Goal: Transaction & Acquisition: Purchase product/service

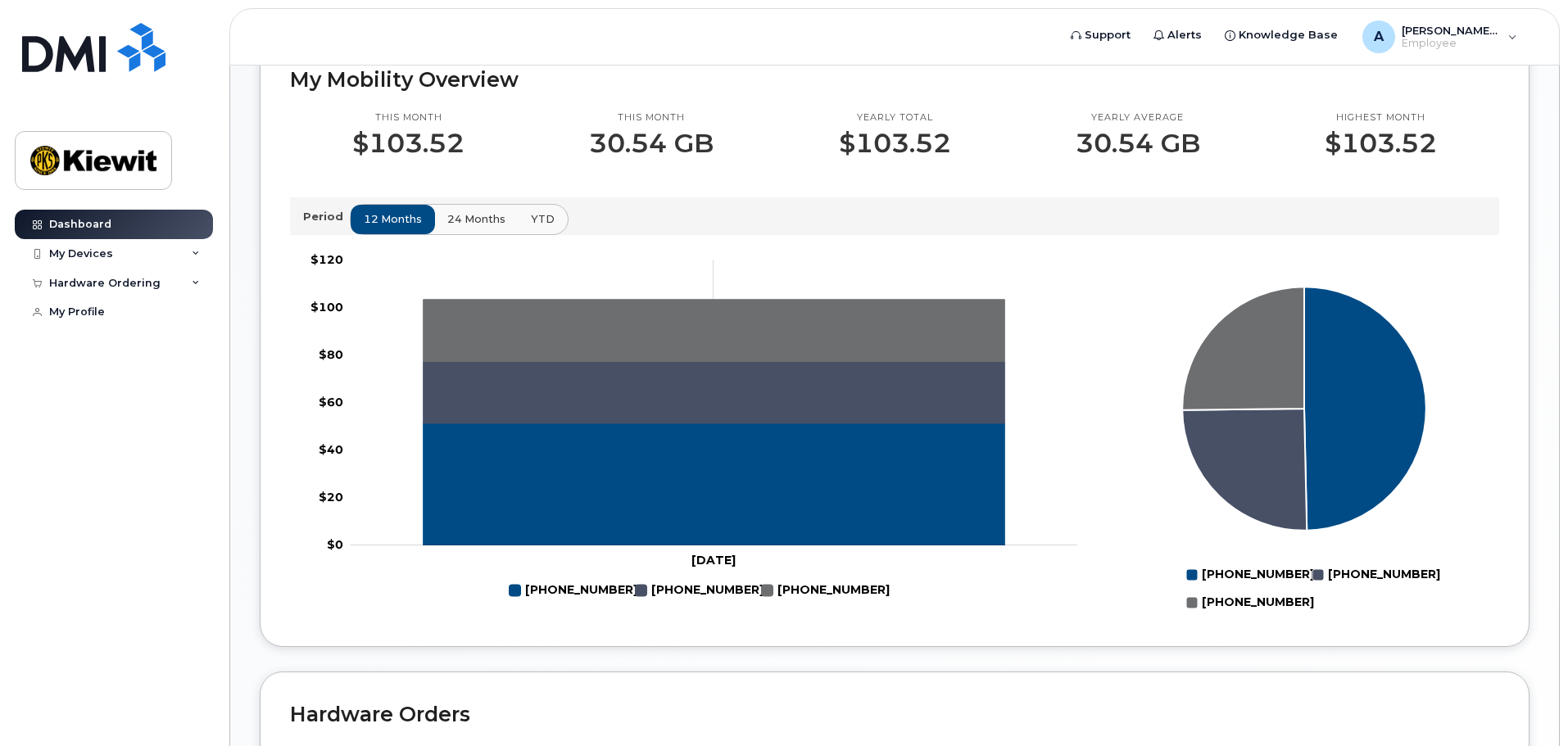
scroll to position [491, 0]
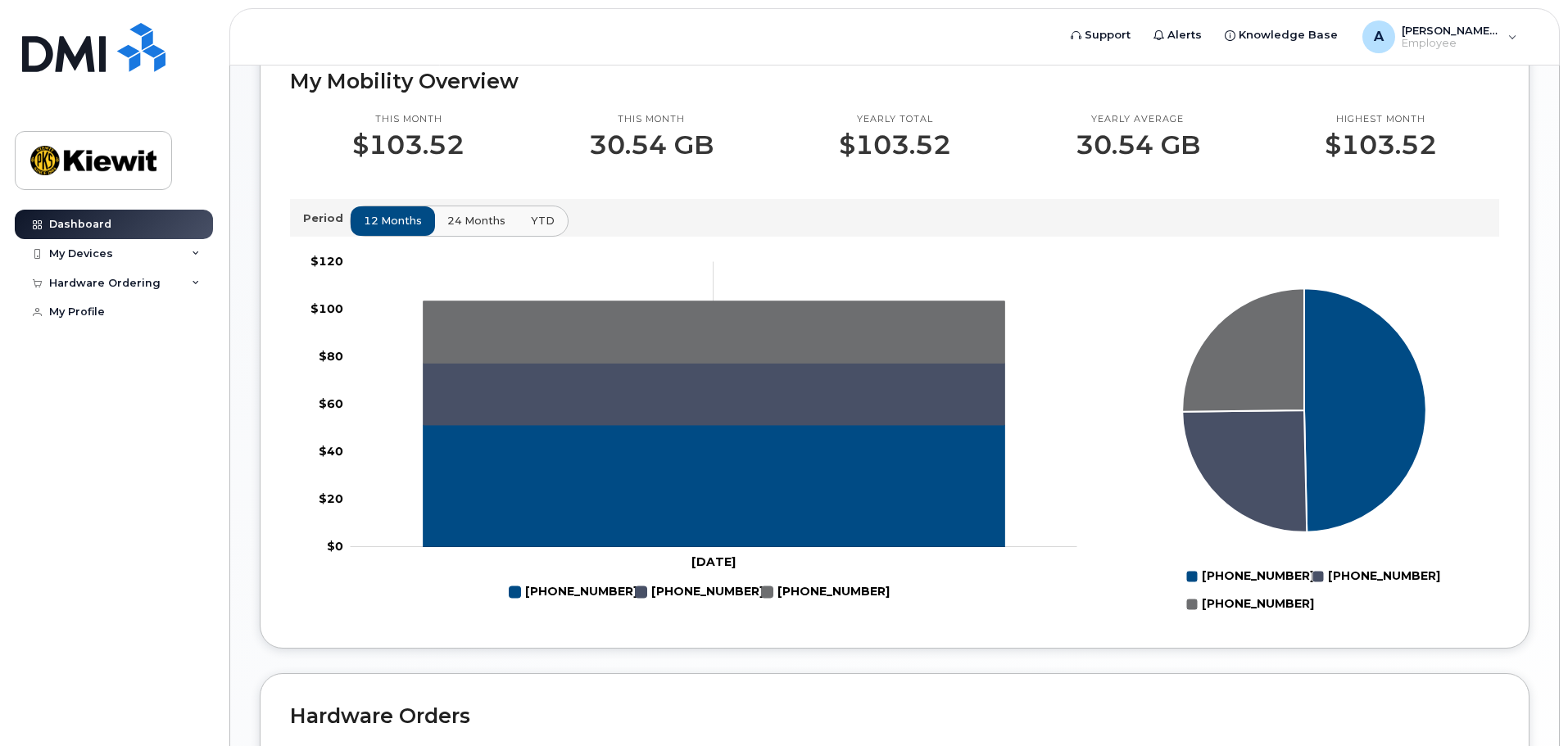
click at [313, 217] on p "Period" at bounding box center [326, 218] width 47 height 16
click at [458, 217] on span "24 months" at bounding box center [478, 221] width 58 height 16
click at [395, 218] on span "12 months" at bounding box center [394, 221] width 58 height 16
click at [530, 209] on button "YTD" at bounding box center [543, 220] width 51 height 29
click at [485, 221] on span "24 months" at bounding box center [478, 221] width 58 height 16
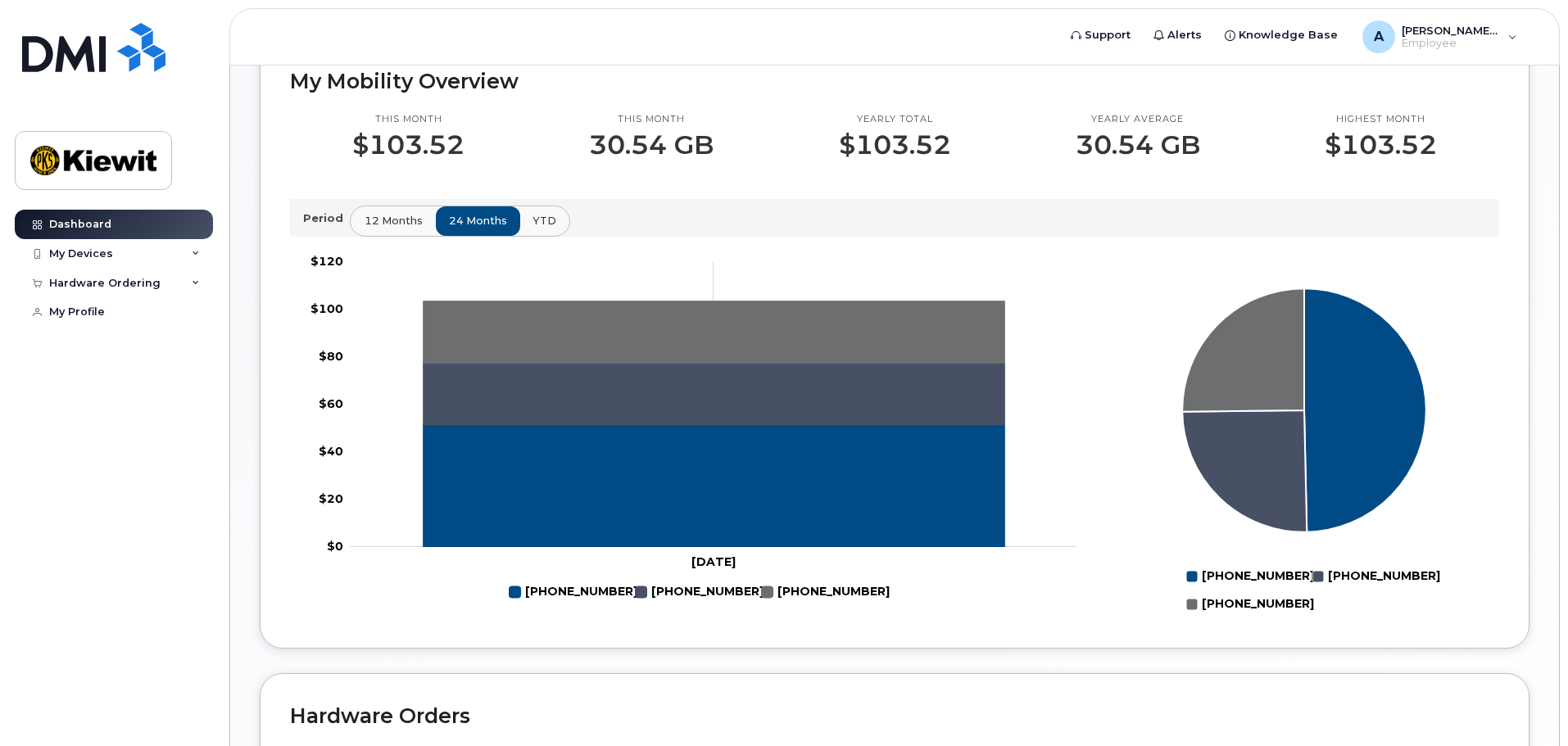
click at [419, 223] on button "12 months" at bounding box center [393, 220] width 86 height 29
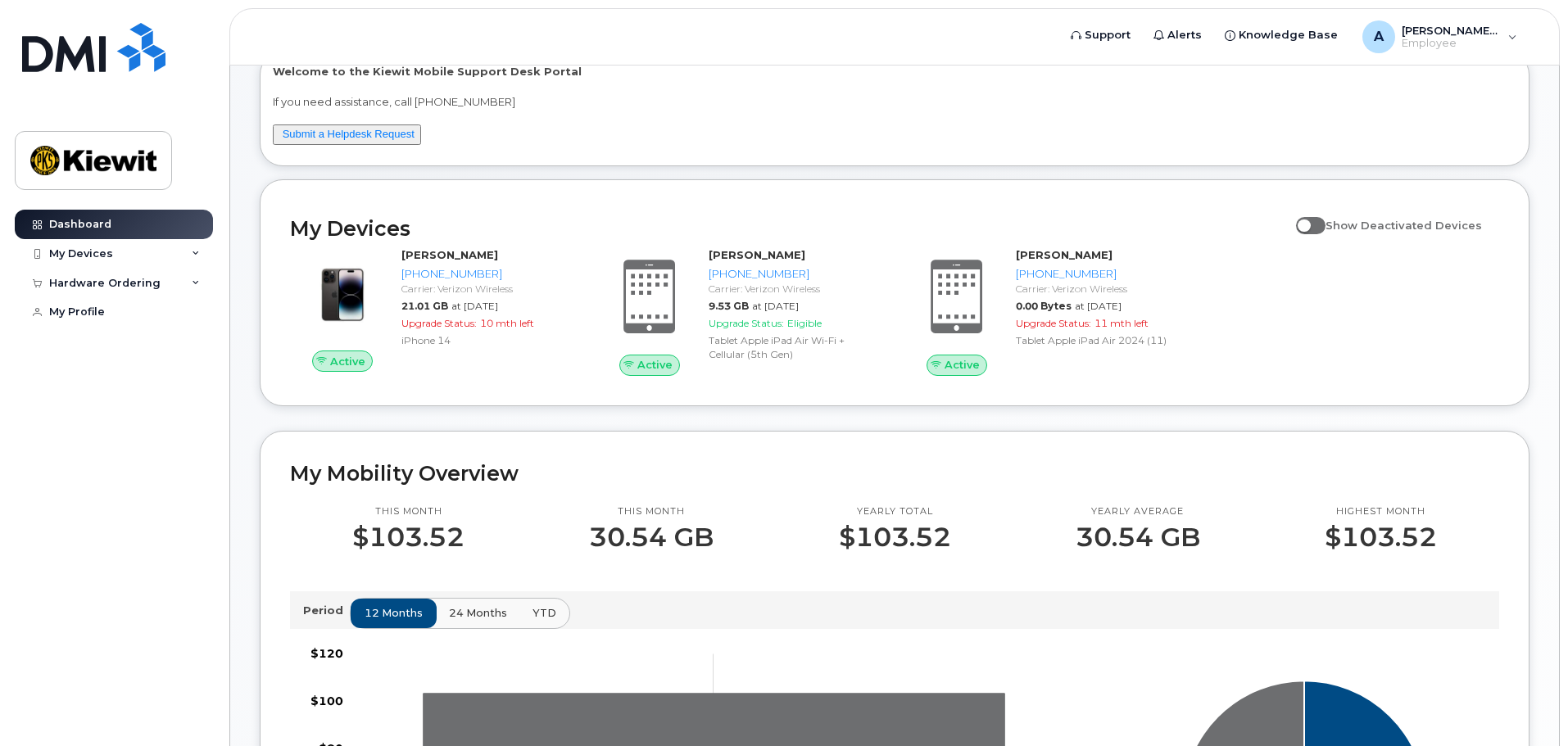
scroll to position [0, 0]
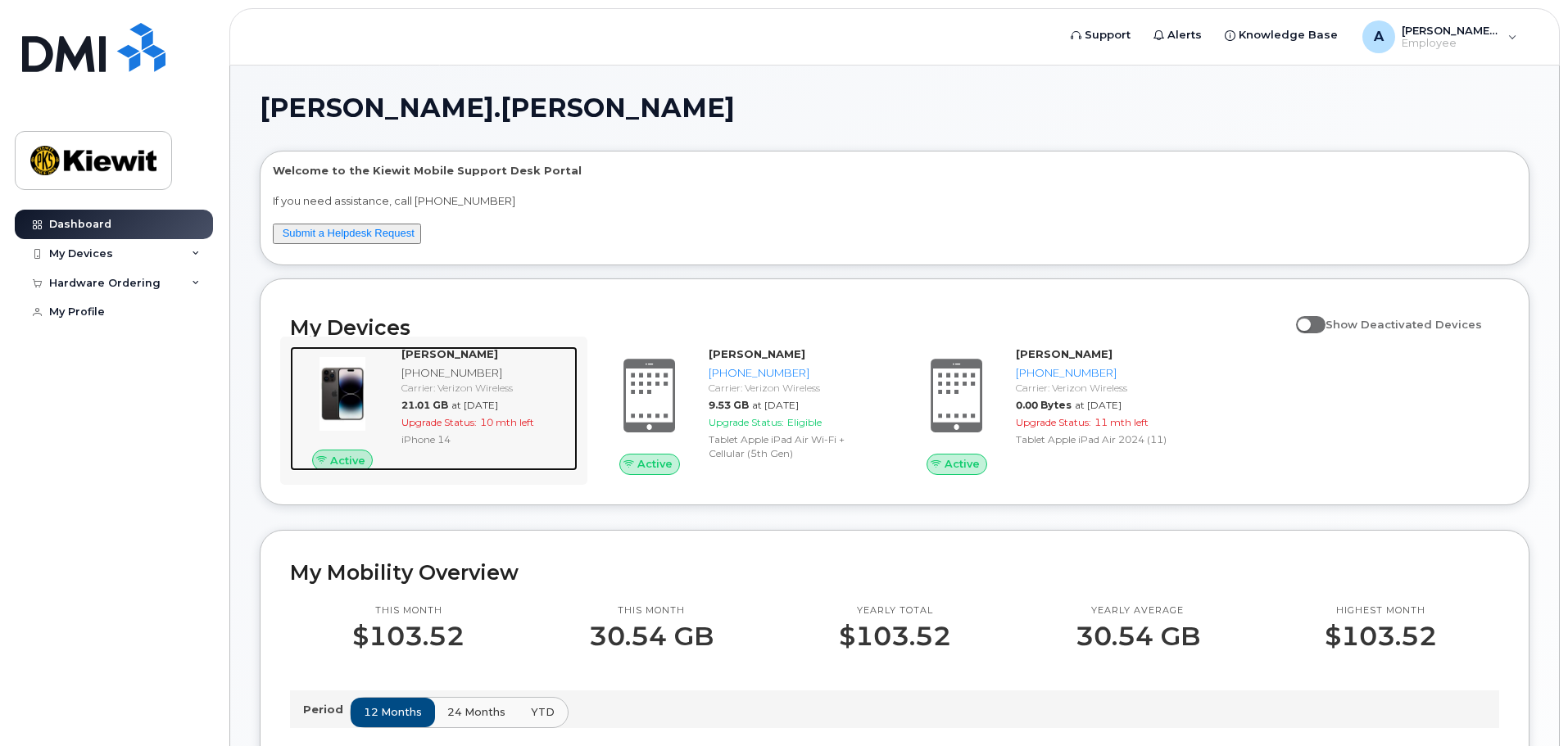
click at [430, 377] on div "[PHONE_NUMBER]" at bounding box center [486, 373] width 170 height 16
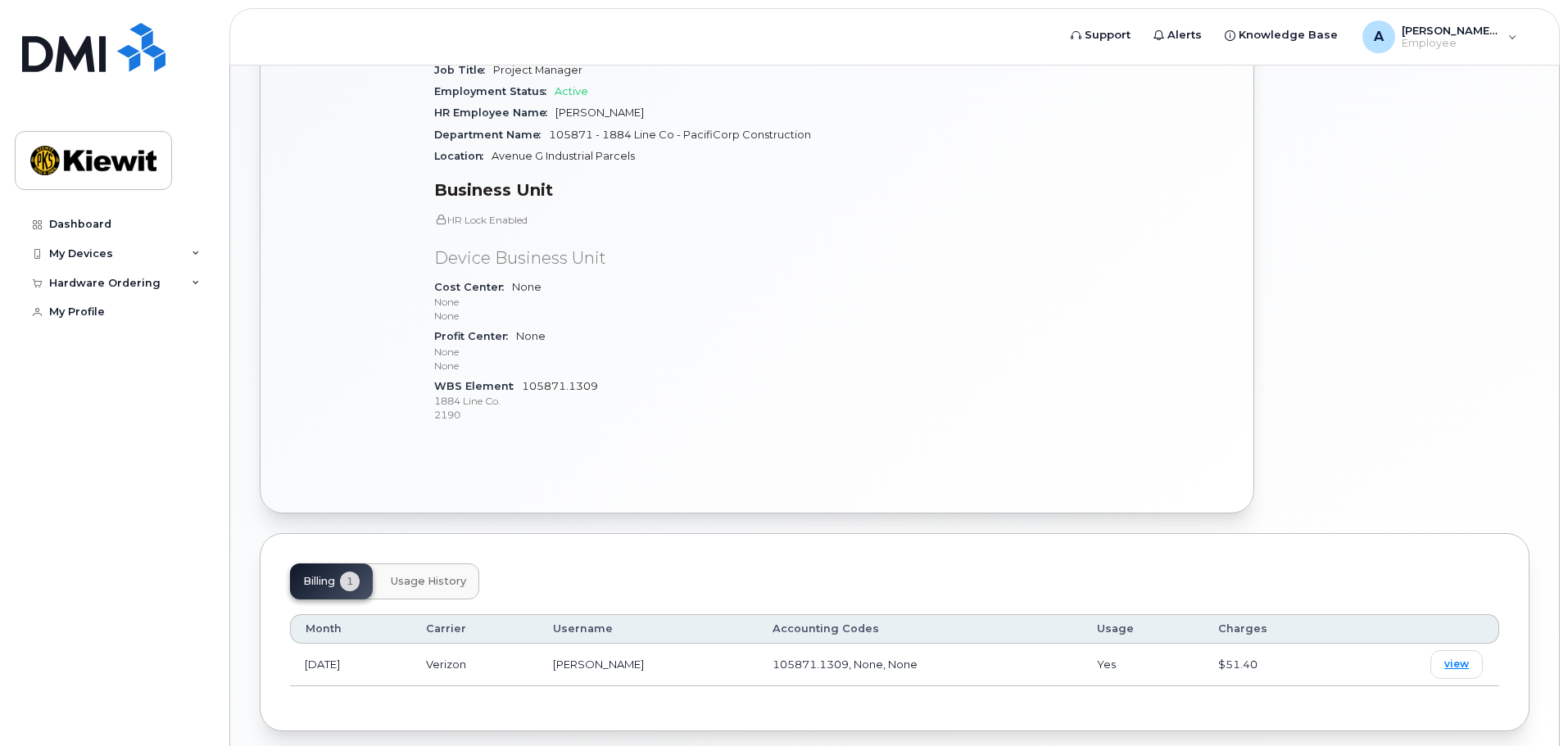
scroll to position [409, 0]
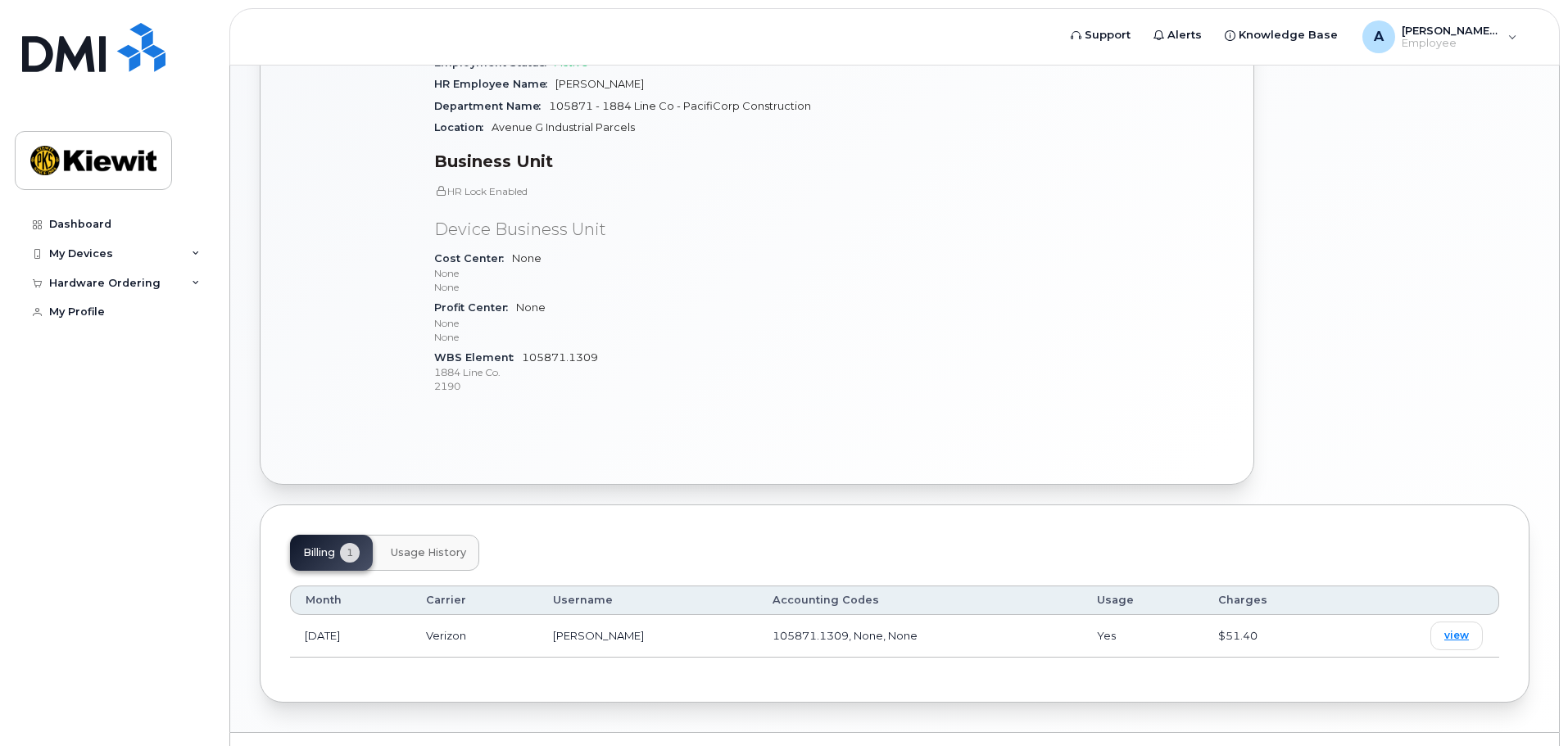
click at [461, 535] on button "Usage History" at bounding box center [428, 552] width 102 height 36
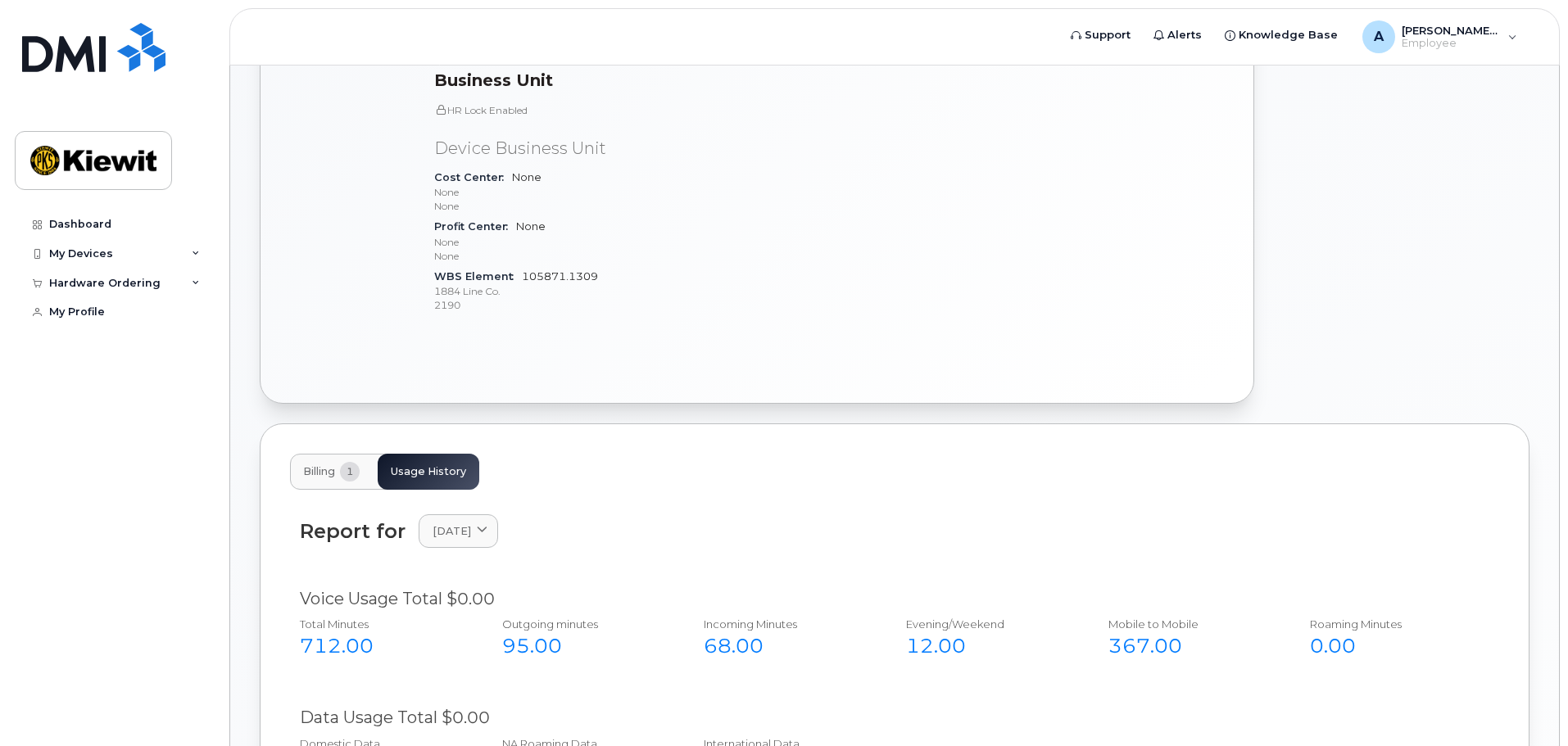
scroll to position [655, 0]
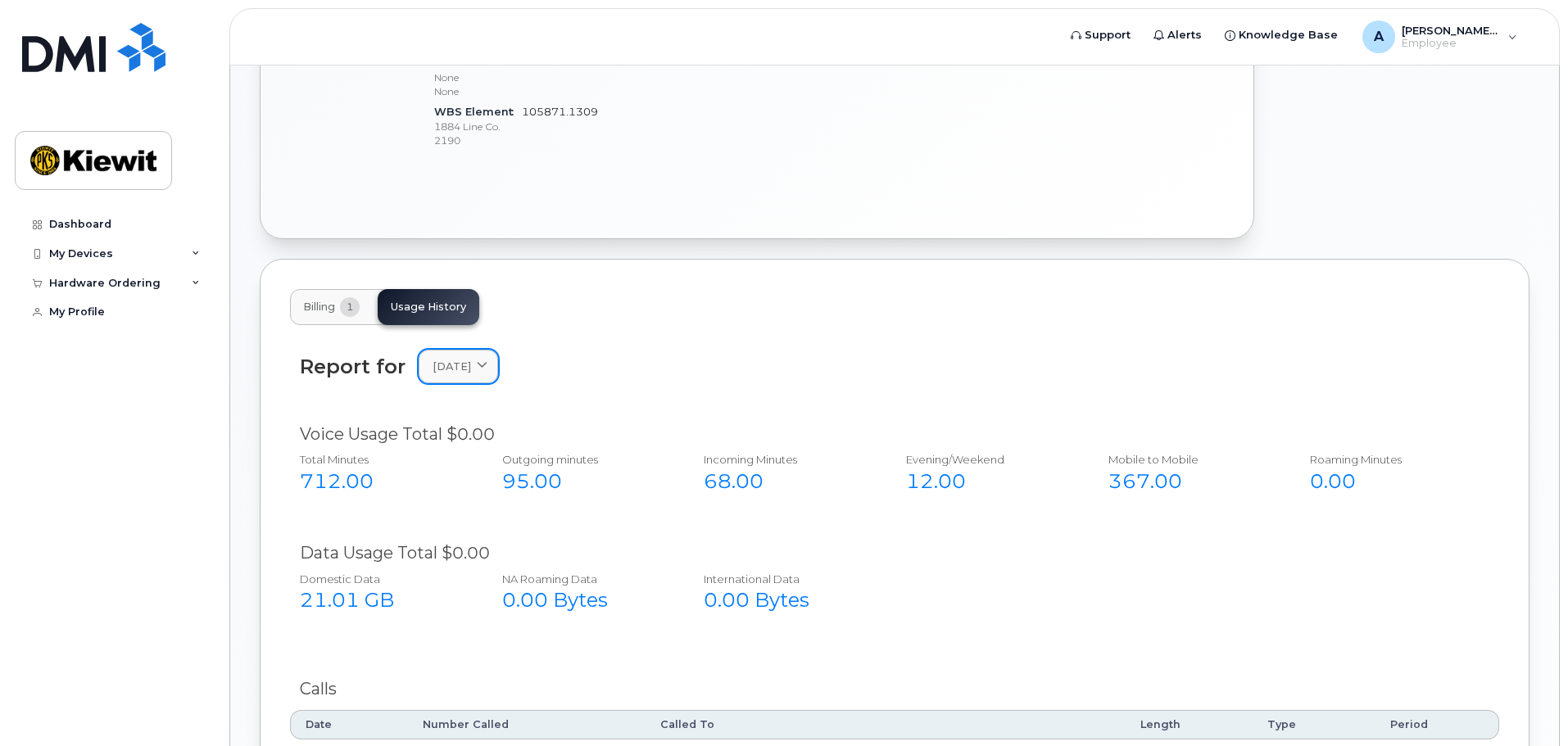
click at [487, 361] on icon at bounding box center [482, 366] width 11 height 11
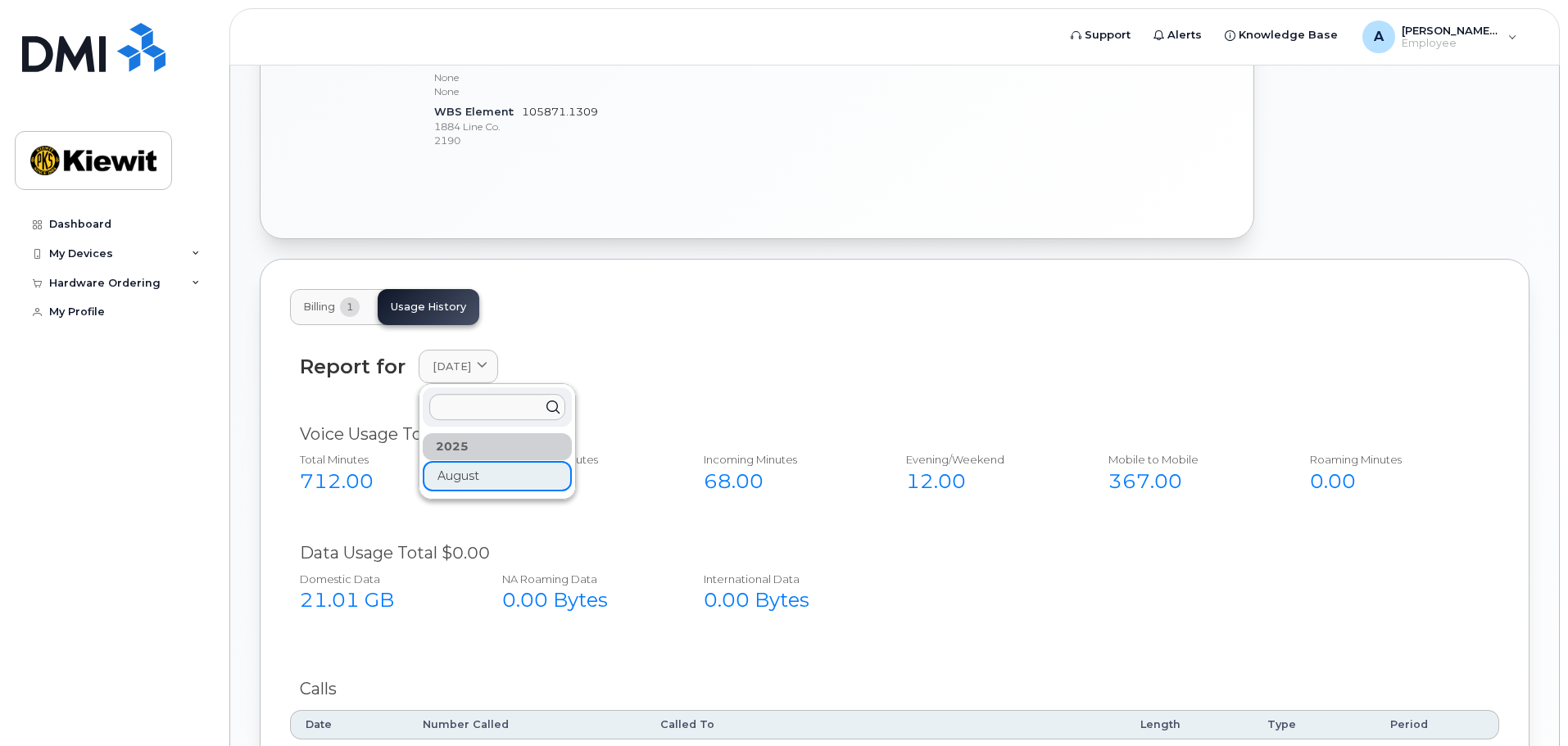
click at [494, 433] on div "2025" at bounding box center [497, 446] width 149 height 27
click at [501, 404] on input "text" at bounding box center [497, 407] width 136 height 27
click at [641, 350] on div "Report for August 2025 2025 August" at bounding box center [894, 367] width 1189 height 34
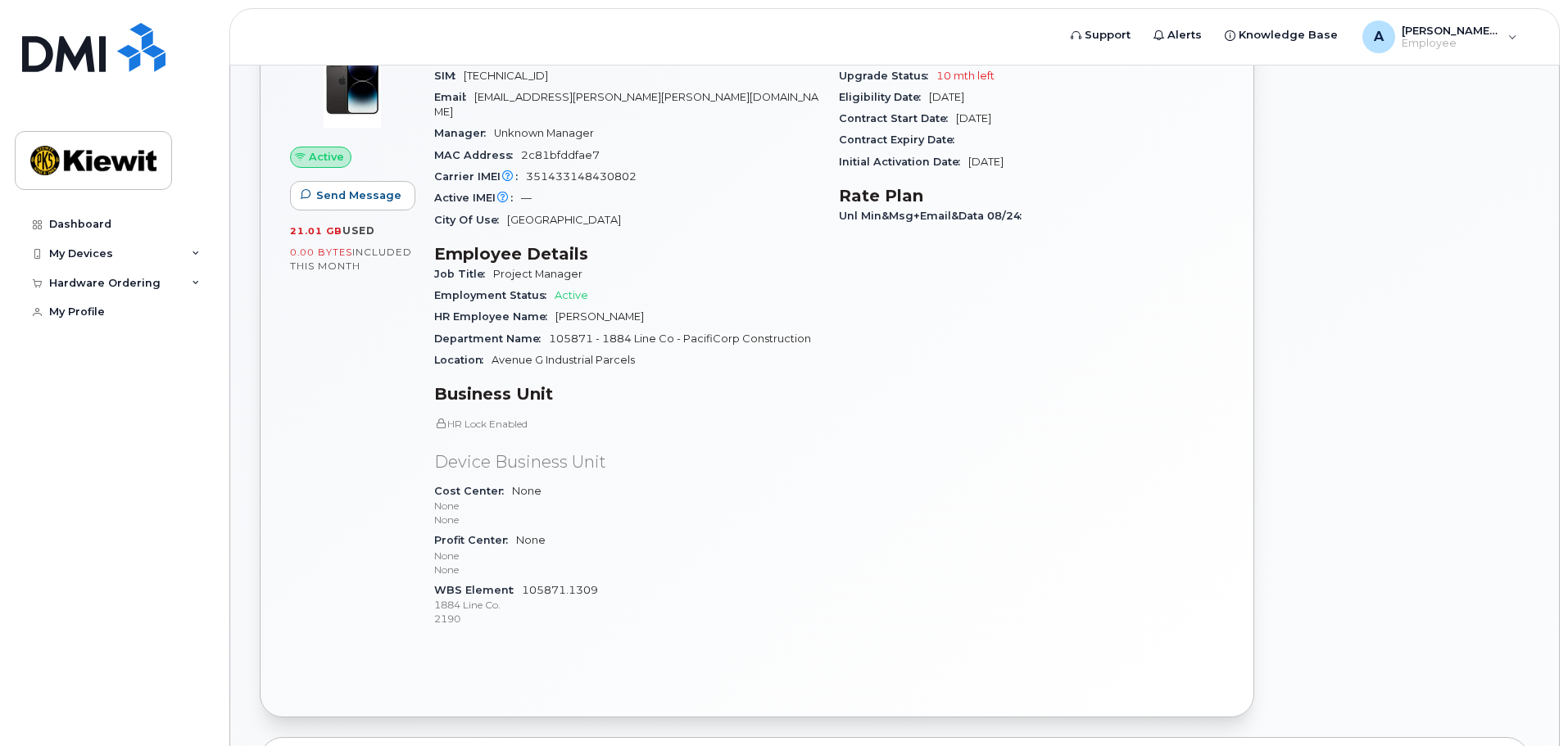
scroll to position [0, 0]
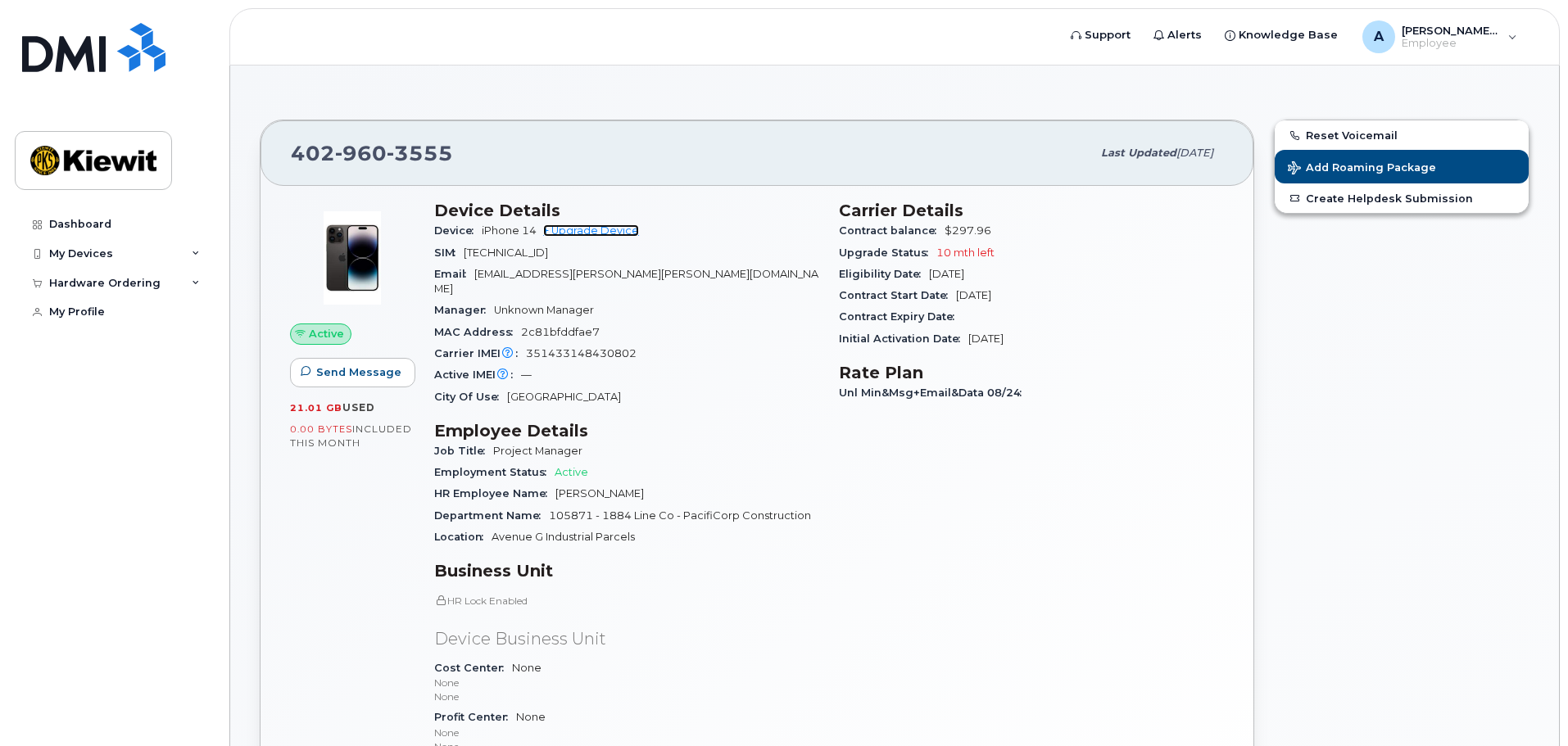
click at [604, 229] on link "+ Upgrade Device" at bounding box center [591, 231] width 96 height 12
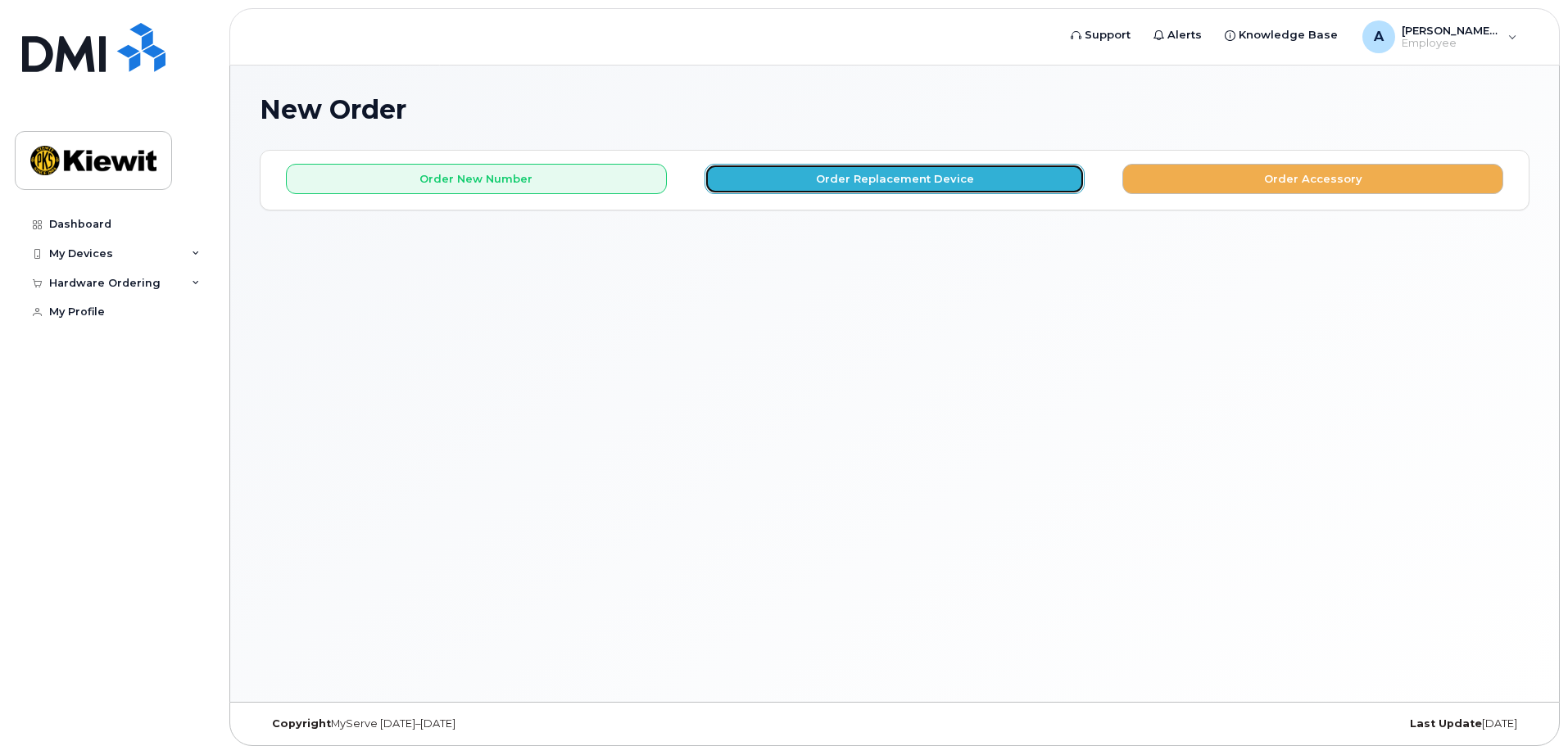
click at [916, 178] on button "Order Replacement Device" at bounding box center [895, 179] width 381 height 30
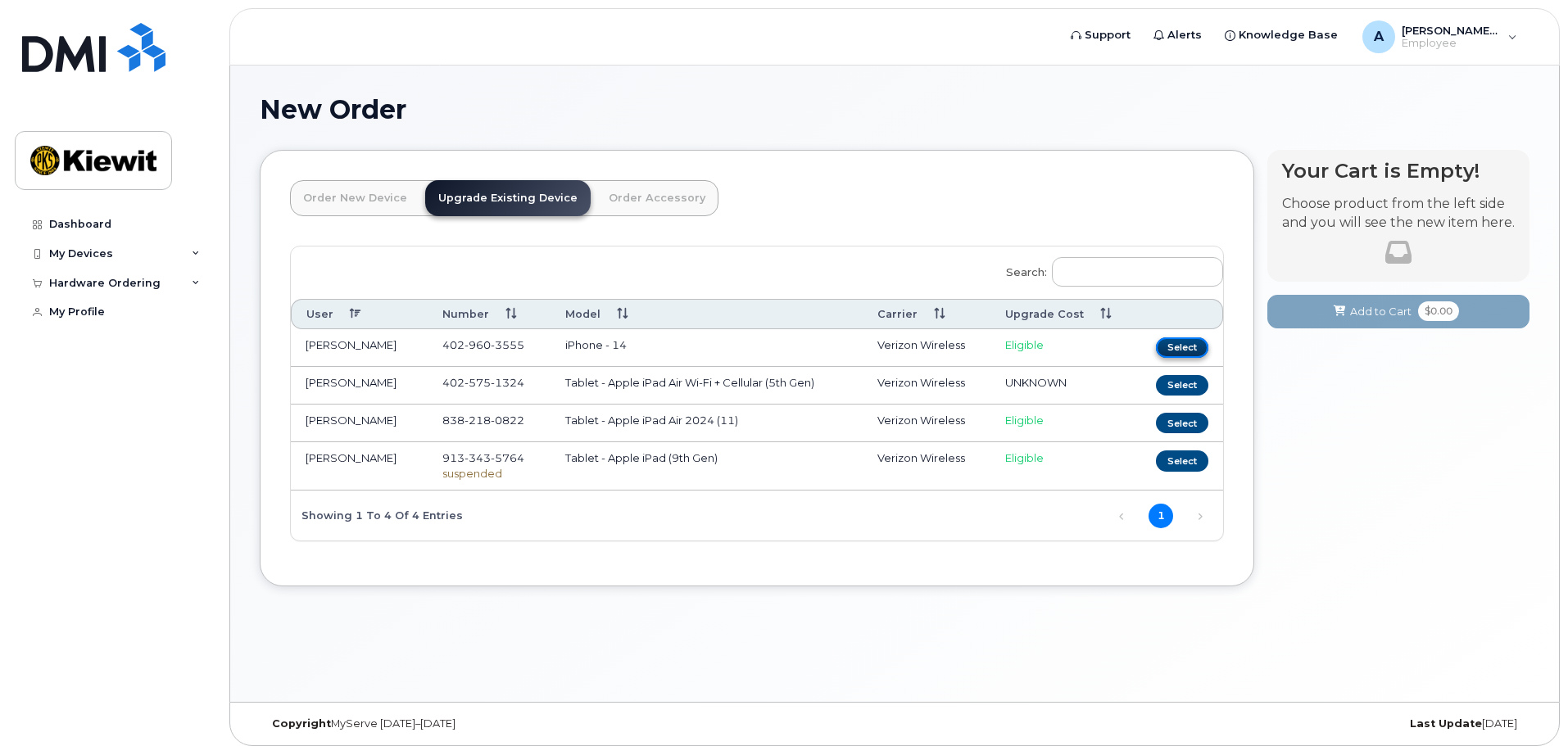
click at [1187, 349] on button "Select" at bounding box center [1182, 347] width 52 height 20
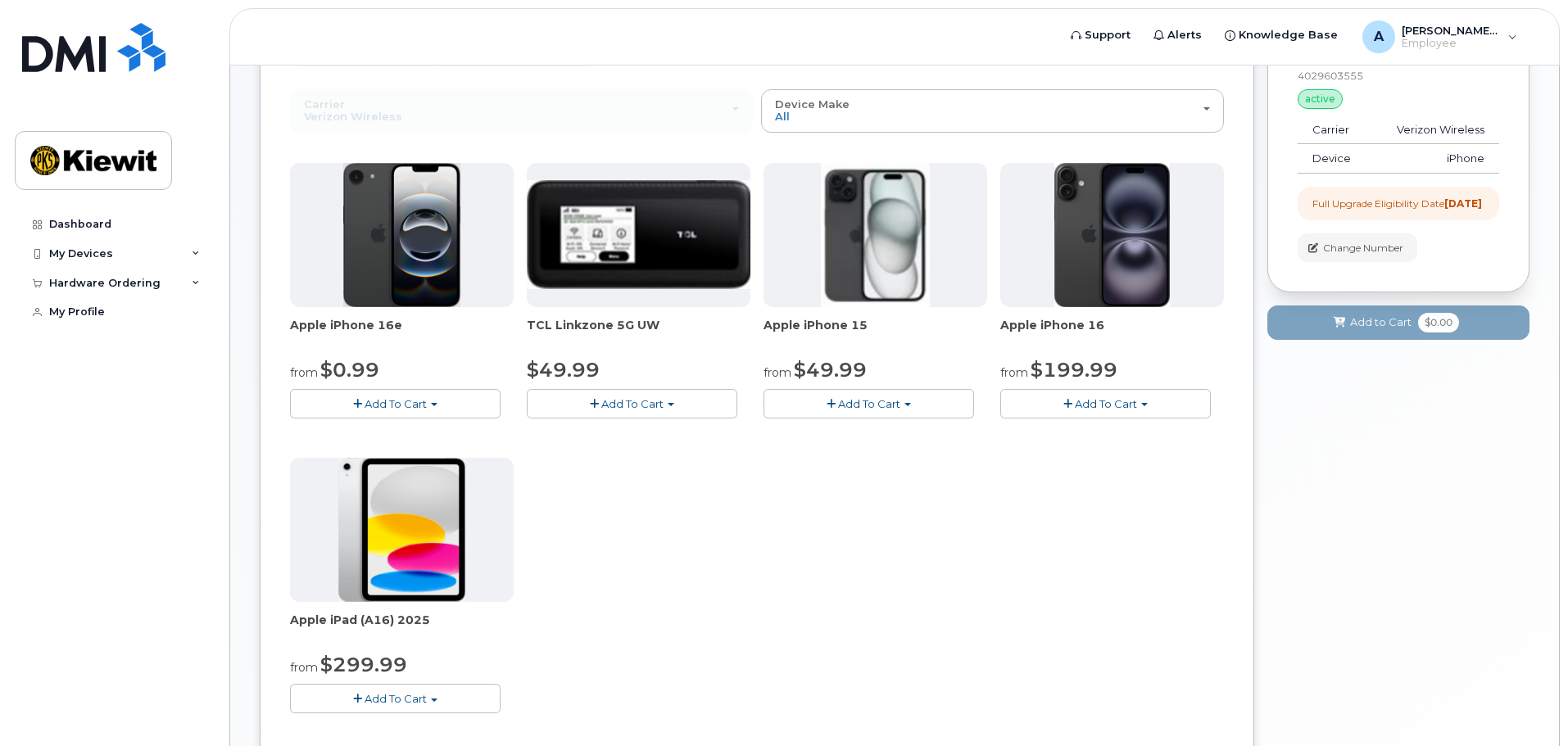
scroll to position [164, 0]
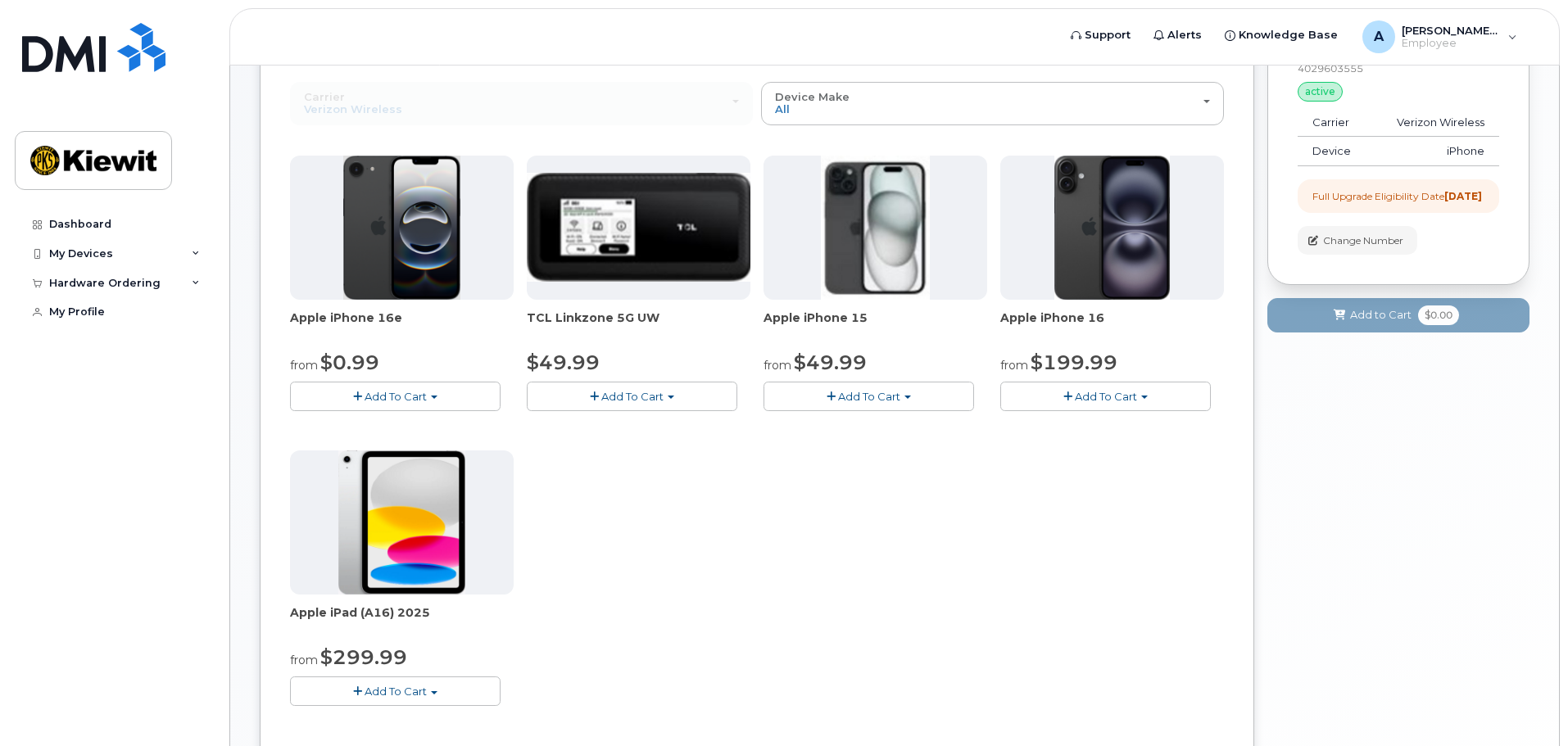
click at [1096, 398] on span "Add To Cart" at bounding box center [1105, 396] width 62 height 13
click at [913, 531] on div "Apple iPhone 16e from $0.99 Add To Cart $0.99 - 2 Year Upgrade (128GB) $599.99 …" at bounding box center [757, 444] width 934 height 576
click at [1079, 394] on span "Add To Cart" at bounding box center [1105, 396] width 62 height 13
click at [1082, 446] on link "$199.99 - 2 Year Upgrade (128GB)" at bounding box center [1114, 446] width 220 height 20
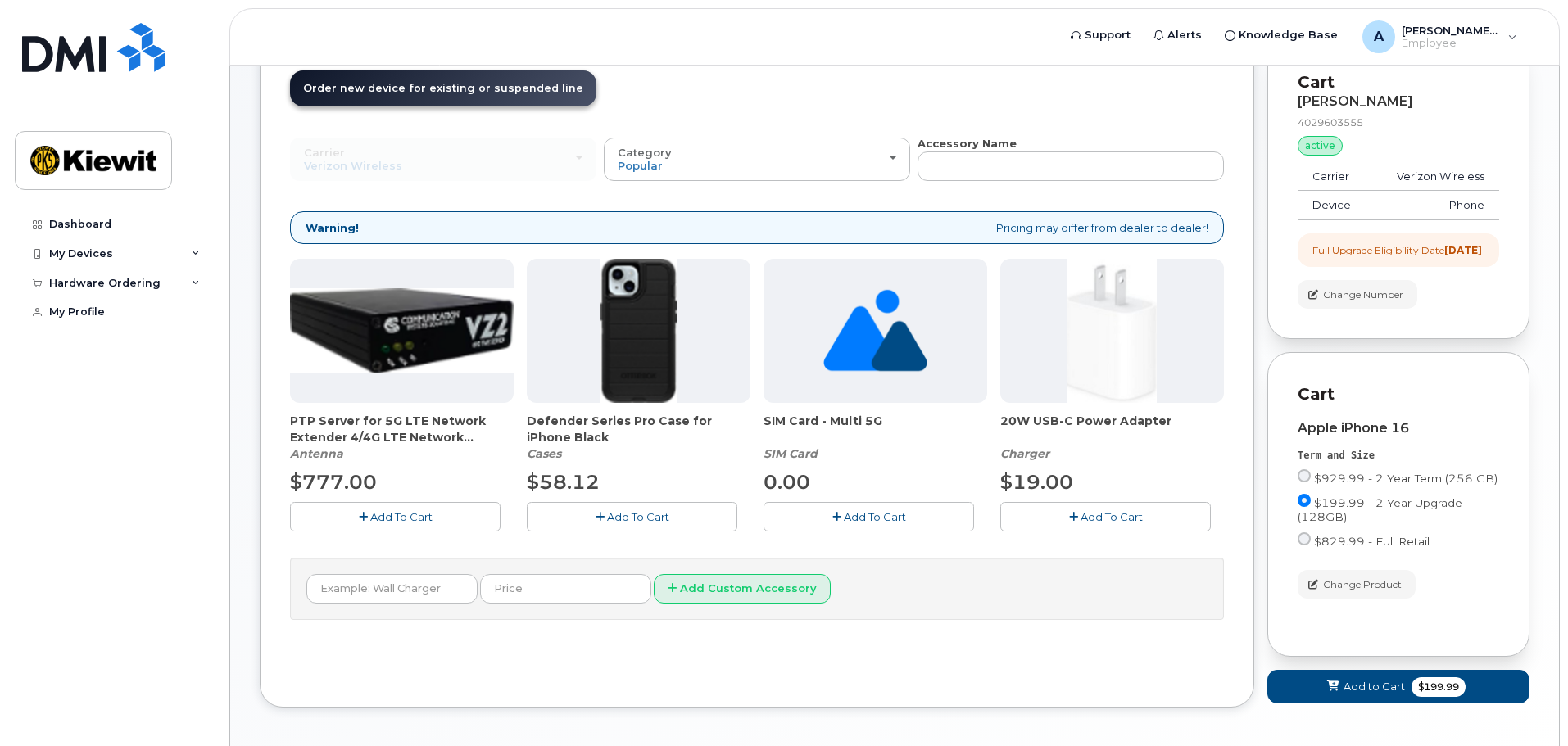
scroll to position [192, 0]
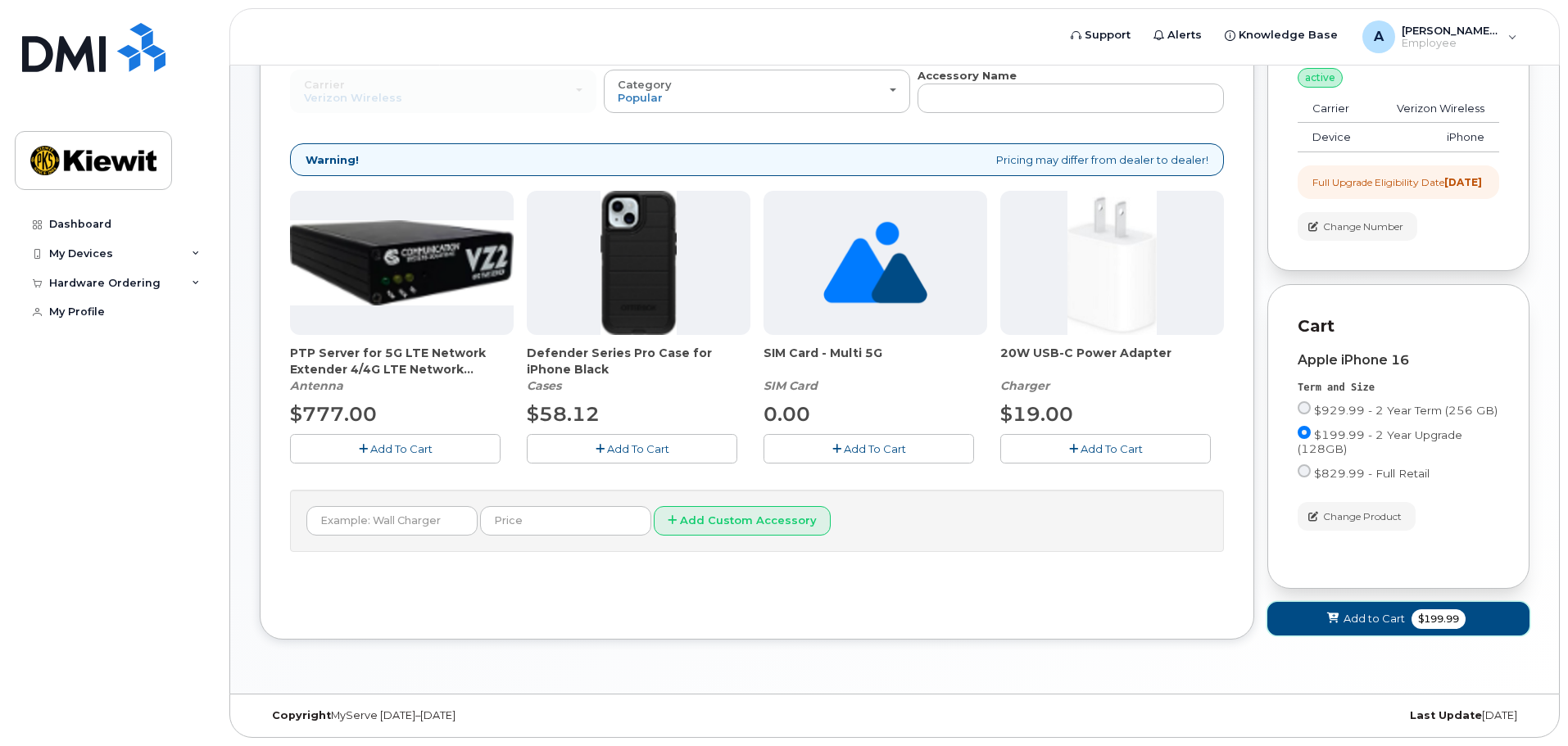
click at [1375, 620] on span "Add to Cart" at bounding box center [1373, 619] width 61 height 16
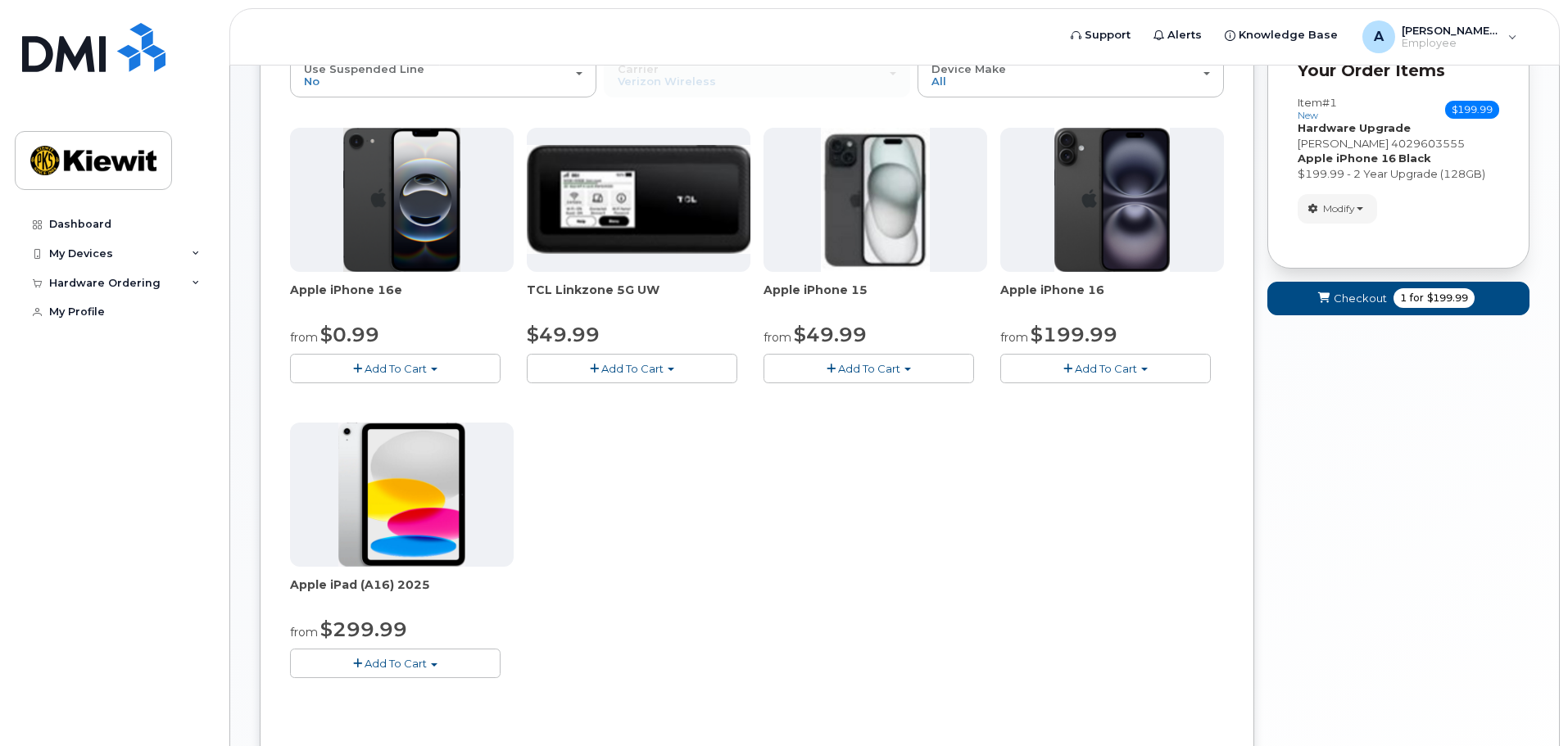
scroll to position [0, 0]
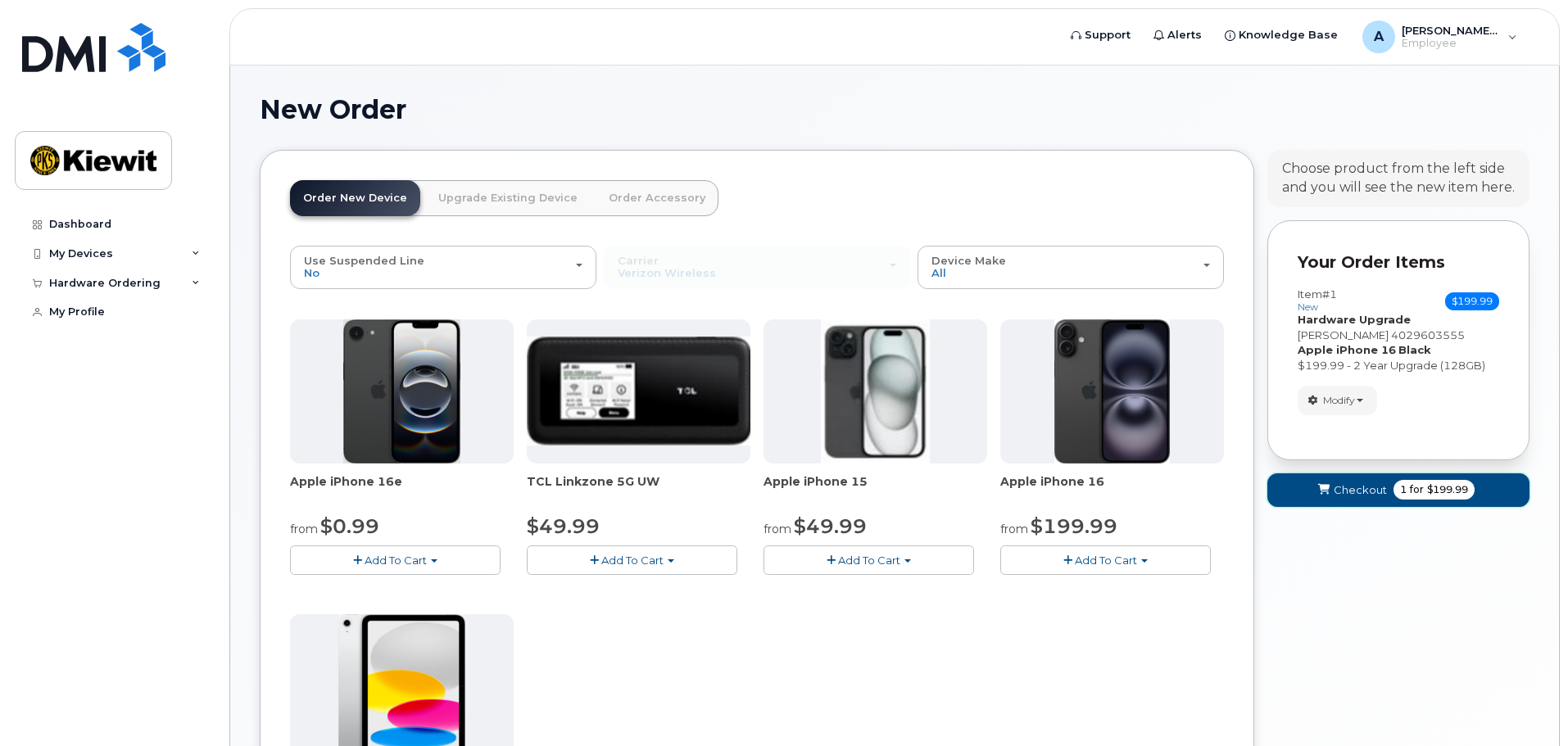
click at [1365, 484] on span "Checkout" at bounding box center [1360, 491] width 53 height 16
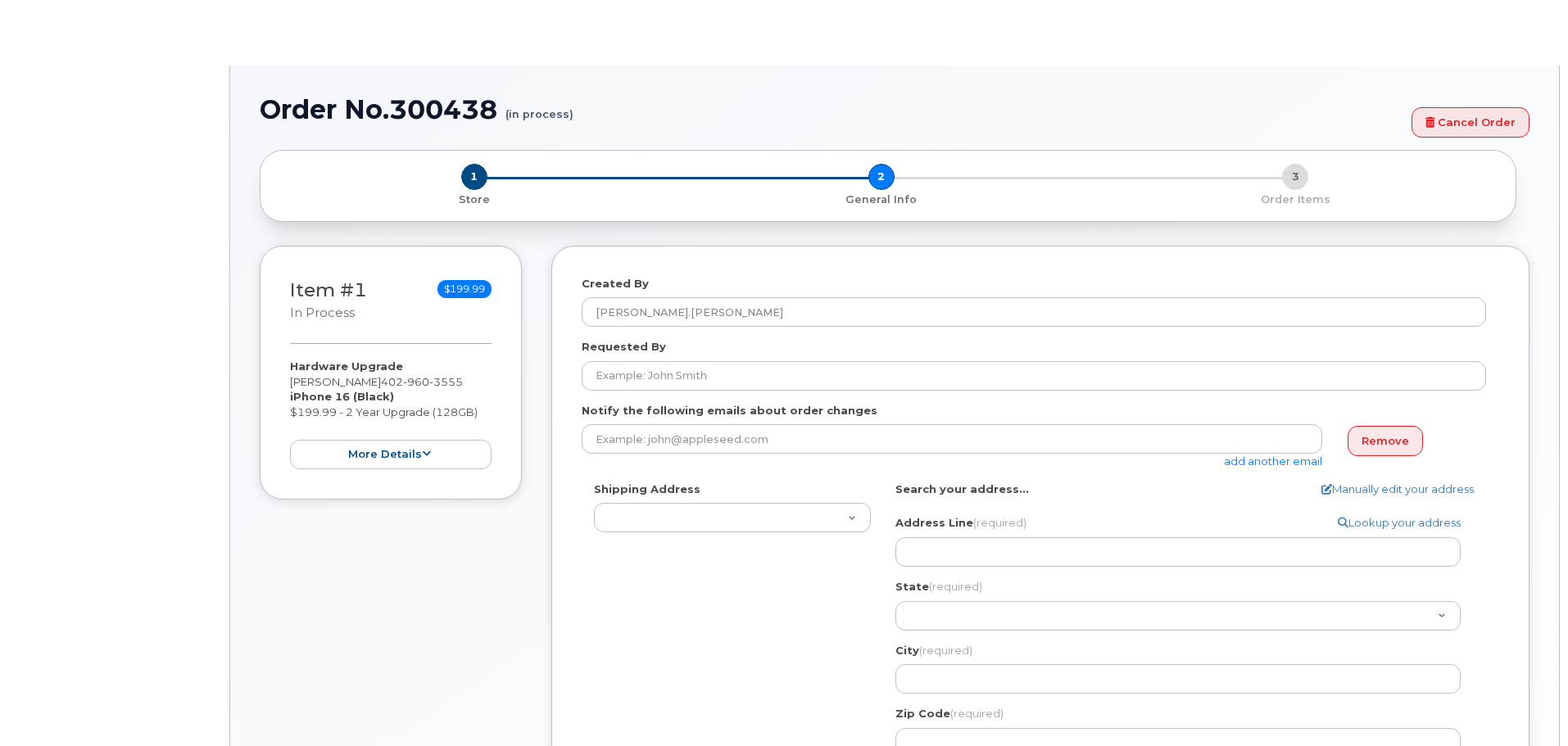
select select
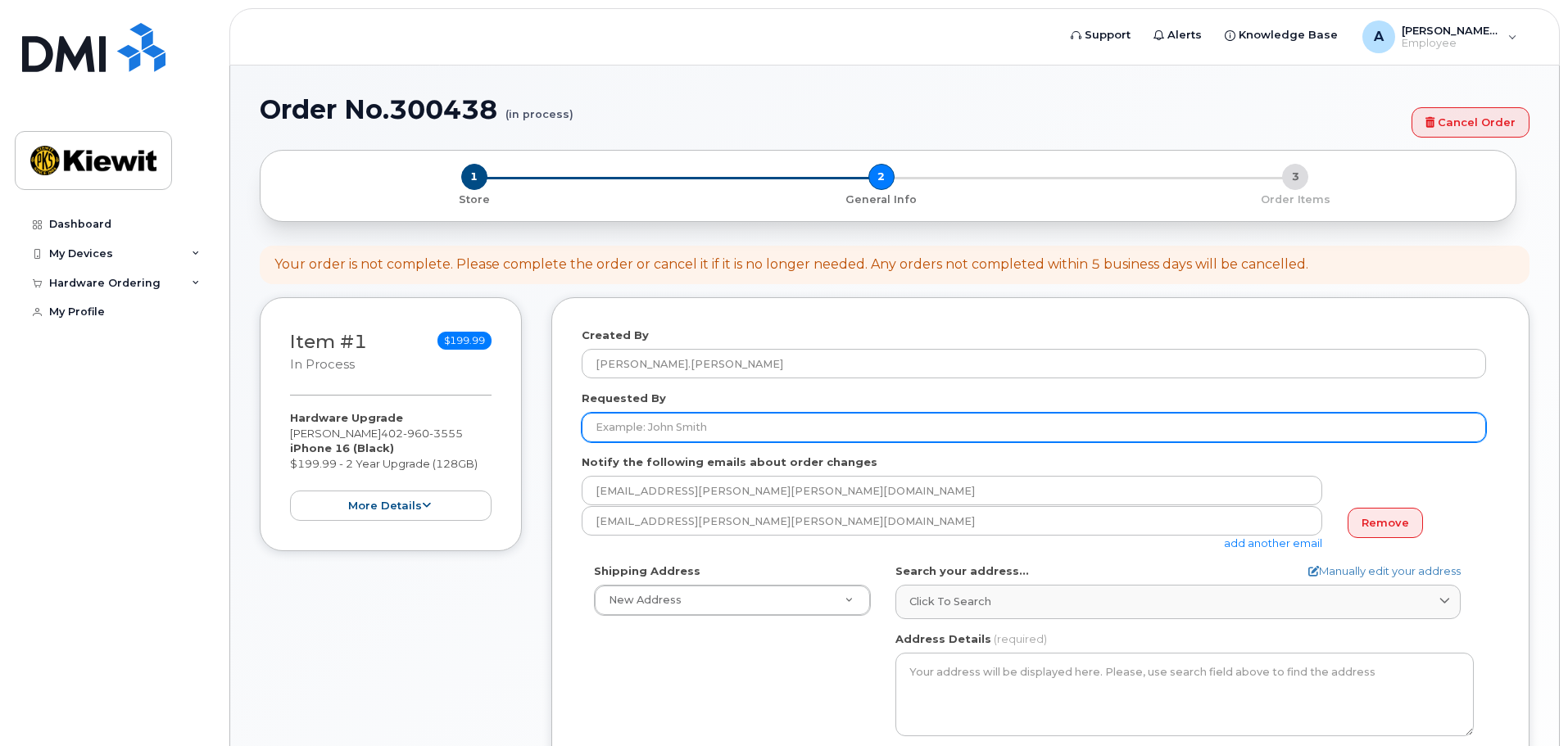
click at [765, 422] on input "Requested By" at bounding box center [1034, 427] width 905 height 29
type input "[PERSON_NAME].[PERSON_NAME]"
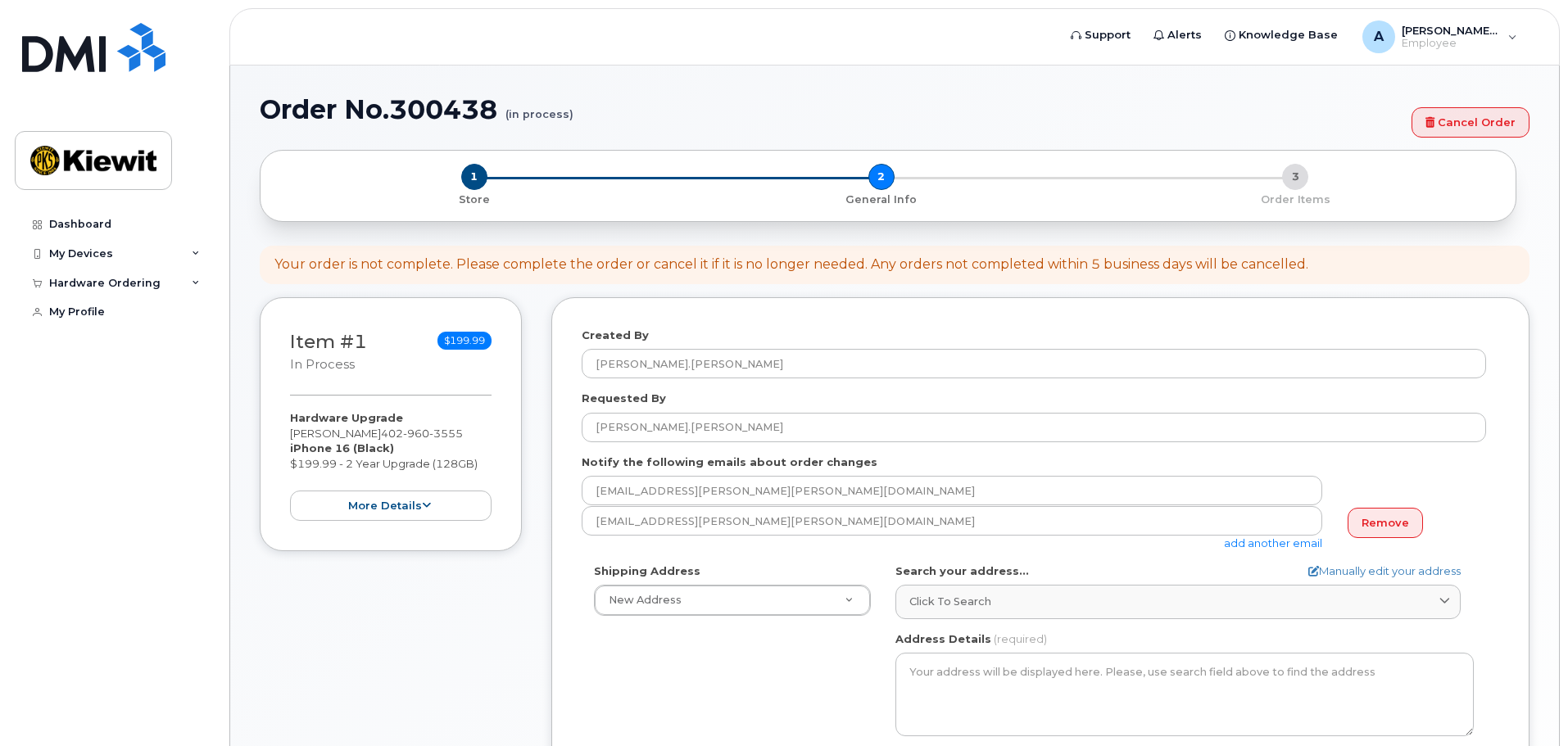
click at [845, 328] on div "Created By [PERSON_NAME].[PERSON_NAME]" at bounding box center [1040, 354] width 917 height 51
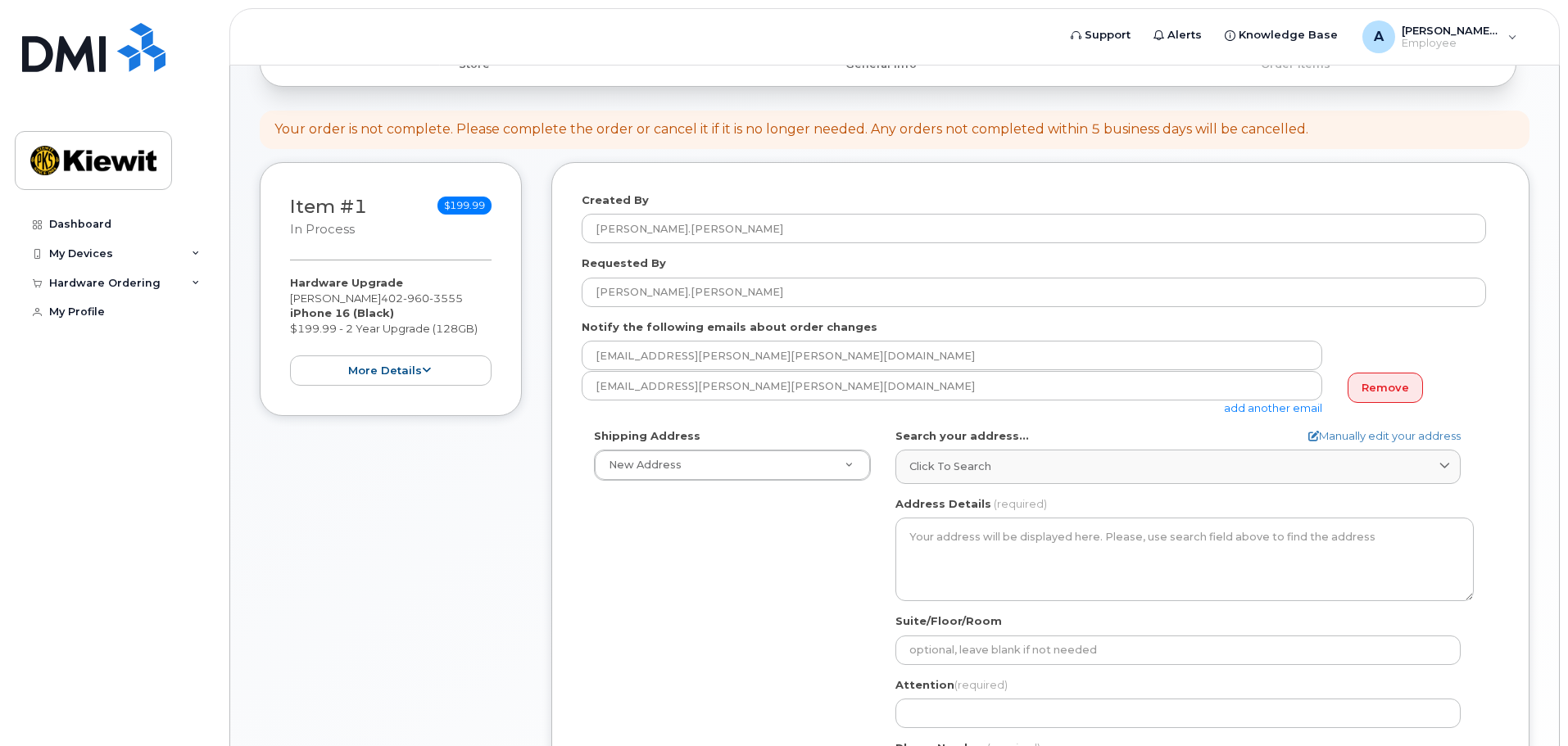
scroll to position [164, 0]
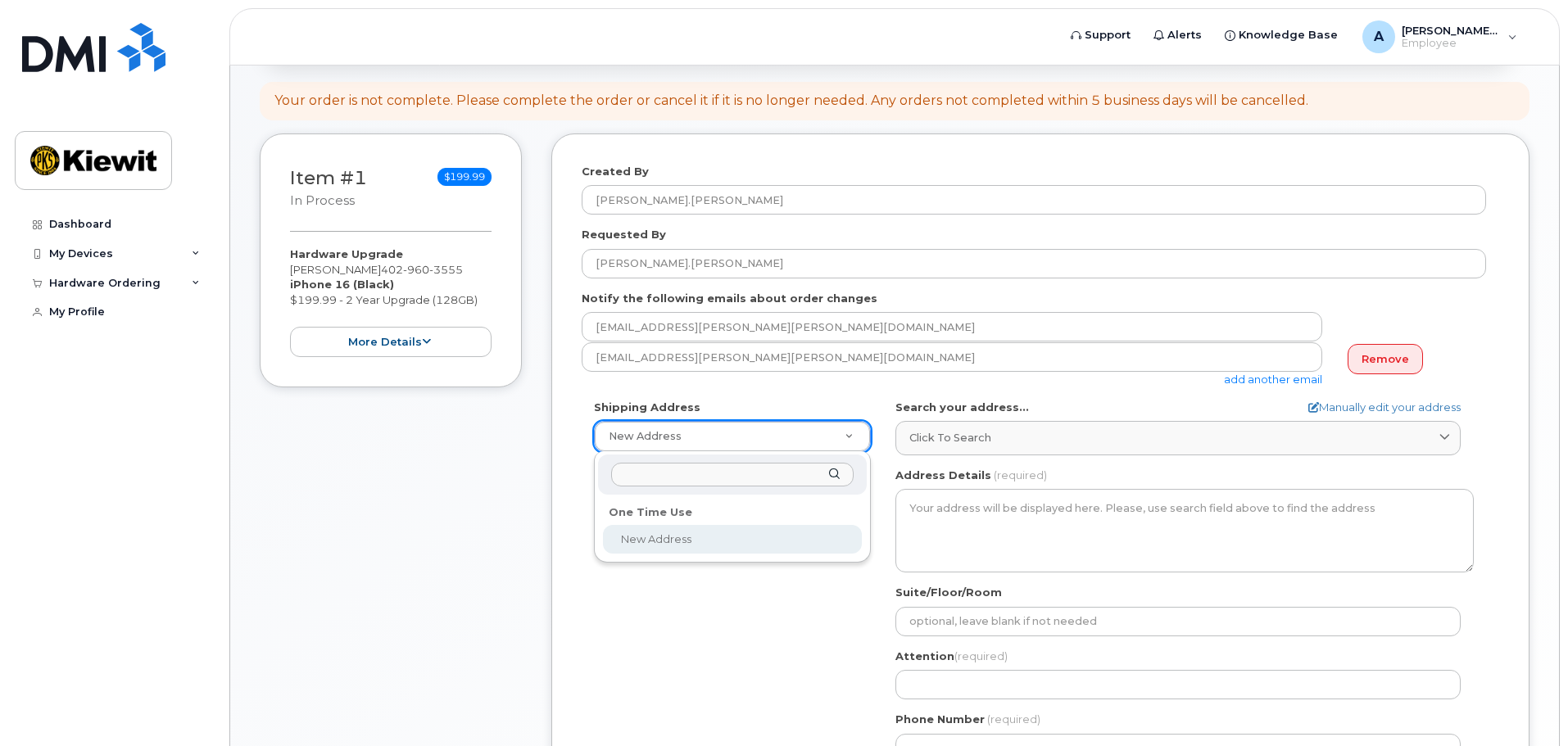
select select
click at [661, 472] on input "text" at bounding box center [732, 474] width 242 height 24
type input "1"
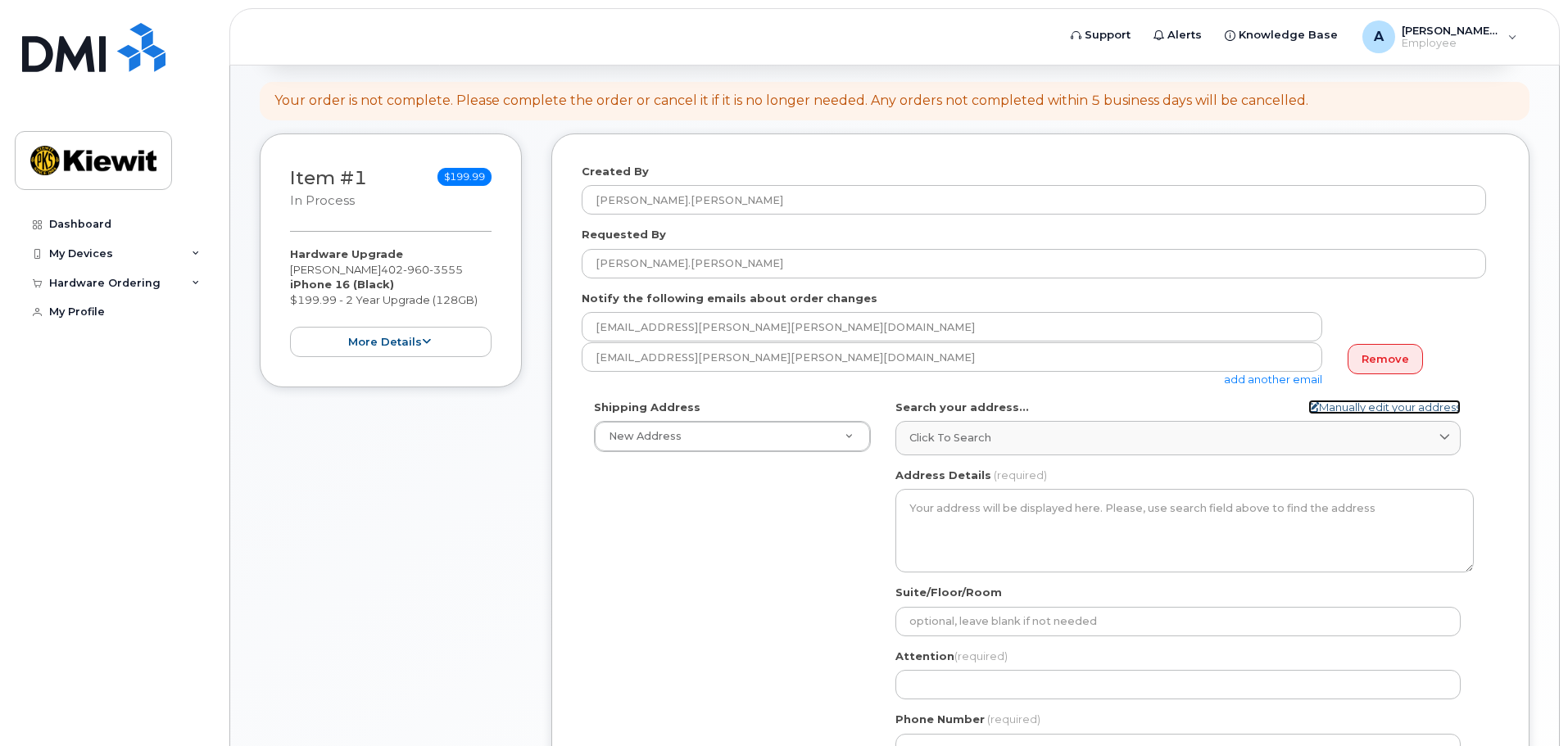
click at [1404, 406] on link "Manually edit your address" at bounding box center [1384, 407] width 152 height 16
select select
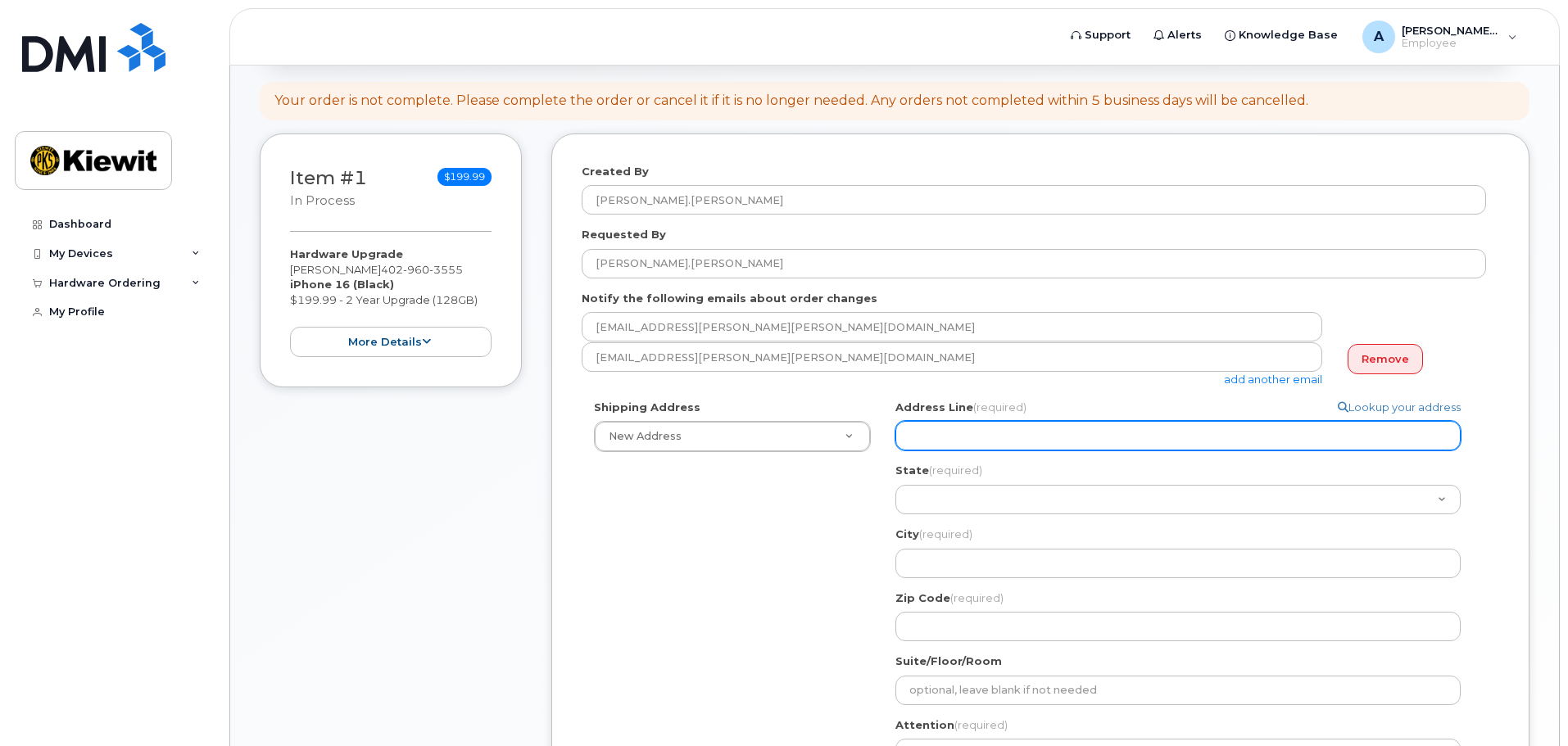
click at [1075, 431] on input "Address Line (required)" at bounding box center [1177, 435] width 565 height 29
select select
type input "4"
select select
type input "47"
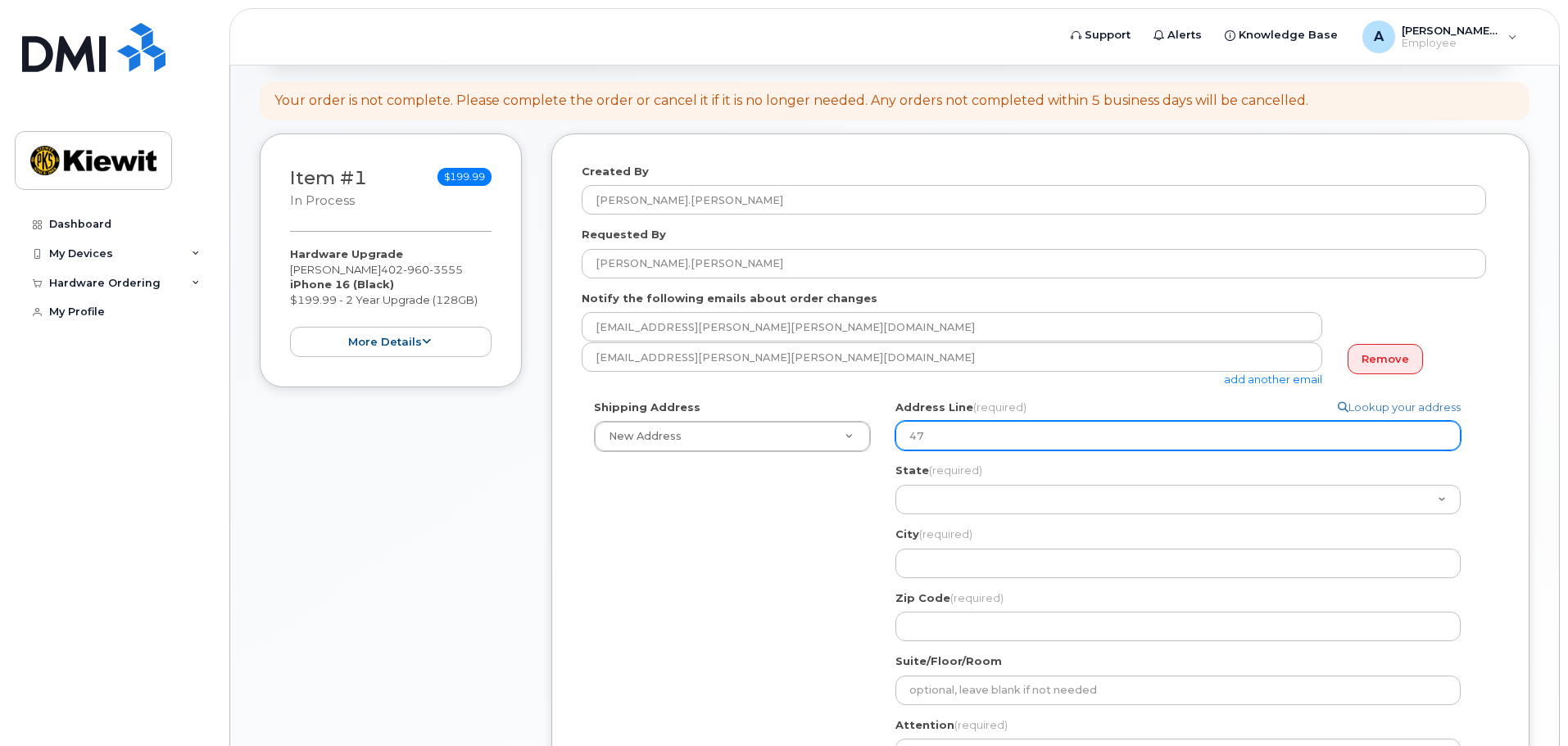
select select
type input "477"
select select
type input "4775"
select select
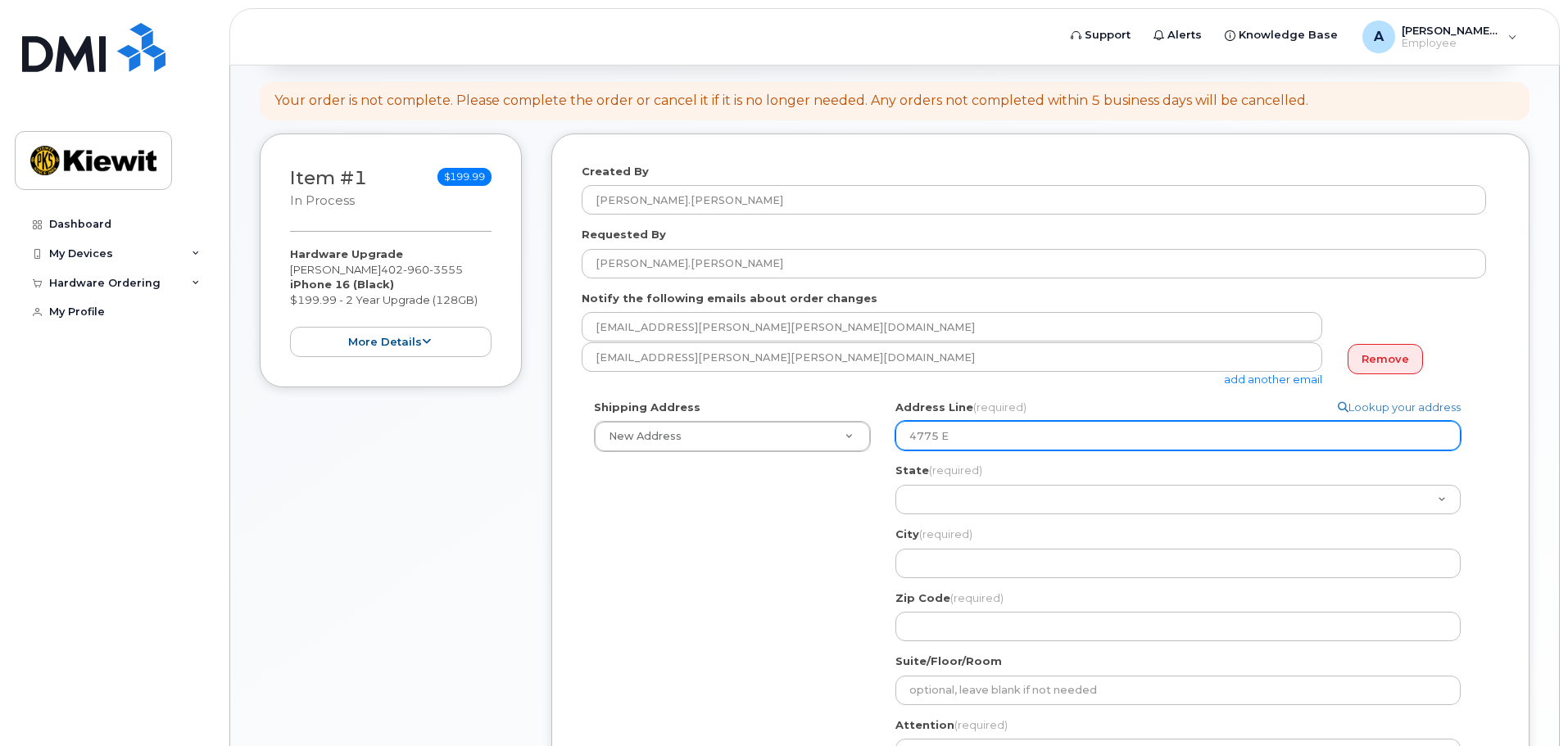
type input "4775 E"
select select
type input "4775 E 2"
select select
type input "4775 E 26"
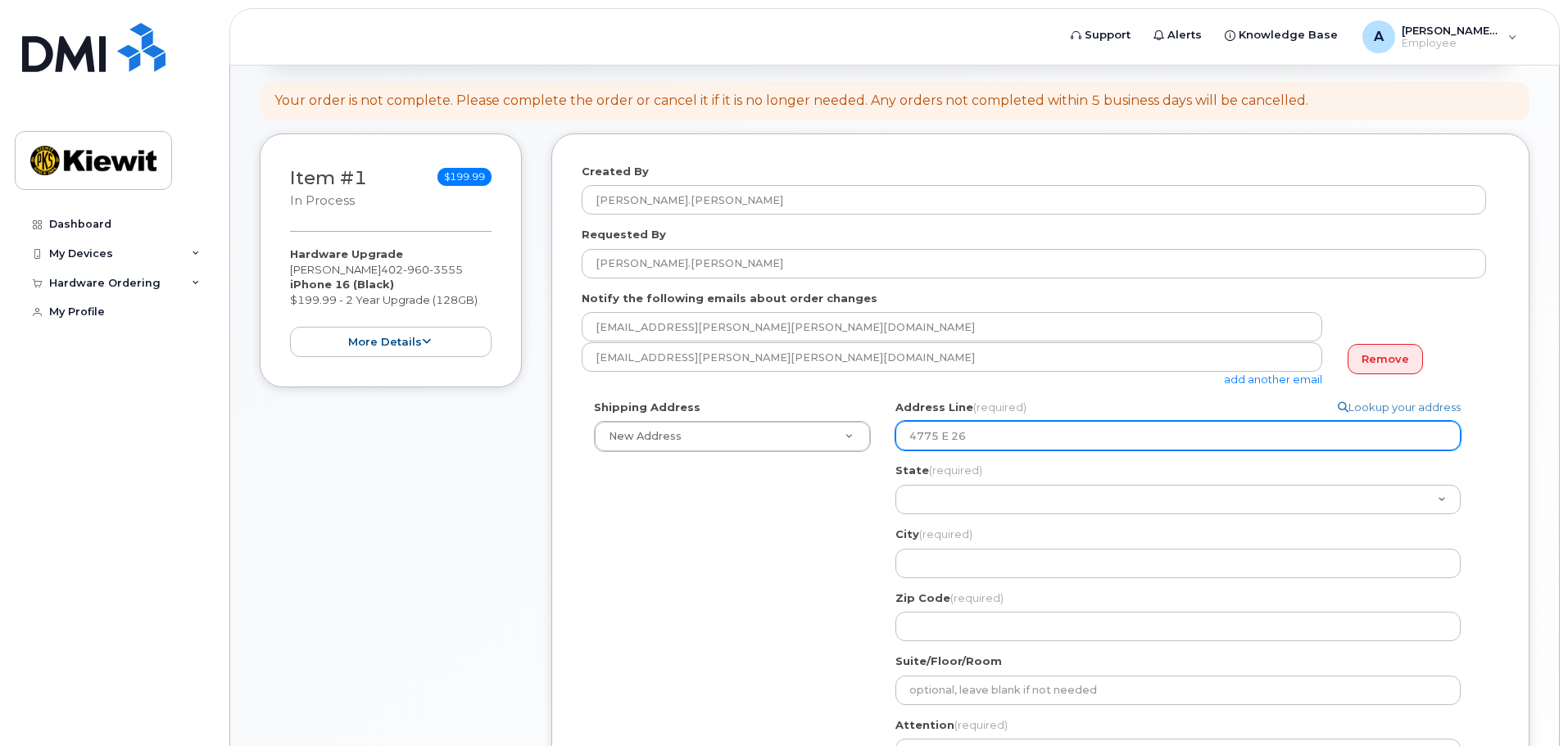
select select
type input "4775 E 260"
select select
type input "4775 E 2600"
select select
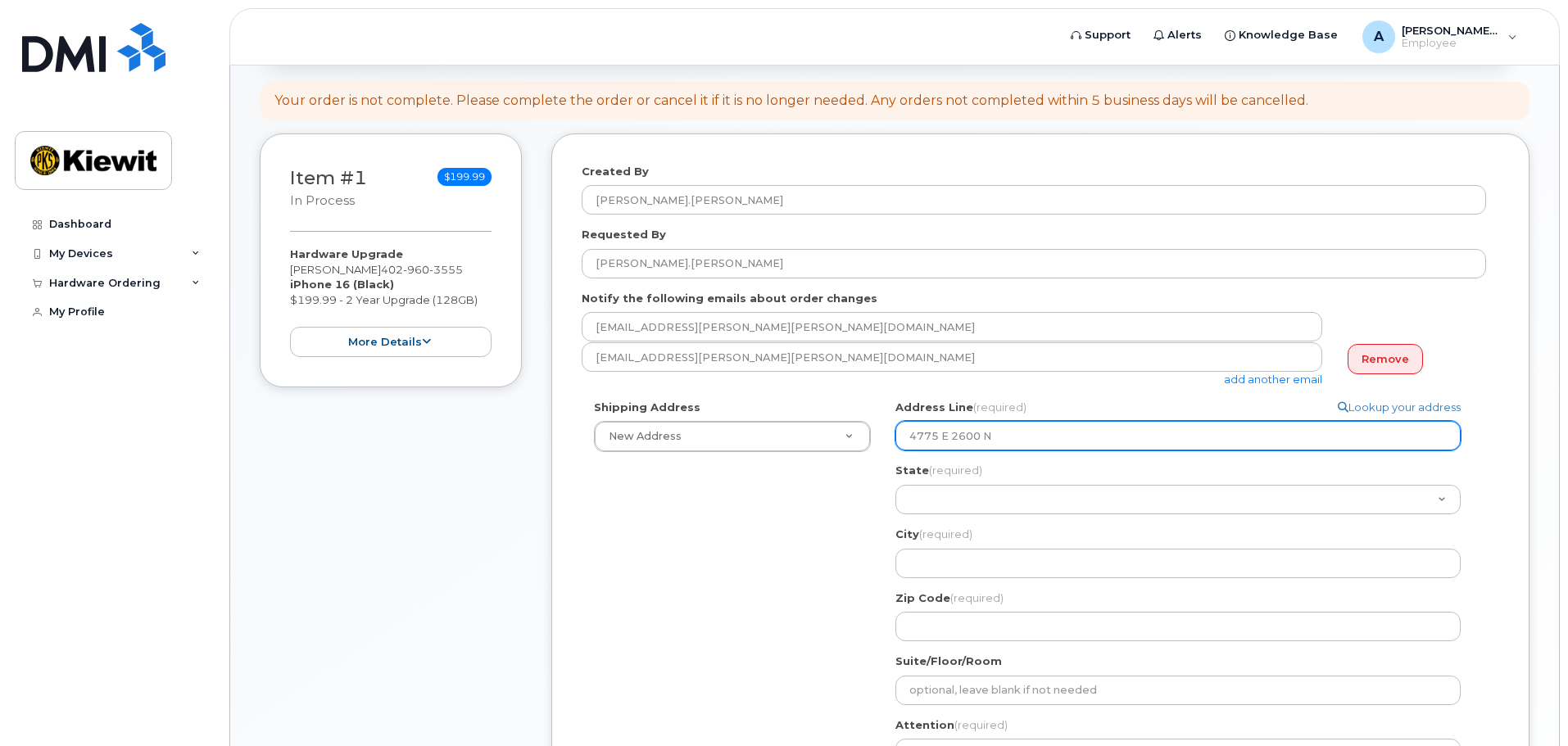
type input "4775 E 2600 N"
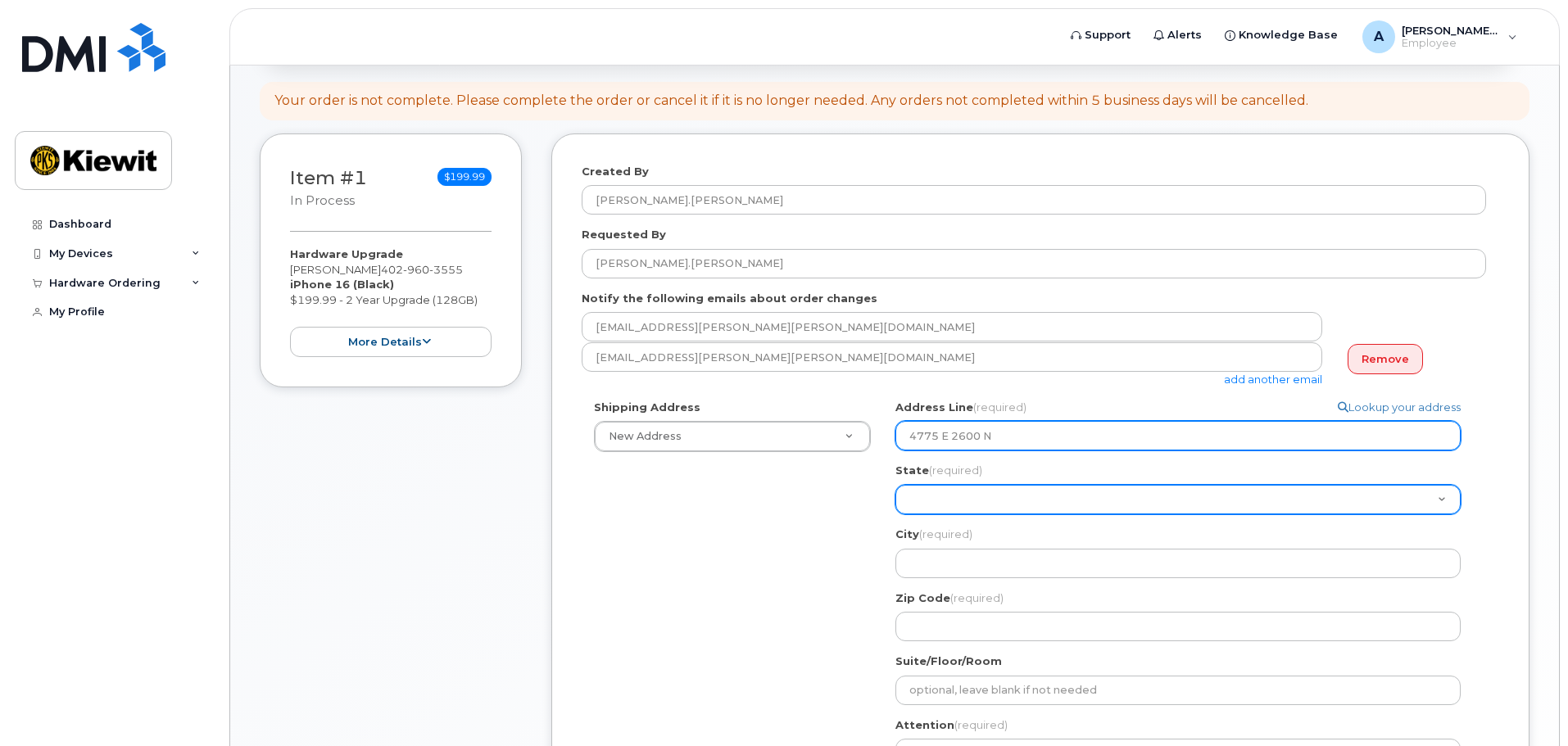
select select "UT"
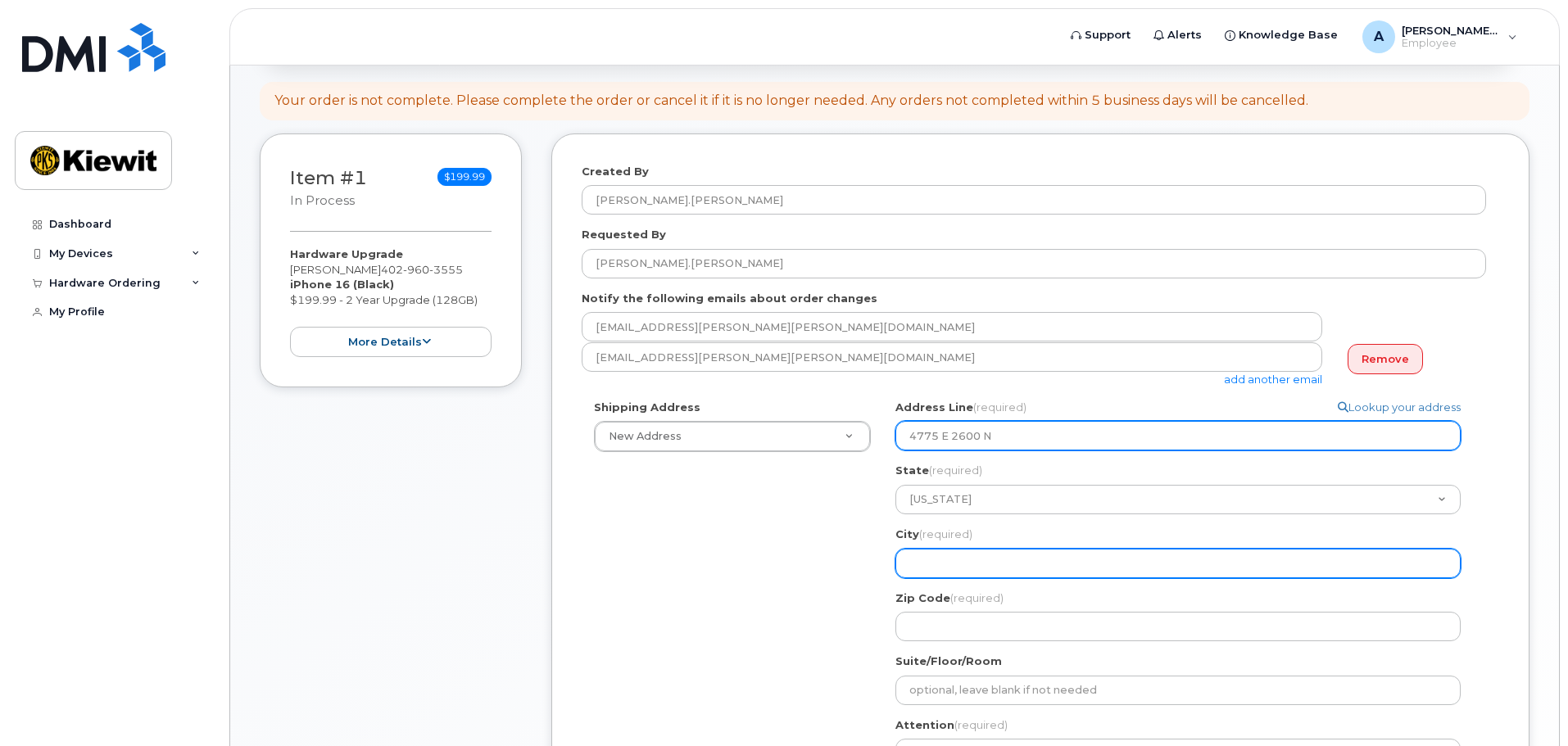
select select
type input "E"
select select
type input "Ed"
select select
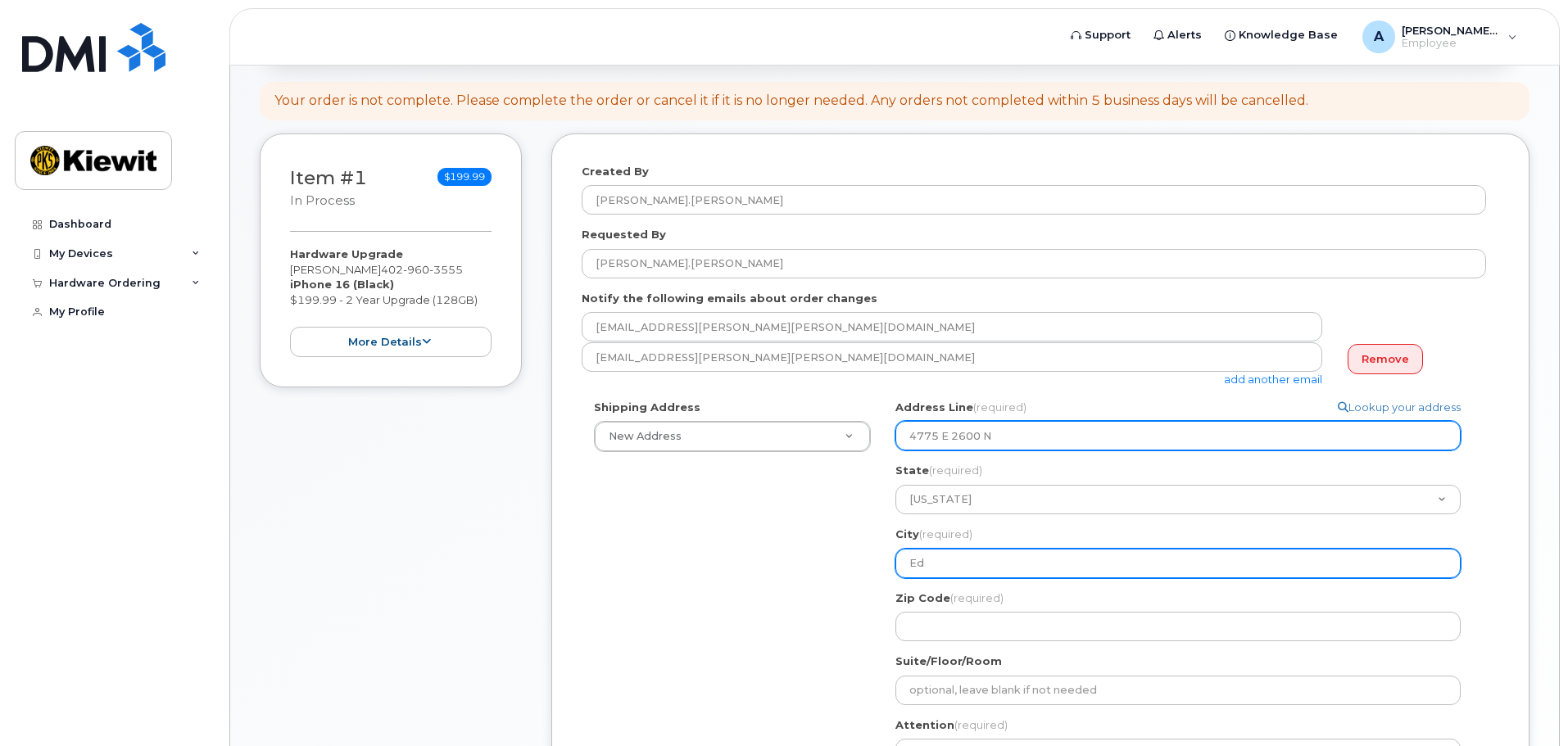
type input "Ede"
select select
type input "Eden"
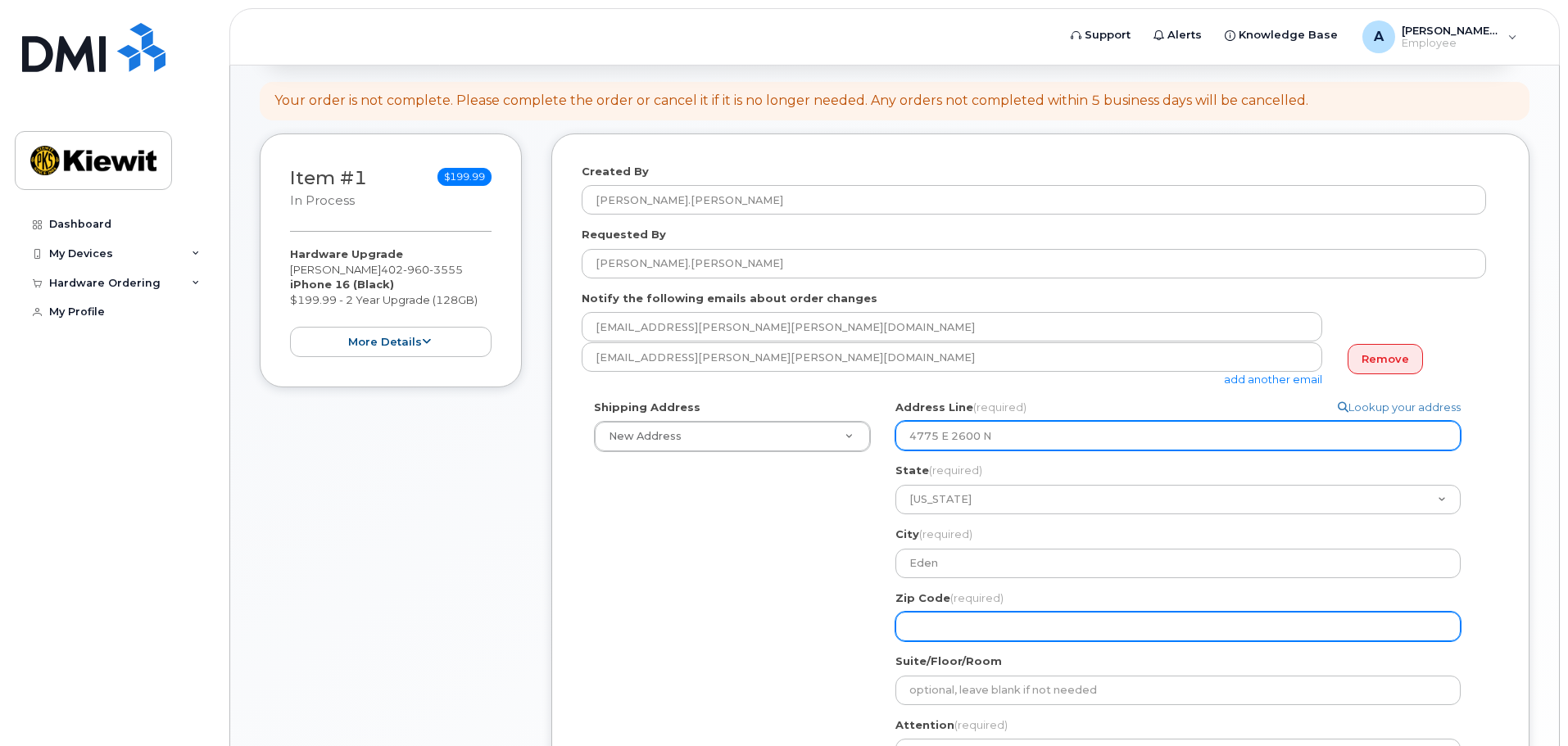
select select
type input "8"
select select
type input "84"
select select
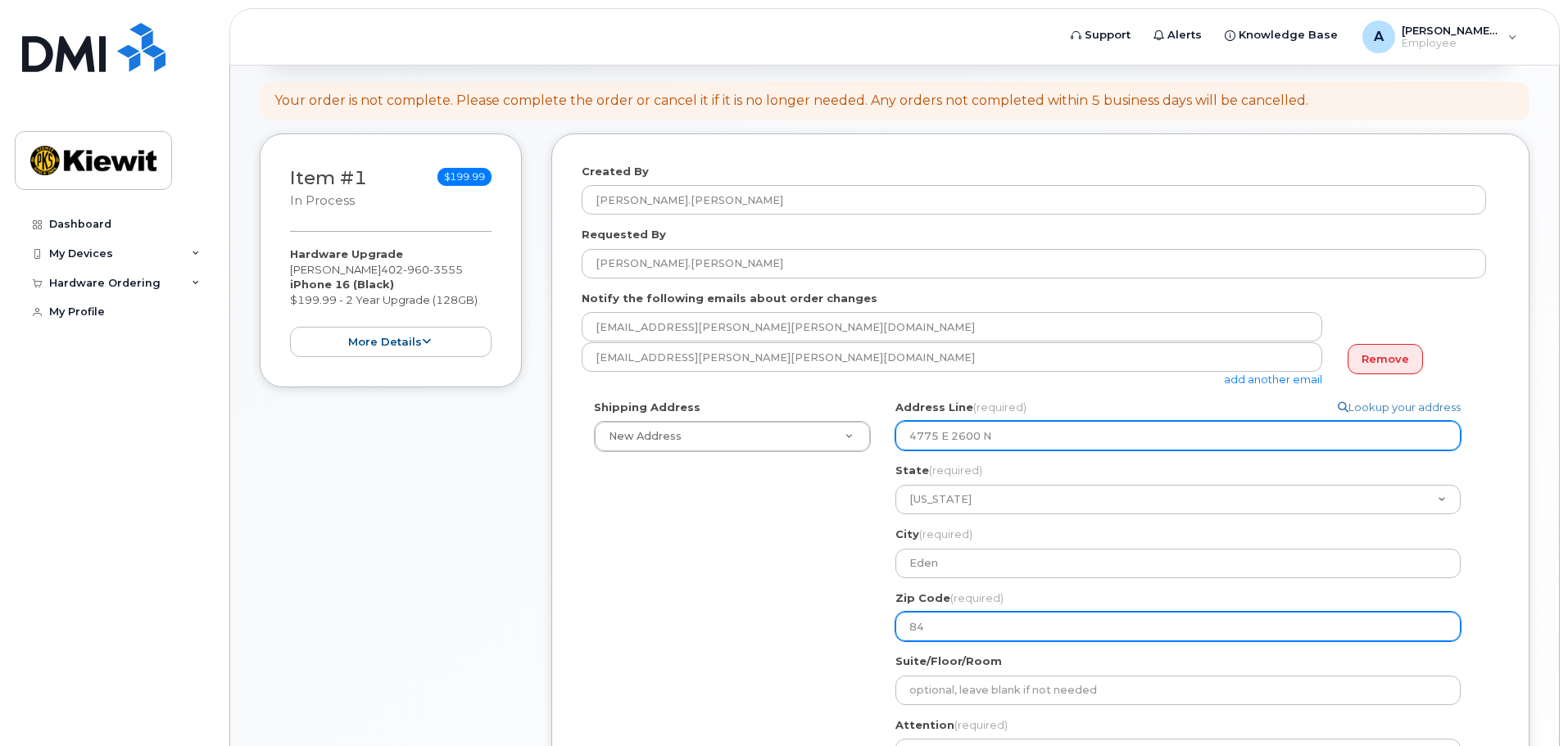
type input "843"
select select
type input "8431"
select select
type input "84319"
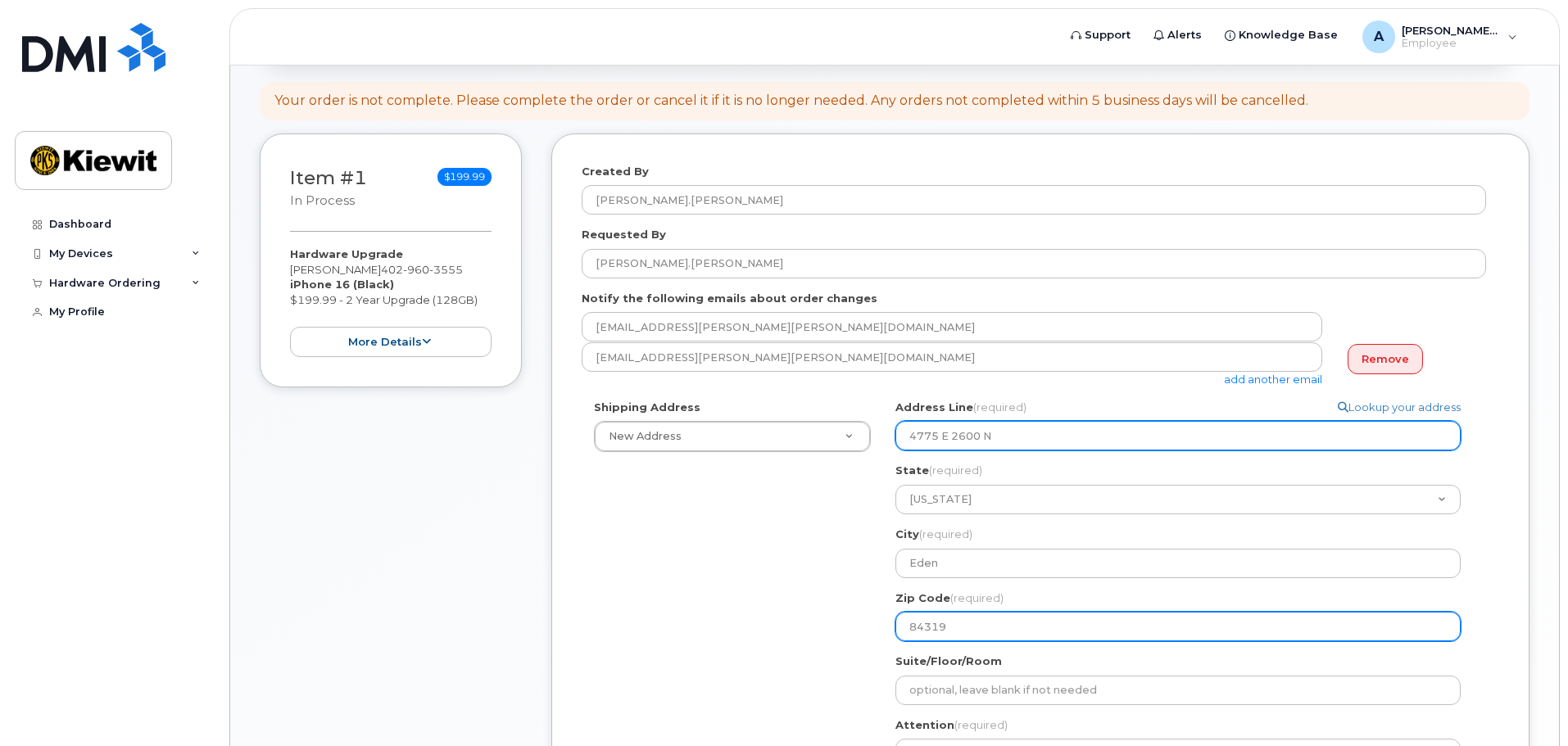
select select
type input "8431"
select select
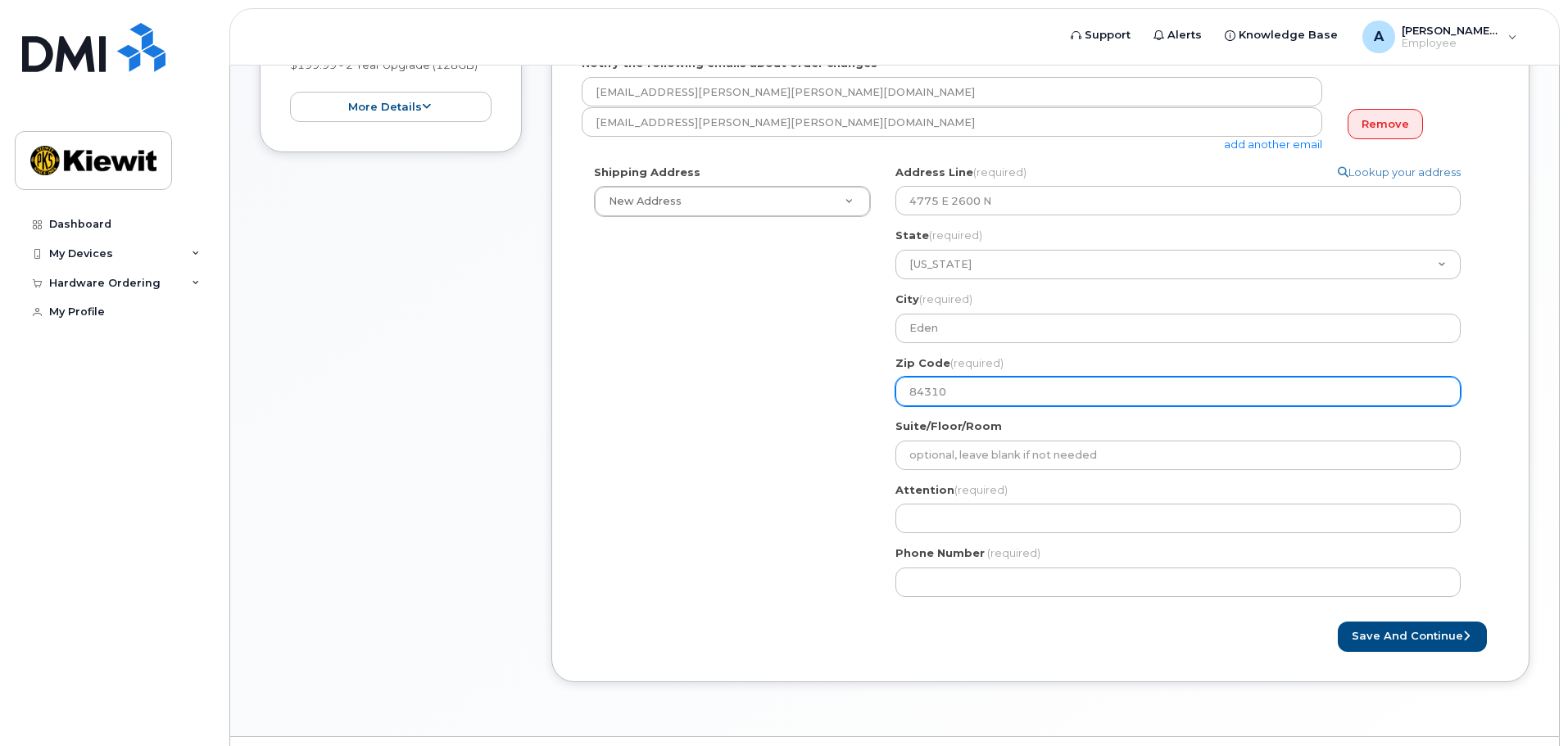
scroll to position [441, 0]
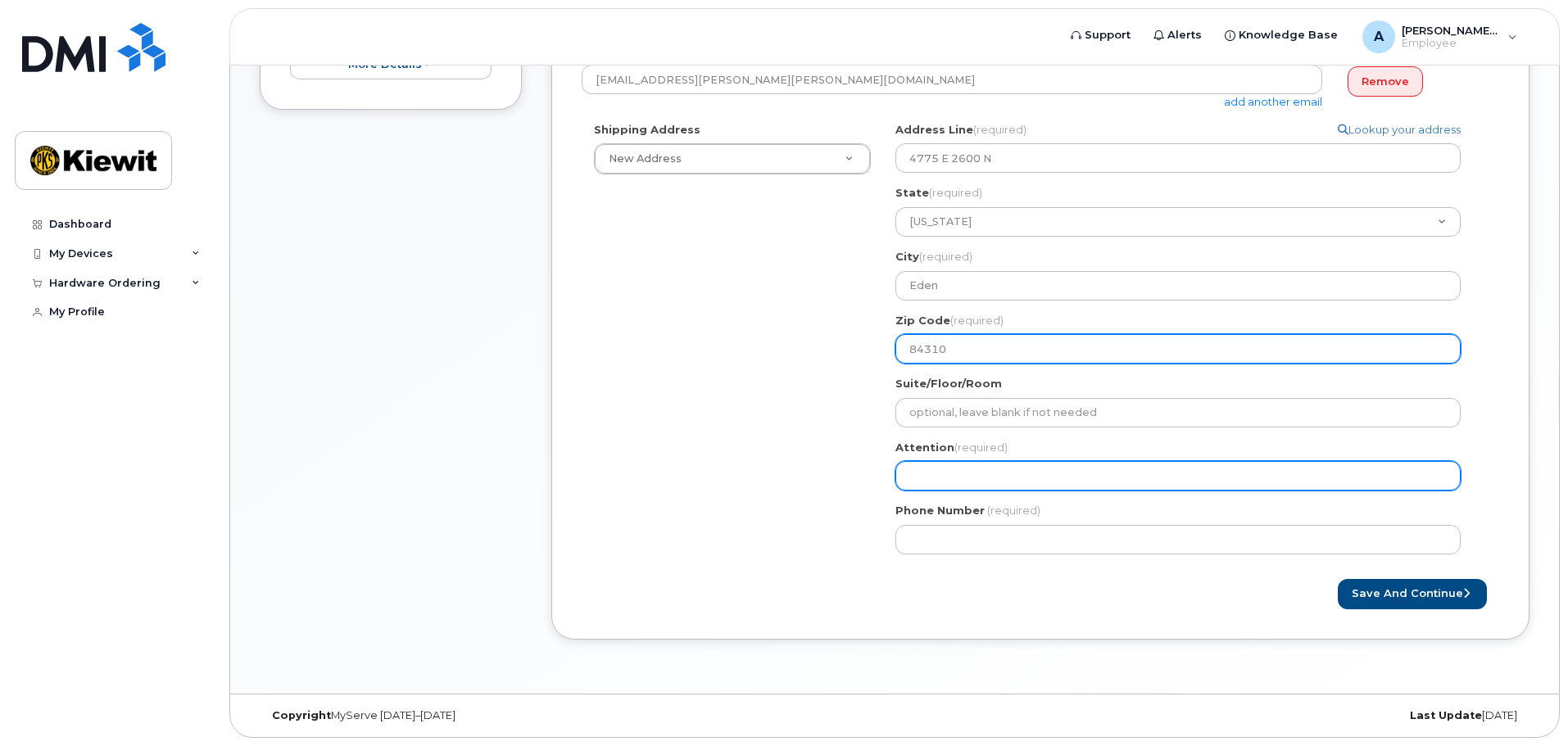
type input "84310"
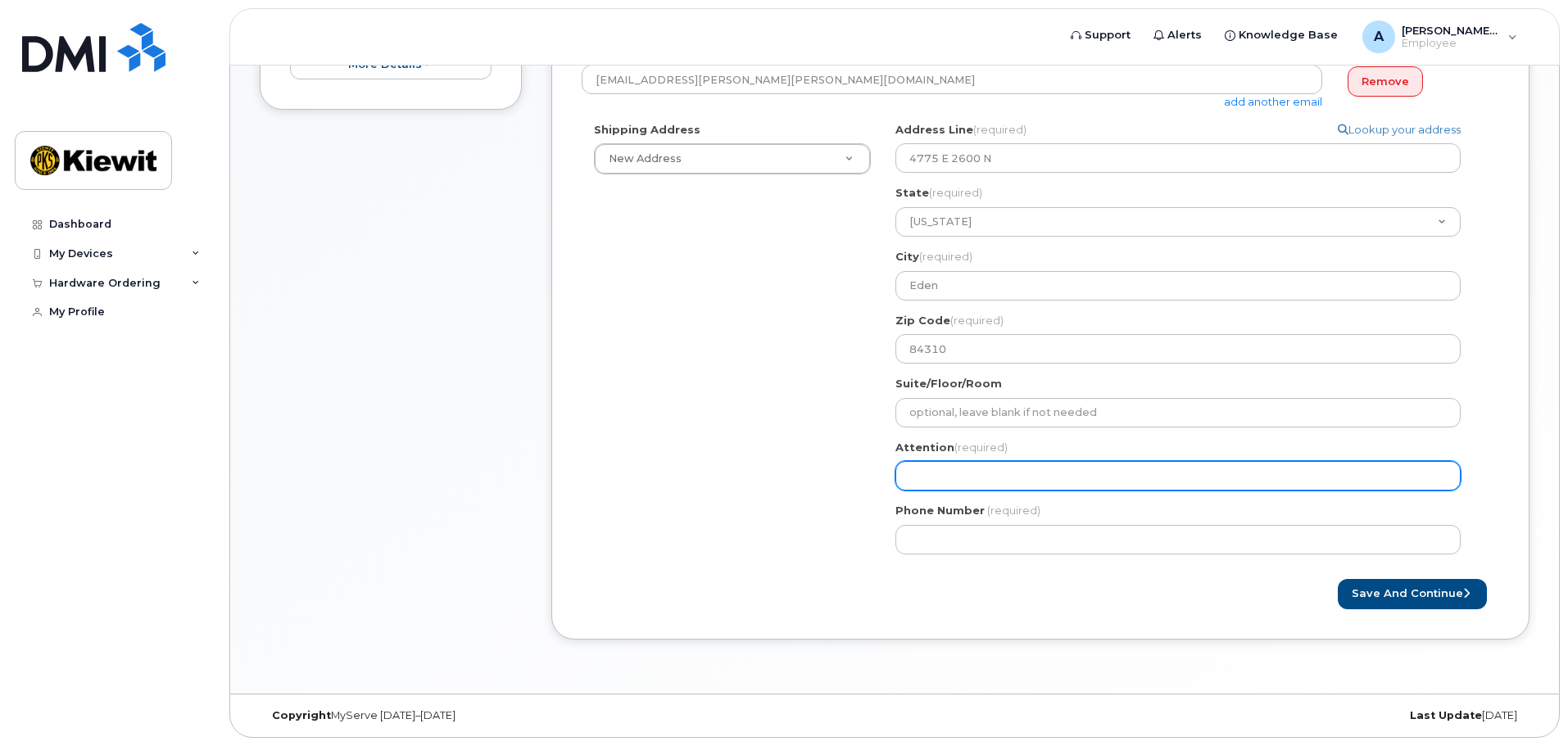
click at [1066, 467] on input "Attention (required)" at bounding box center [1177, 475] width 565 height 29
select select
type input "A"
select select
type input "Ai"
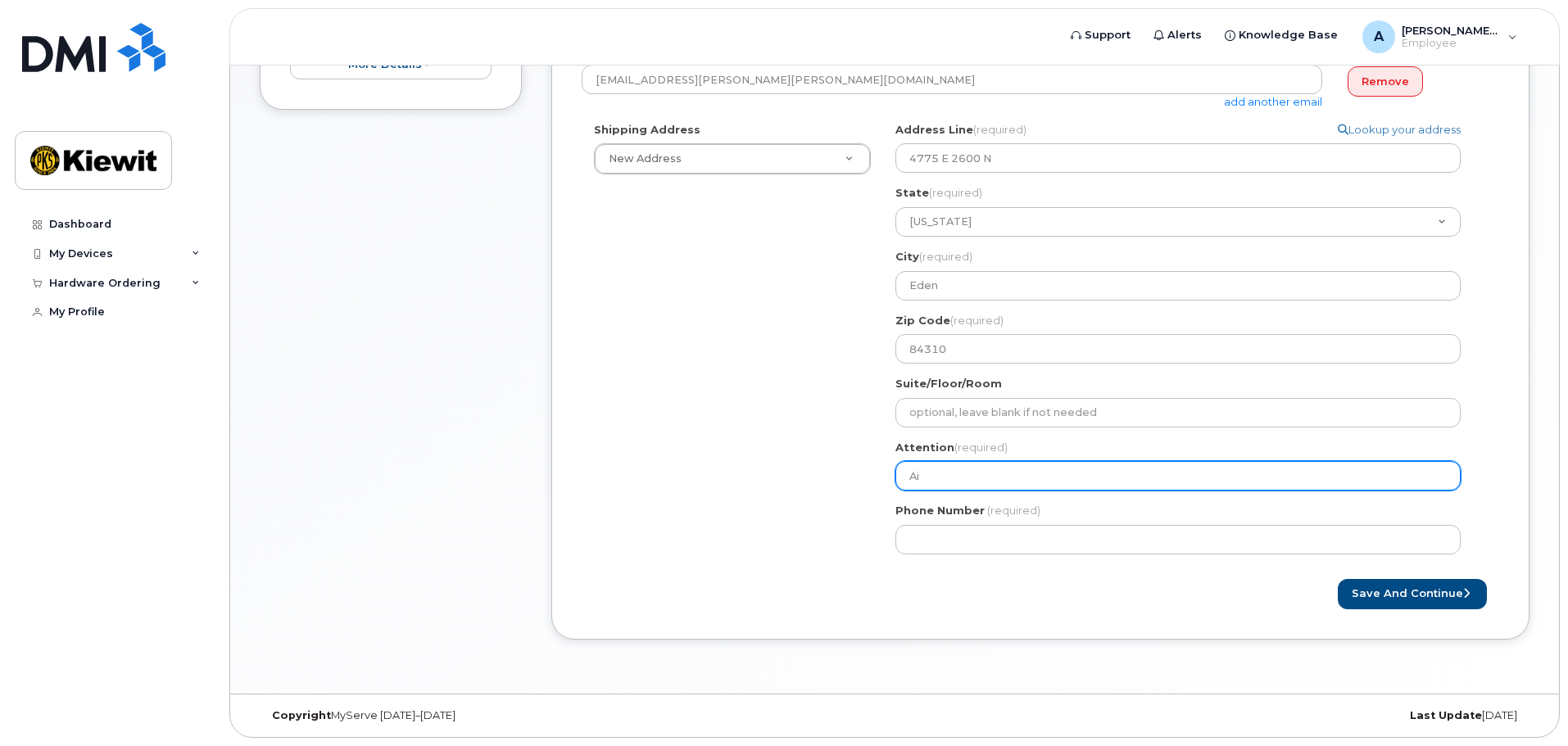
select select
type input "Aid"
select select
type input "Aida"
select select
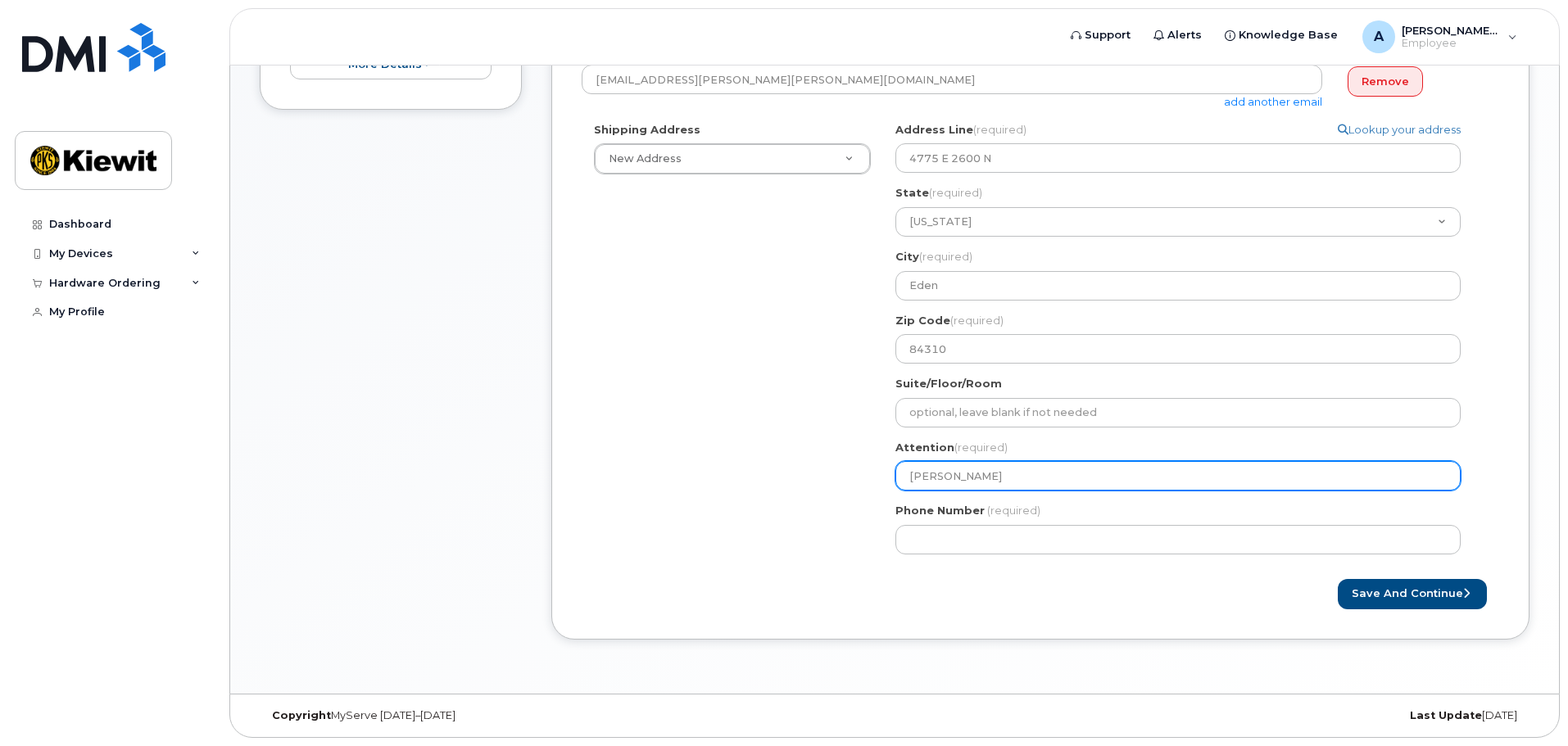
type input "Aidan"
select select
type input "Aidan C"
select select
type input "Aidan Co"
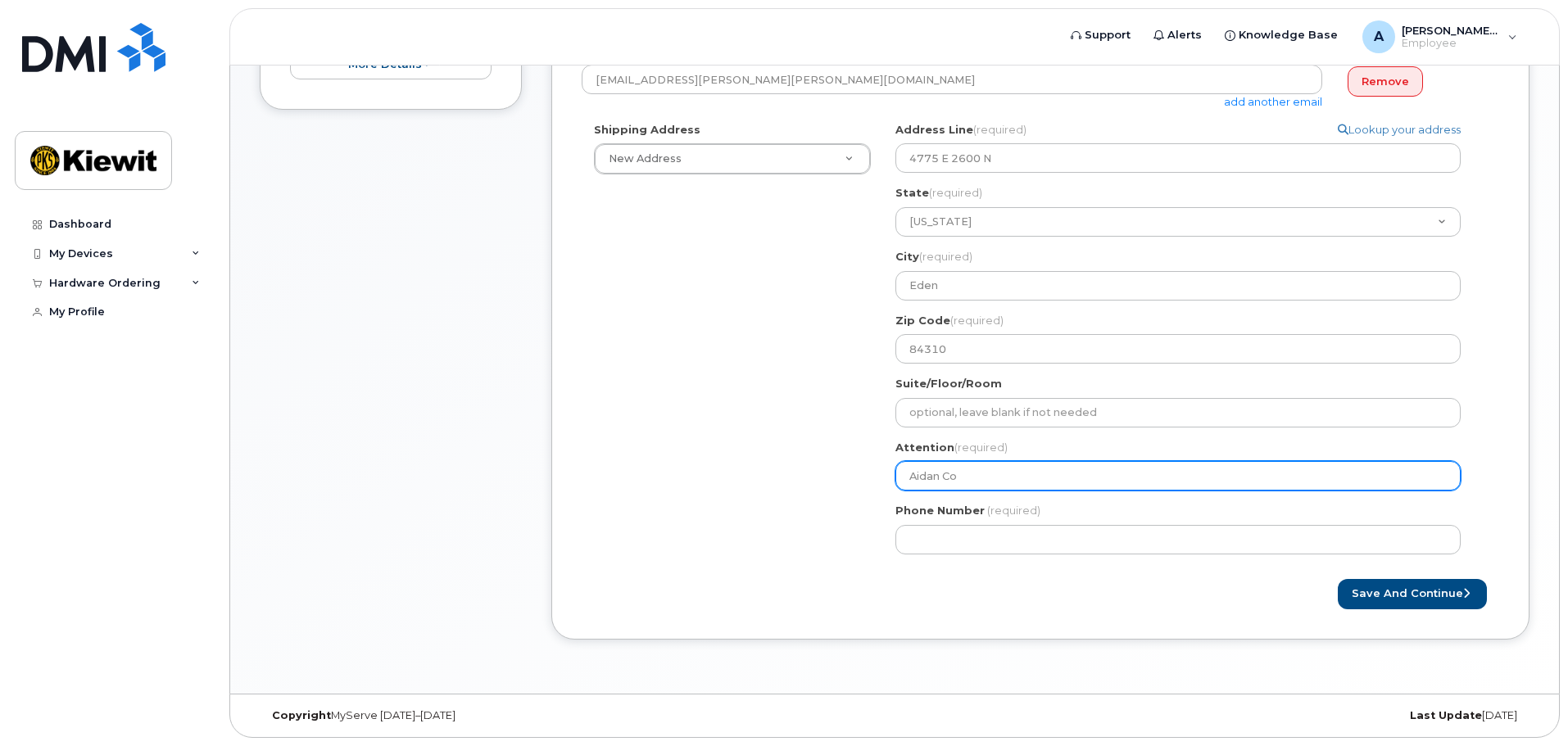
select select
type input "Aidan Con"
select select
type input "Aidan Conl"
select select
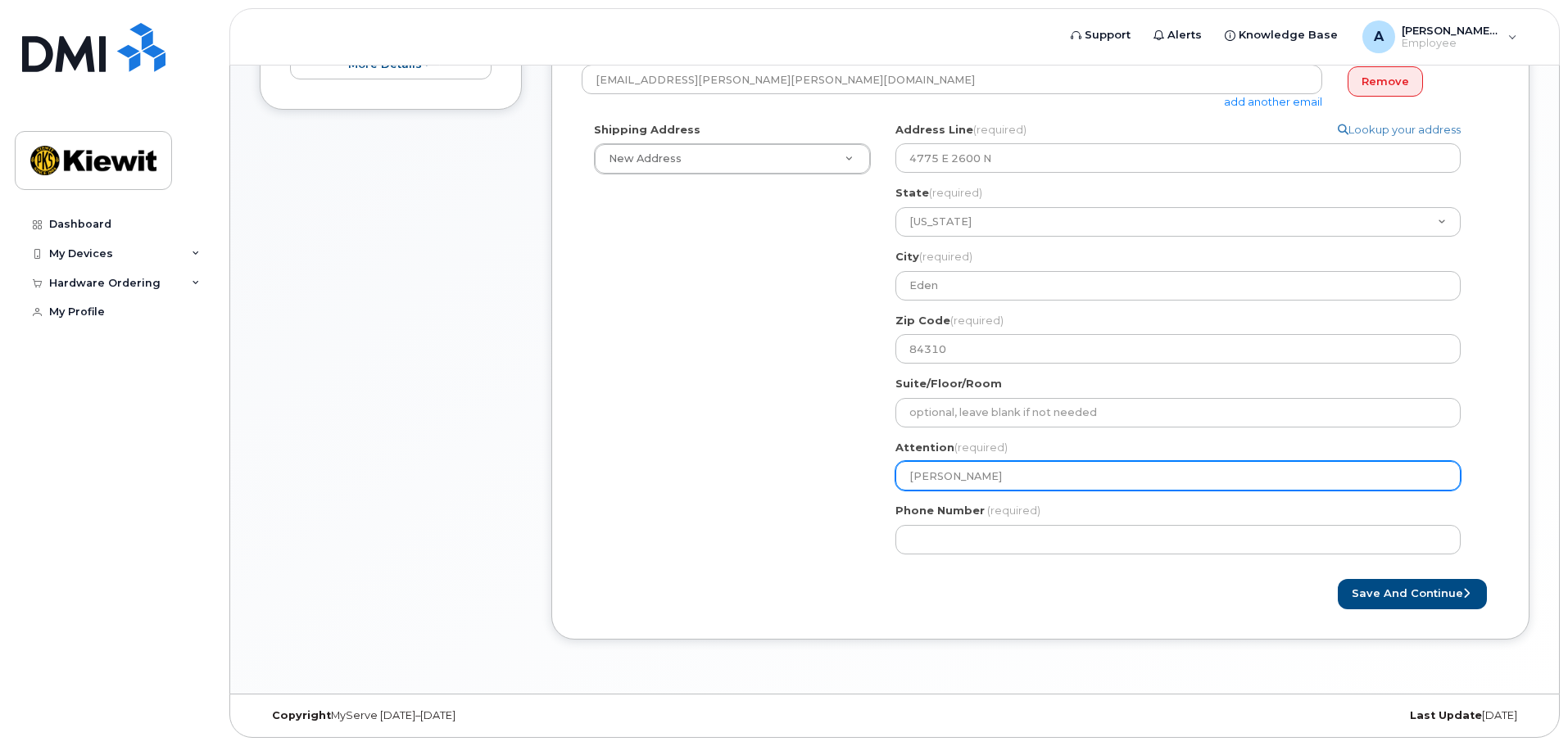
type input "Aidan Conlo"
select select
type input "[PERSON_NAME]"
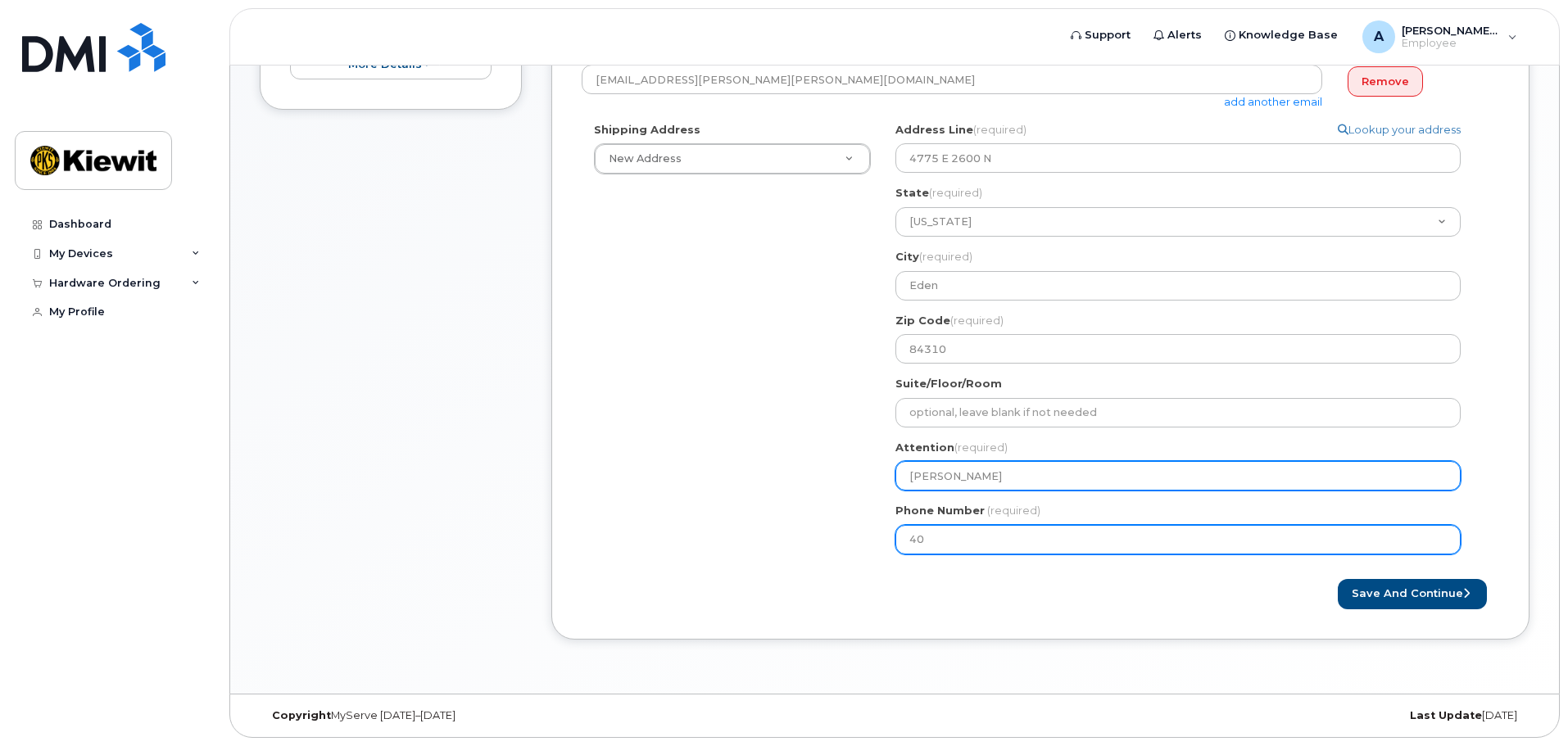
type input "402"
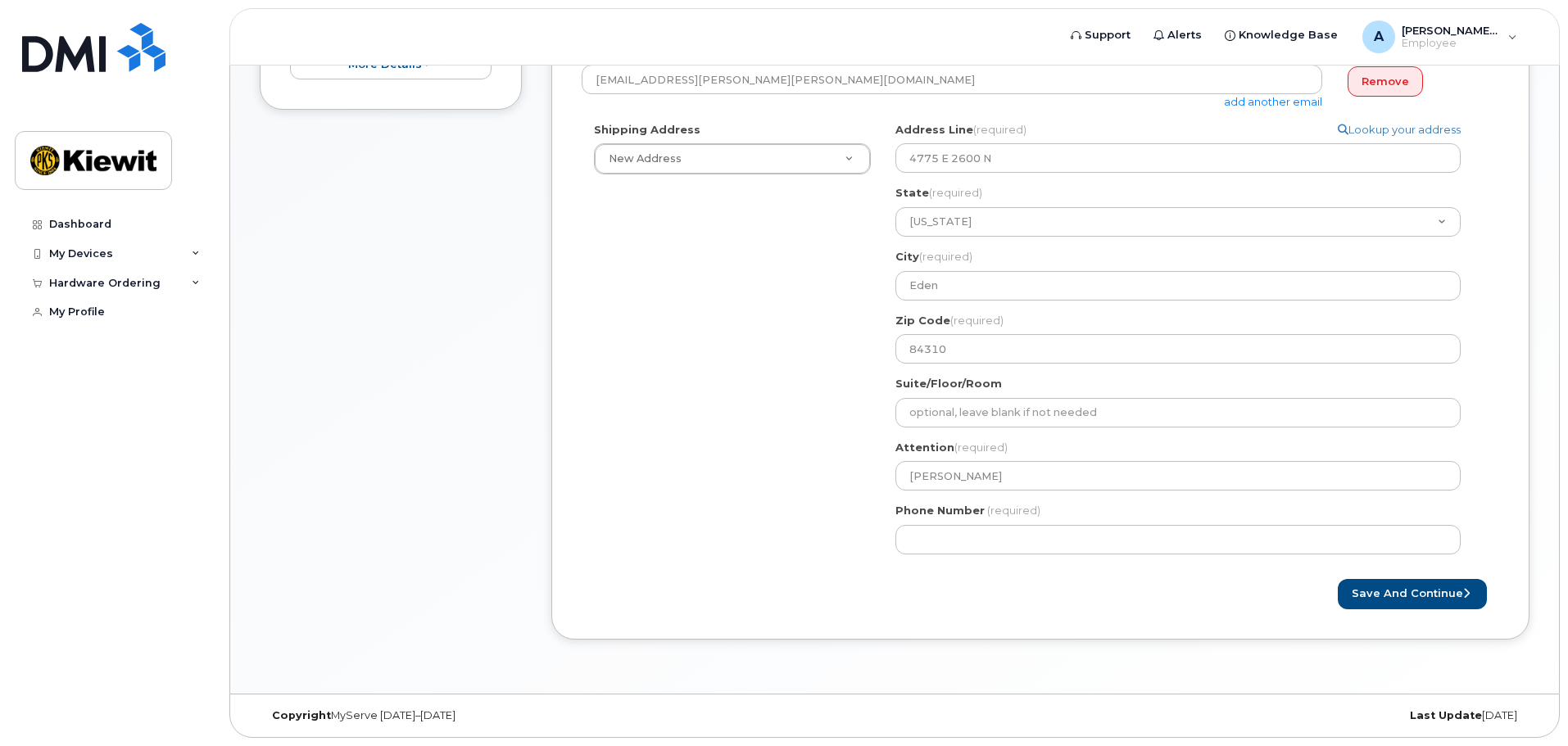
click at [1215, 582] on div "Save and Continue" at bounding box center [1269, 594] width 459 height 30
click at [1426, 590] on button "Save and Continue" at bounding box center [1412, 594] width 149 height 30
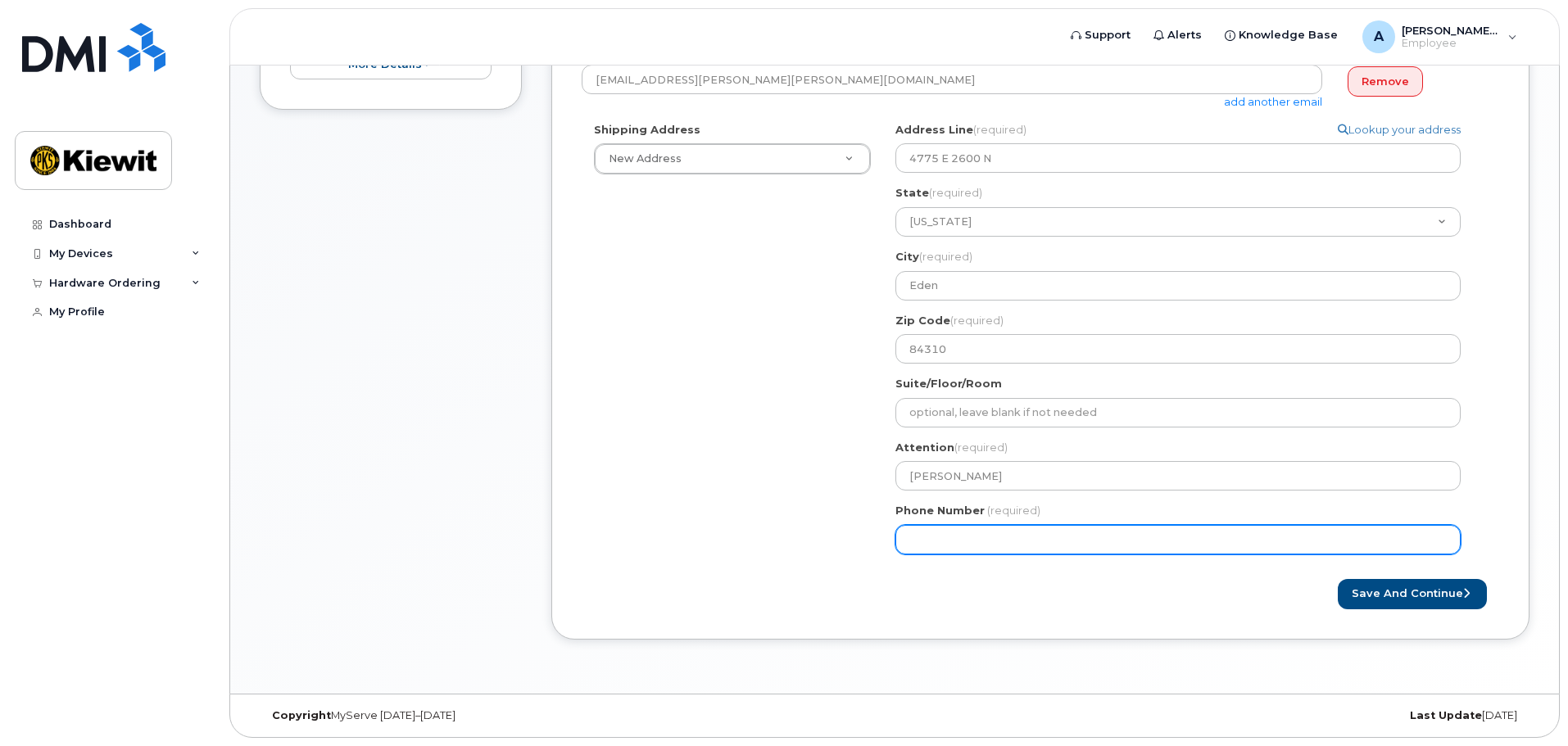
click at [1020, 539] on input "Phone Number" at bounding box center [1177, 539] width 565 height 29
click at [912, 534] on input "Phone Number" at bounding box center [1177, 539] width 565 height 29
click at [1084, 540] on input "Phone Number" at bounding box center [1177, 539] width 565 height 29
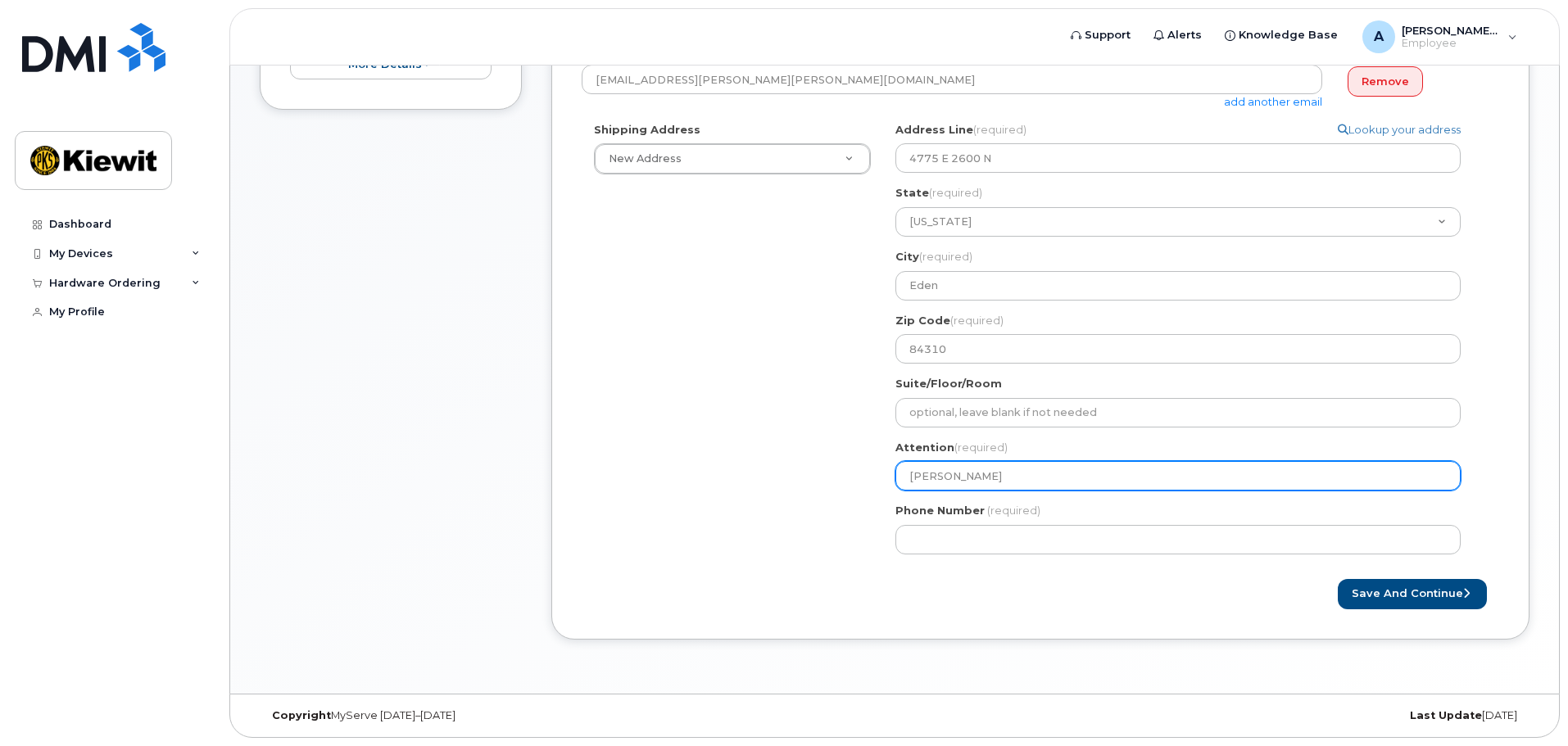
click at [1208, 476] on input "[PERSON_NAME]" at bounding box center [1177, 475] width 565 height 29
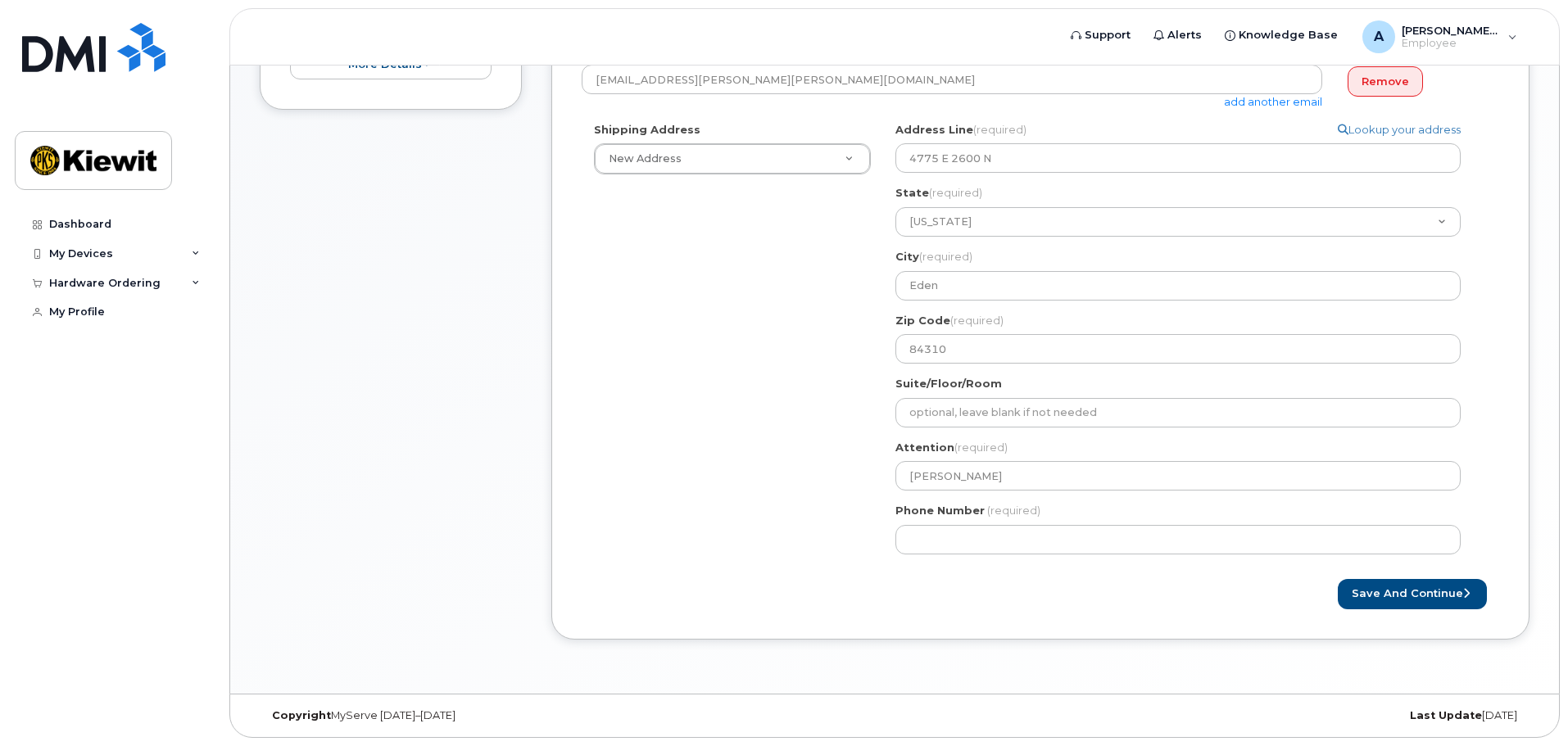
click at [1197, 498] on div "UT Eden Search your address... Manually edit your address Click to search No av…" at bounding box center [1185, 344] width 603 height 445
click at [1395, 596] on button "Save and Continue" at bounding box center [1412, 594] width 149 height 30
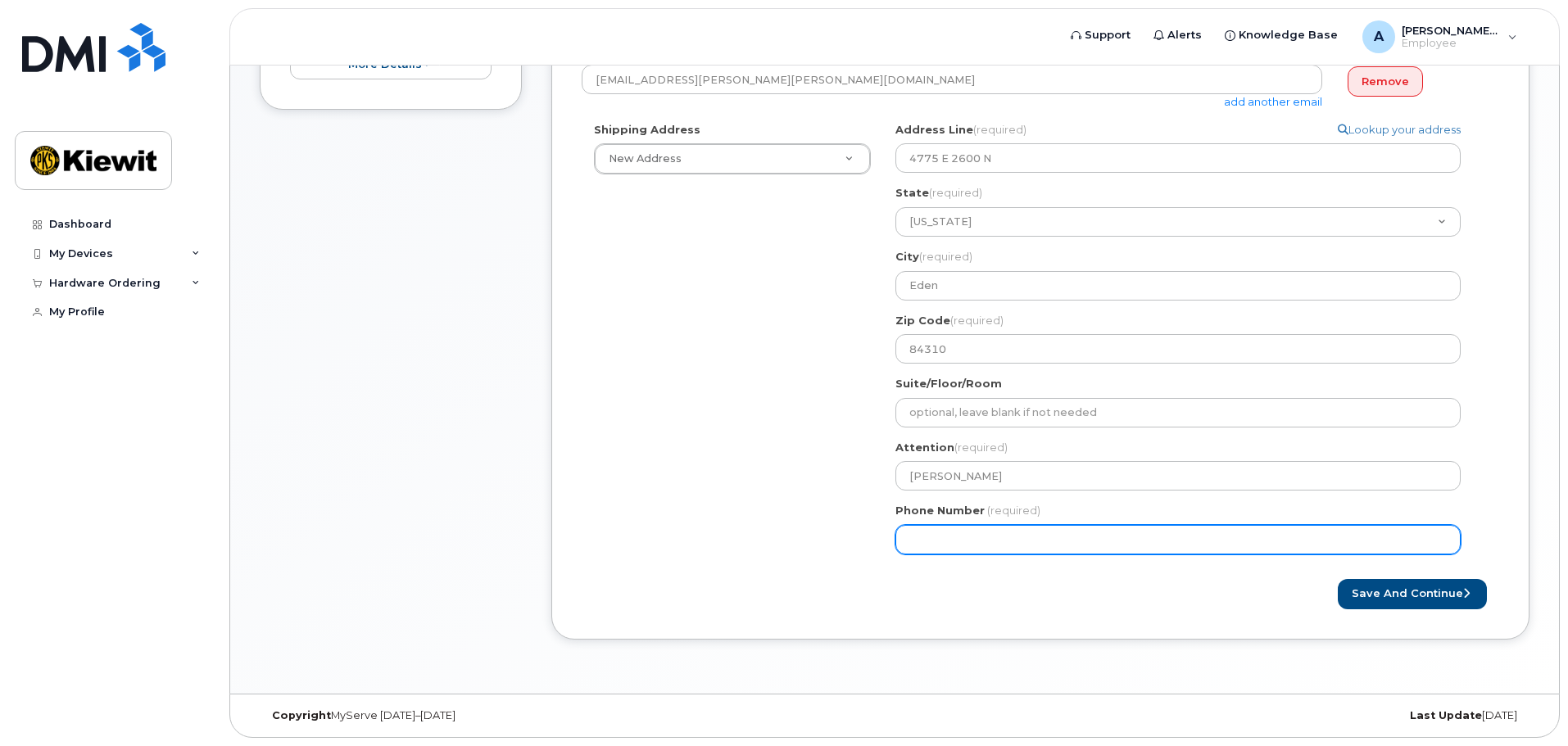
click at [903, 537] on input "Phone Number" at bounding box center [1177, 539] width 565 height 29
drag, startPoint x: 1009, startPoint y: 535, endPoint x: 735, endPoint y: 523, distance: 274.3
click at [735, 523] on div "Shipping Address New Address New Address UT Eden Search your address... Manuall…" at bounding box center [1034, 344] width 905 height 445
type input "402960355"
select select
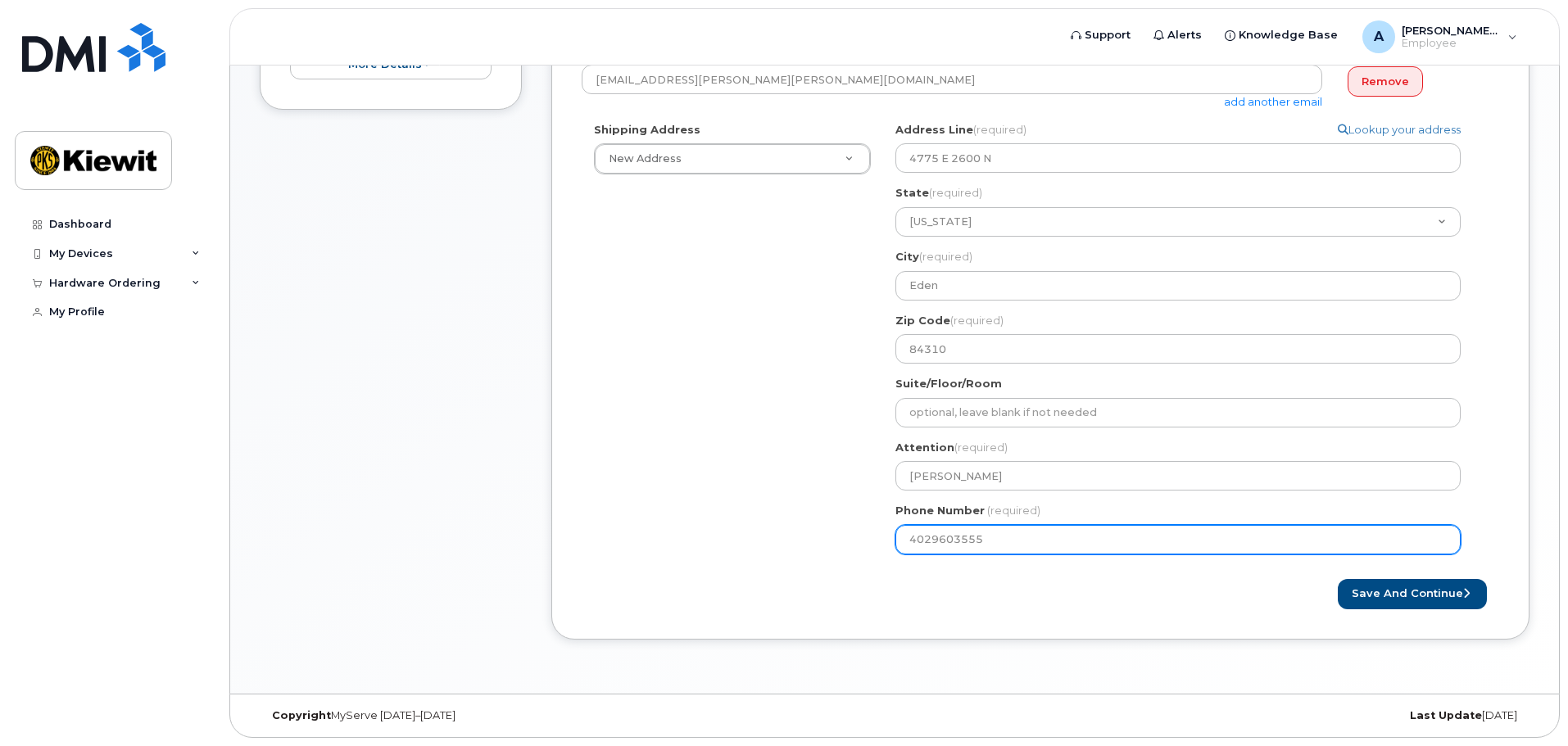
type input "4029603555"
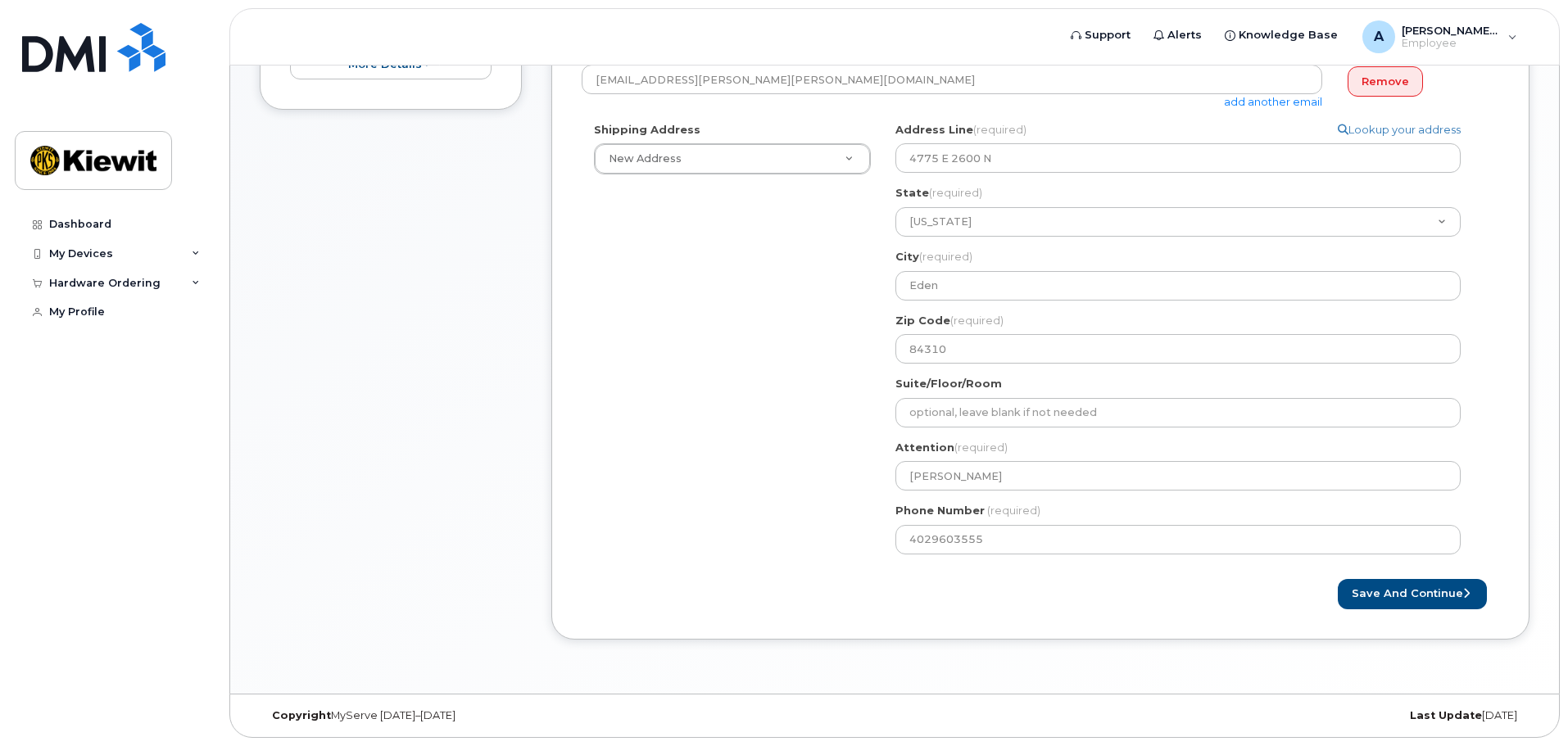
click at [1314, 579] on div "Save and Continue" at bounding box center [1269, 594] width 459 height 30
click at [1446, 602] on button "Save and Continue" at bounding box center [1412, 594] width 149 height 30
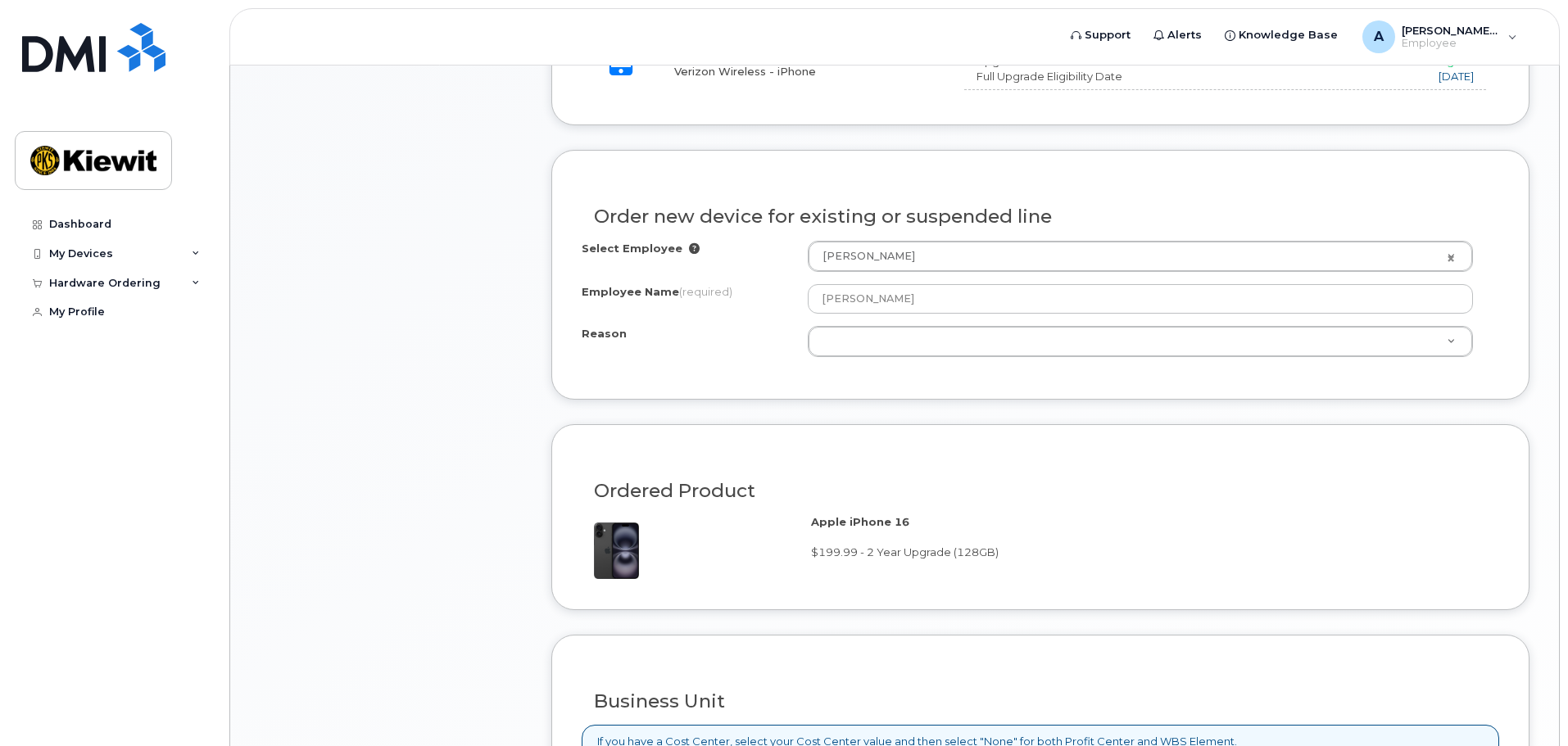
scroll to position [737, 0]
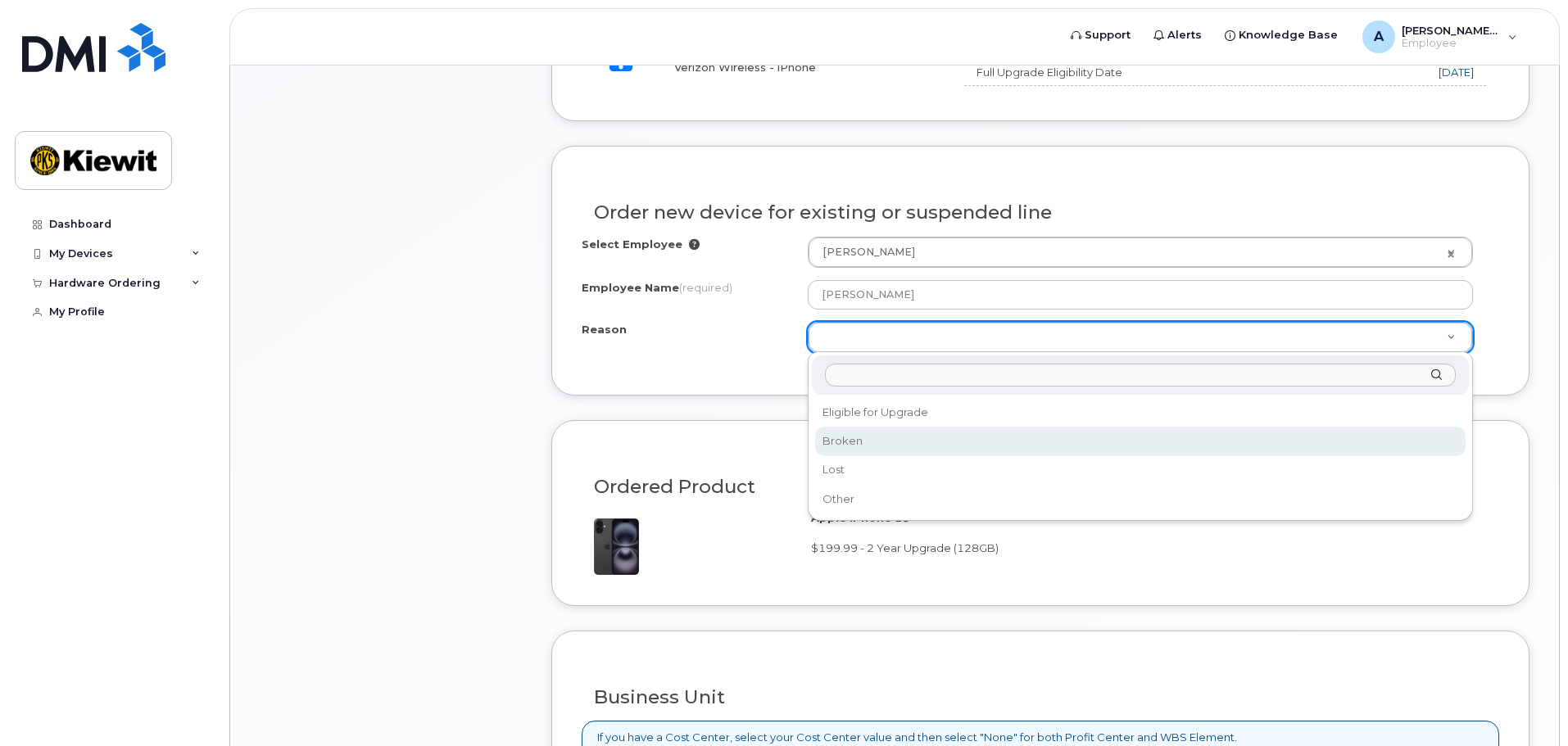
select select "broken"
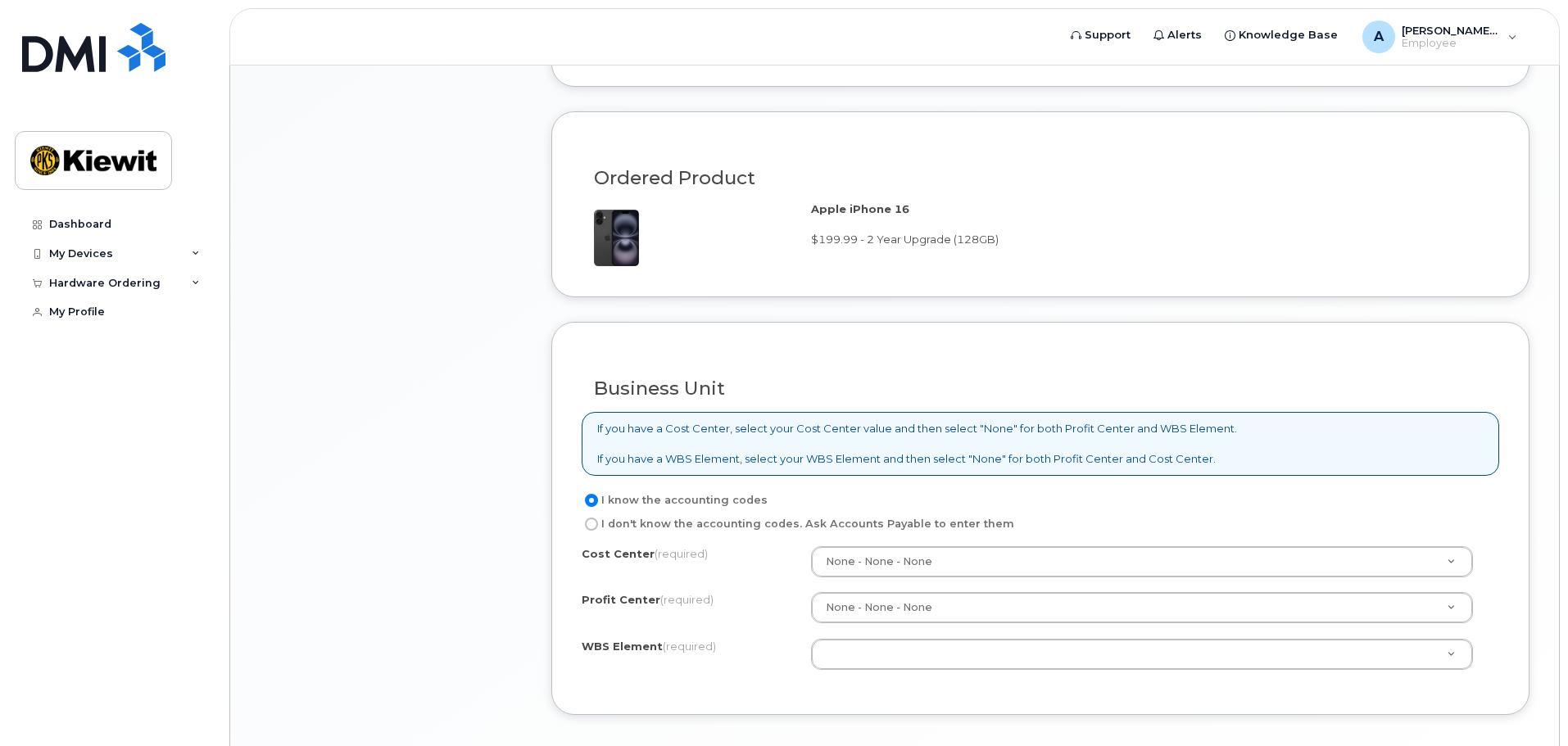
scroll to position [1146, 0]
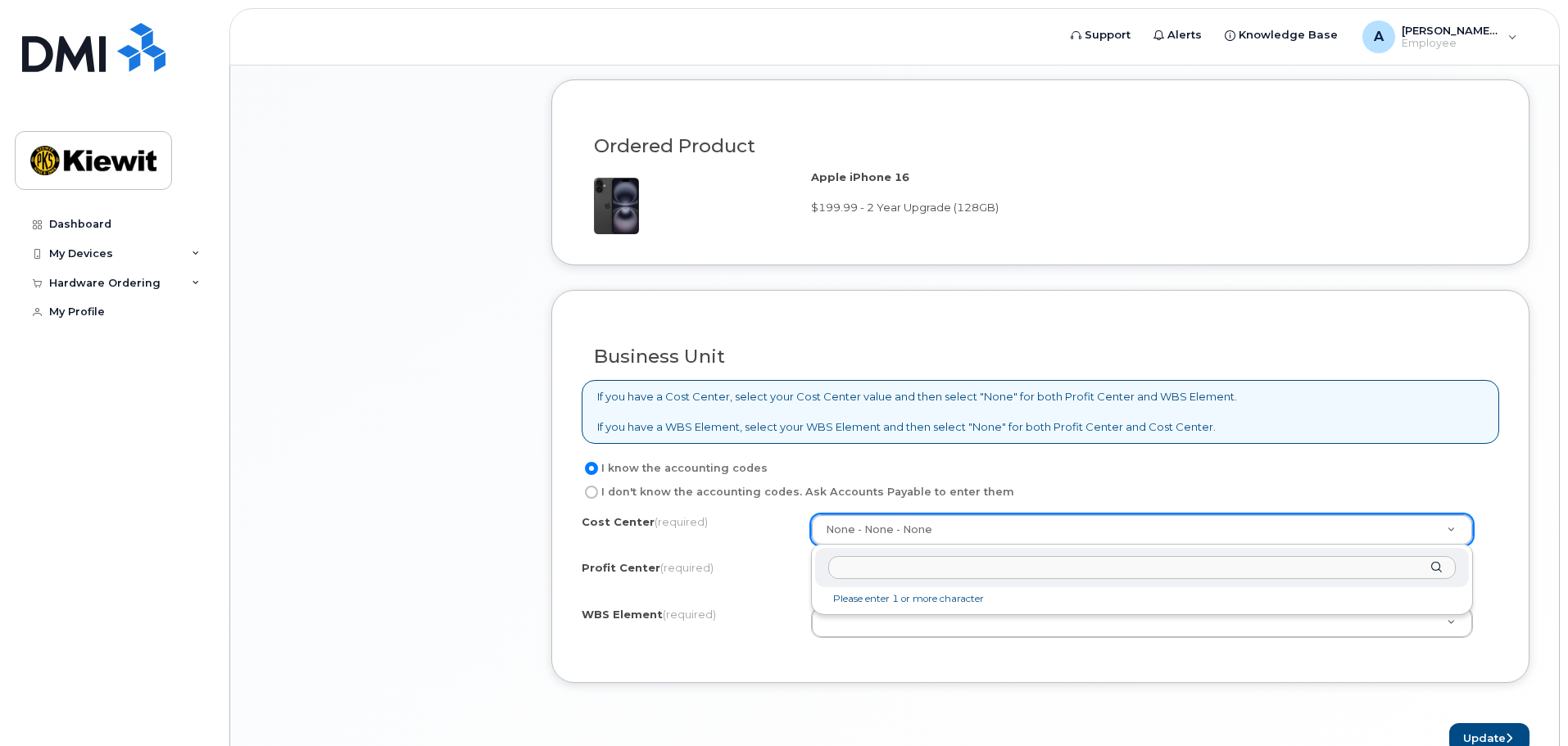
click at [916, 564] on input "text" at bounding box center [1142, 567] width 628 height 24
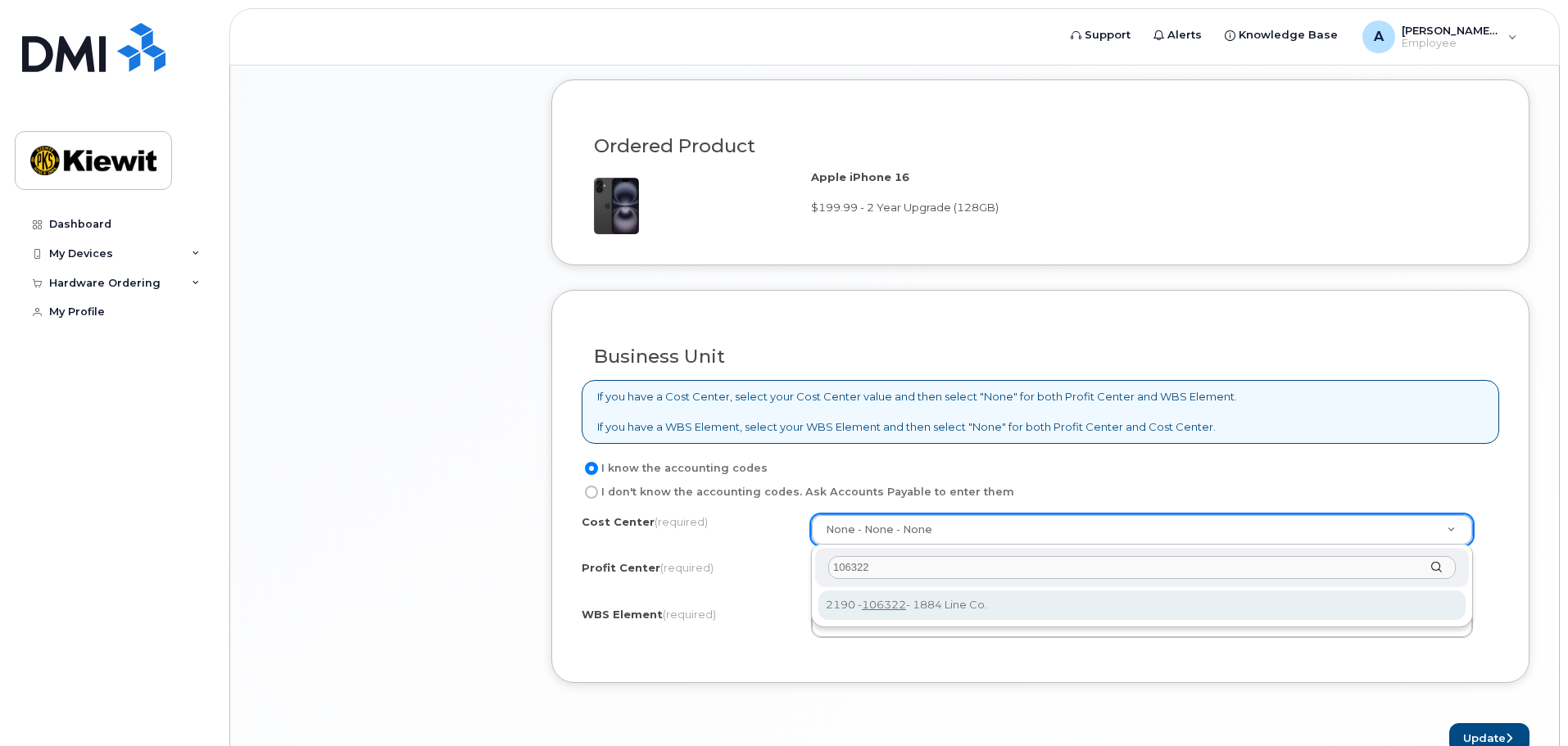
type input "106322"
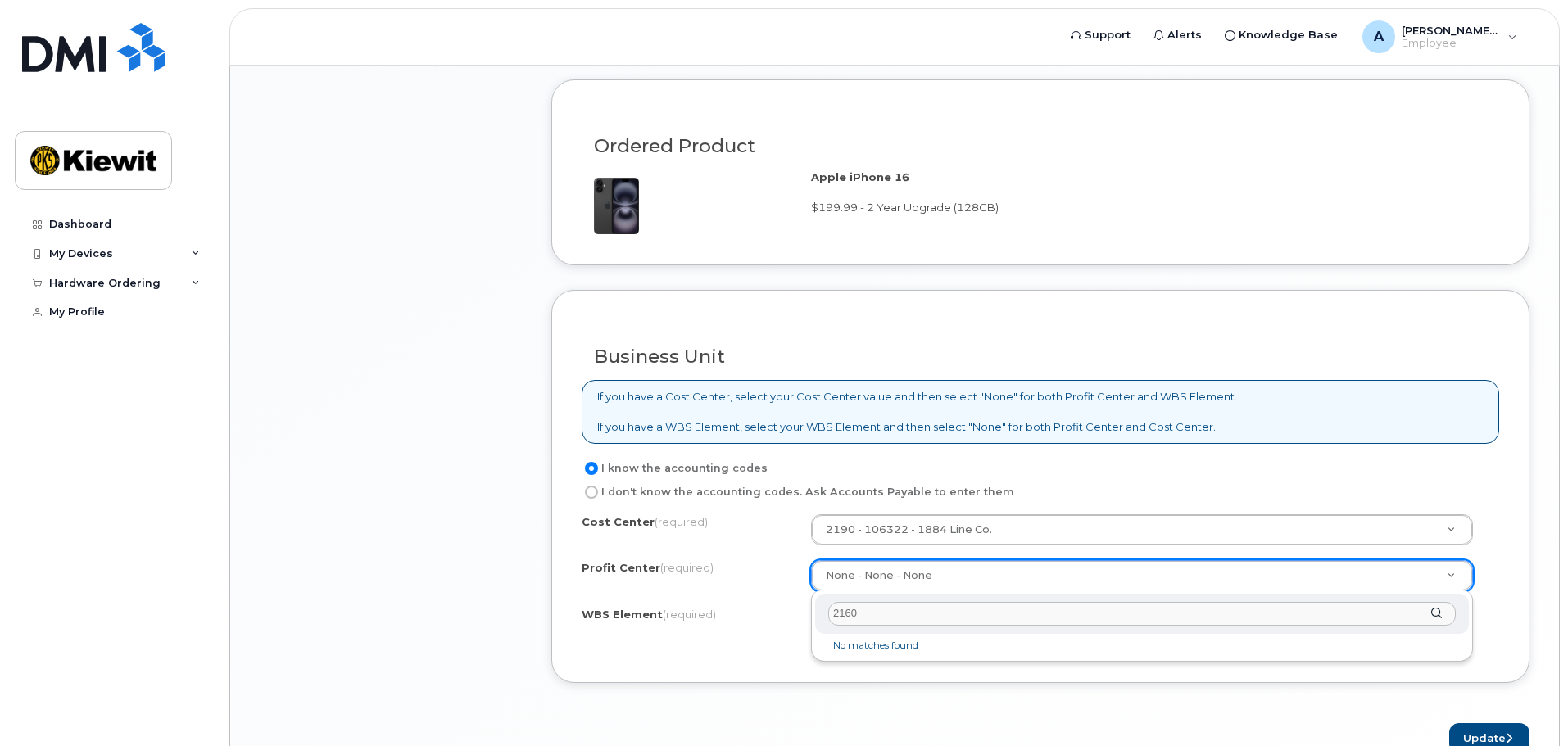
drag, startPoint x: 958, startPoint y: 605, endPoint x: 765, endPoint y: 602, distance: 193.0
type input "106322"
click at [1436, 616] on div "106322" at bounding box center [1142, 613] width 654 height 40
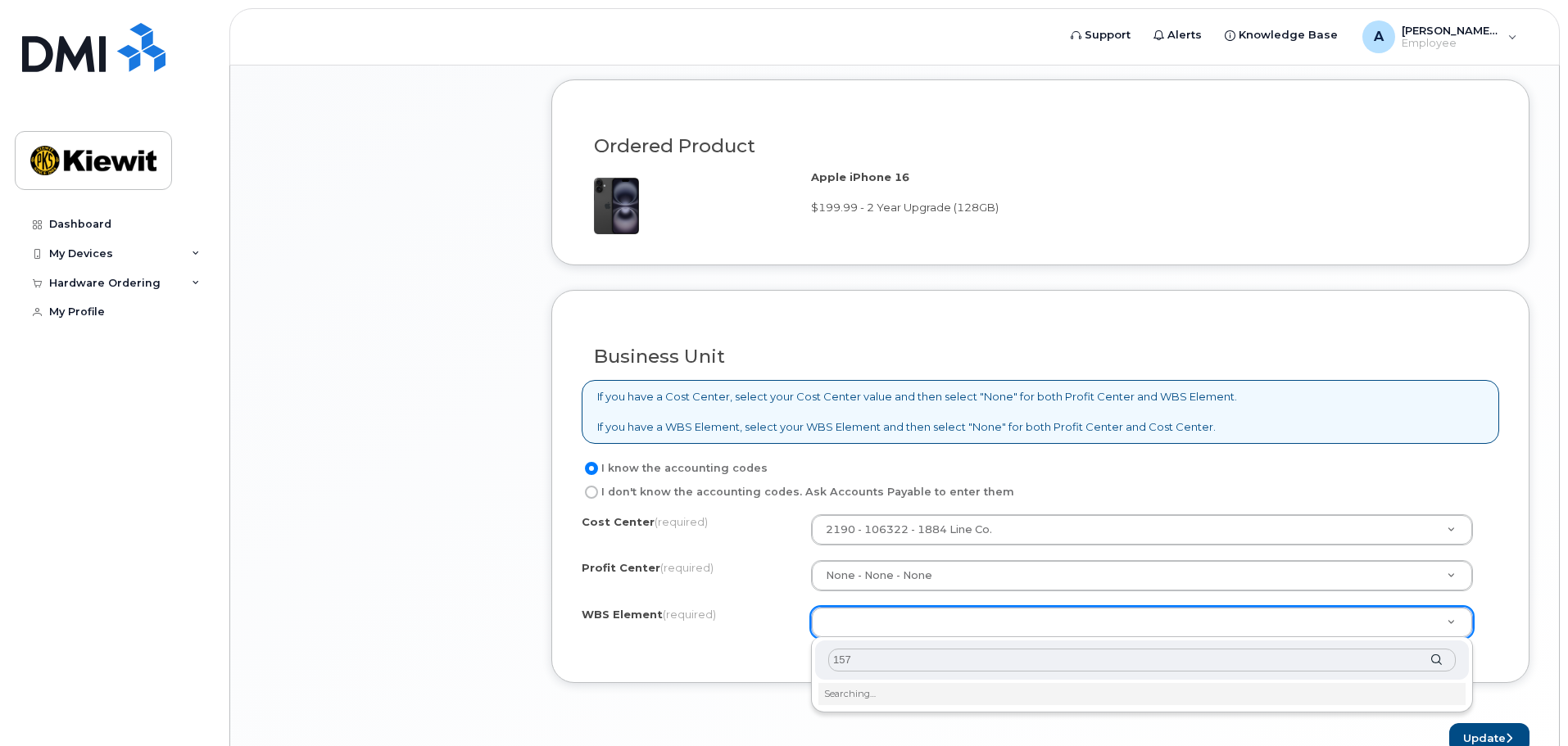
type input "1572"
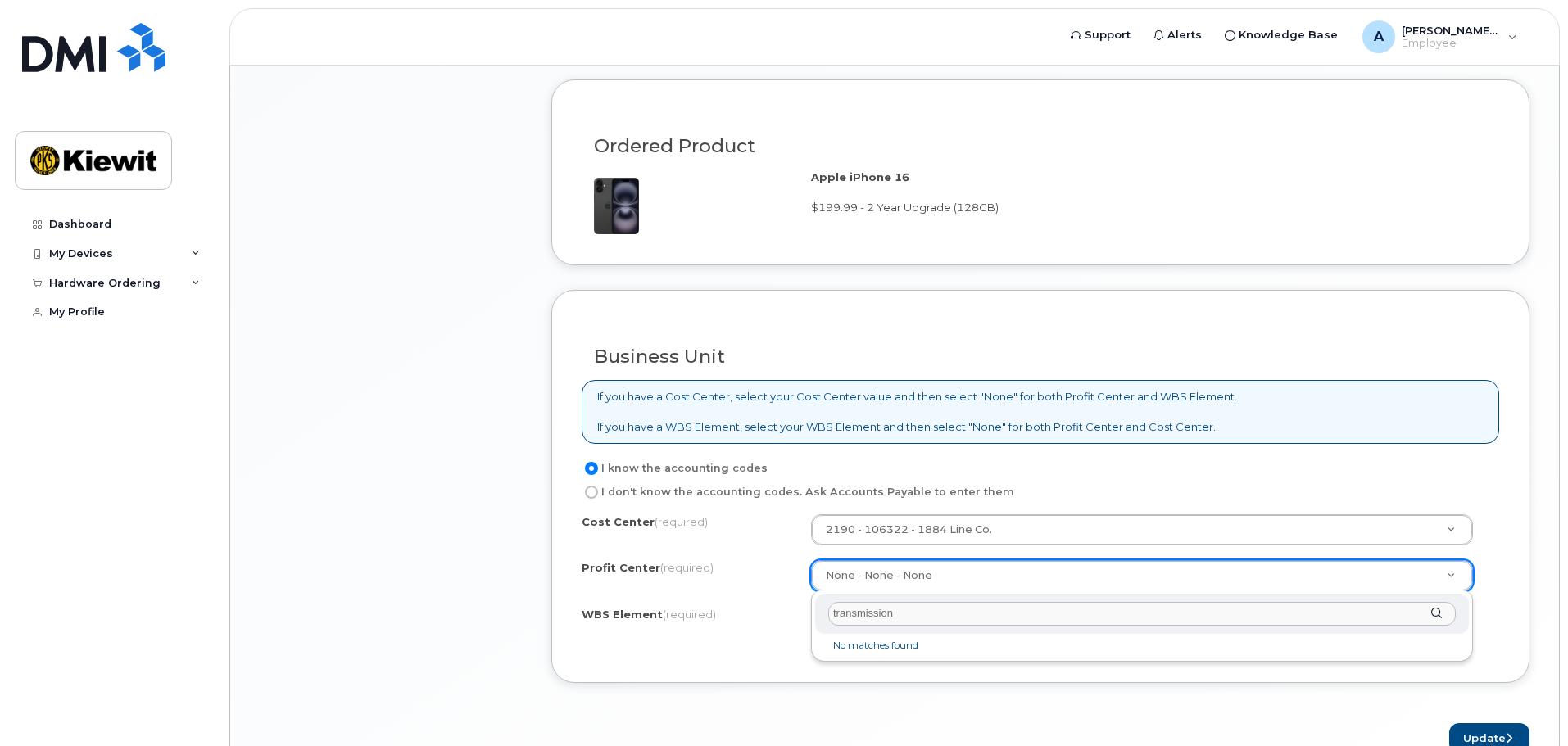
click at [1438, 613] on div "transmission" at bounding box center [1142, 613] width 654 height 40
drag, startPoint x: 876, startPoint y: 607, endPoint x: 815, endPoint y: 602, distance: 61.2
click at [816, 602] on div "transmission" at bounding box center [1142, 613] width 654 height 40
type input "2190"
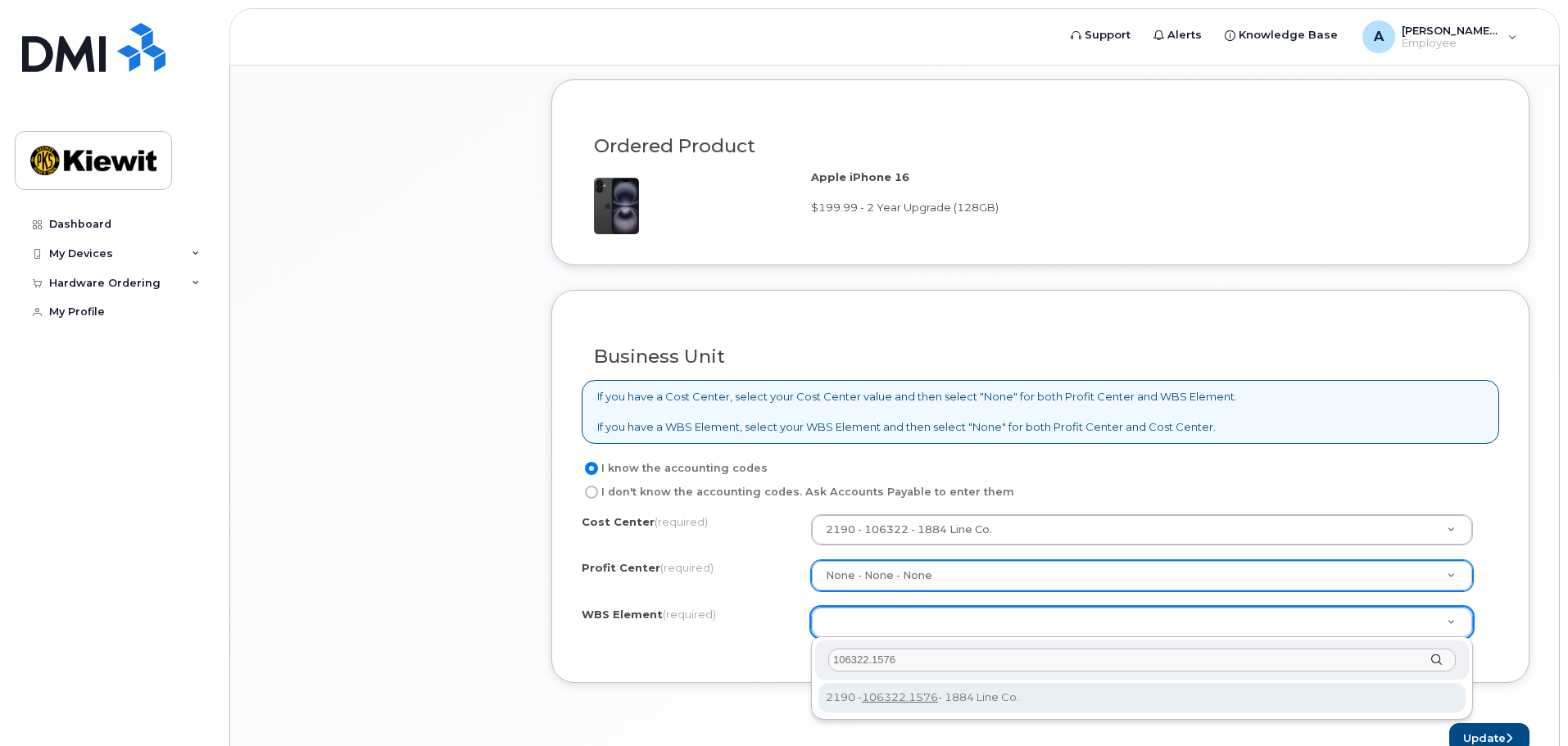
type input "106322.1576"
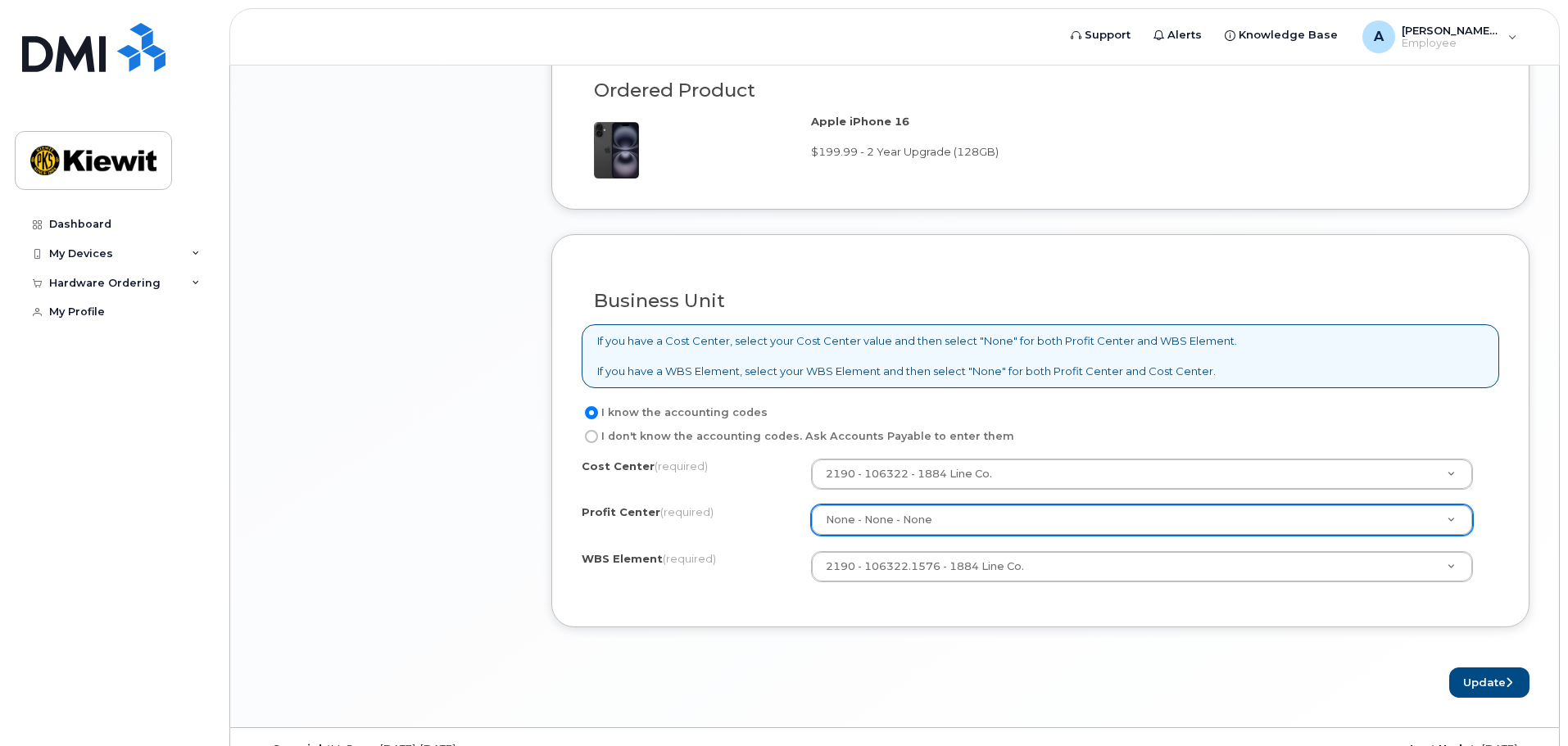
scroll to position [1228, 0]
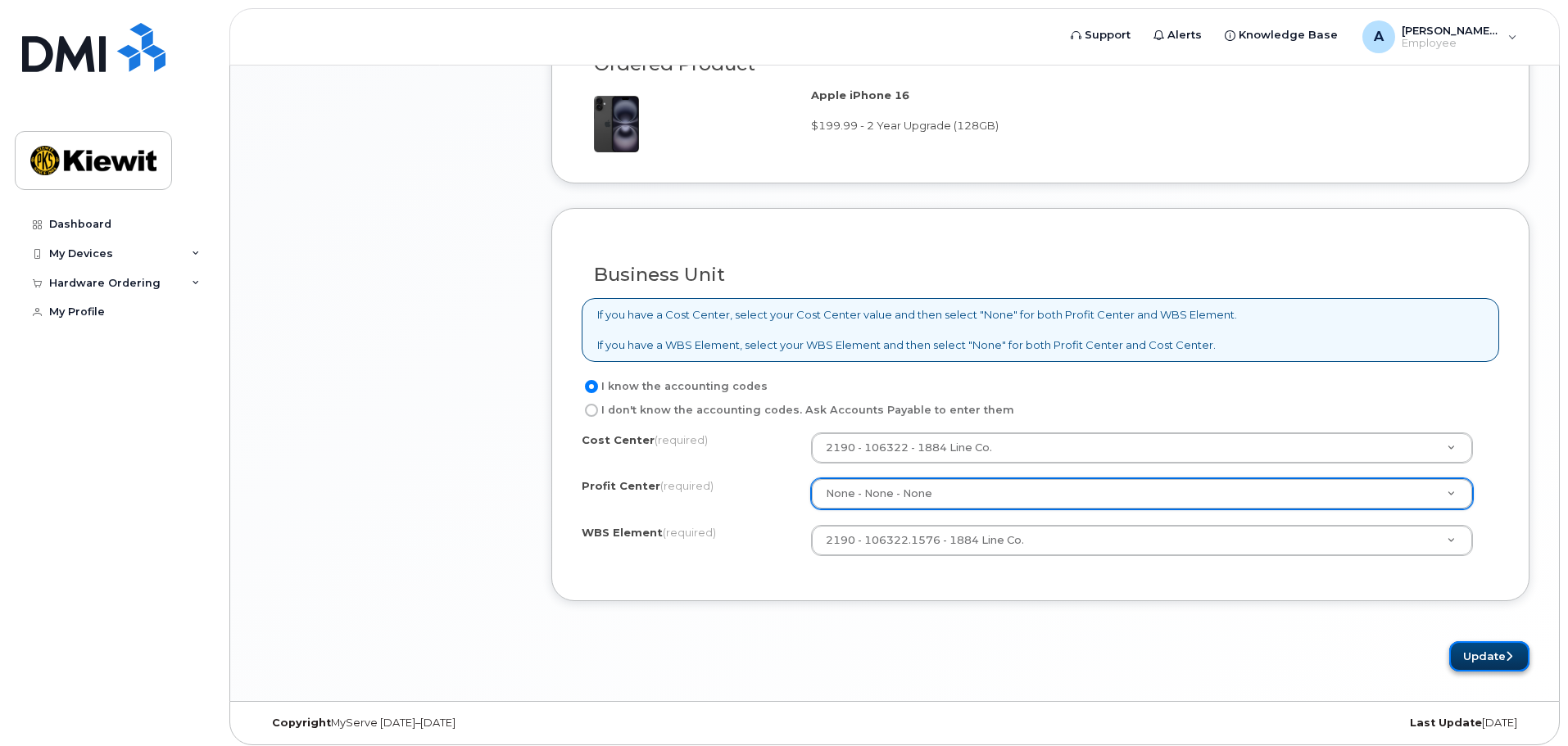
click at [1483, 656] on button "Update" at bounding box center [1489, 656] width 80 height 30
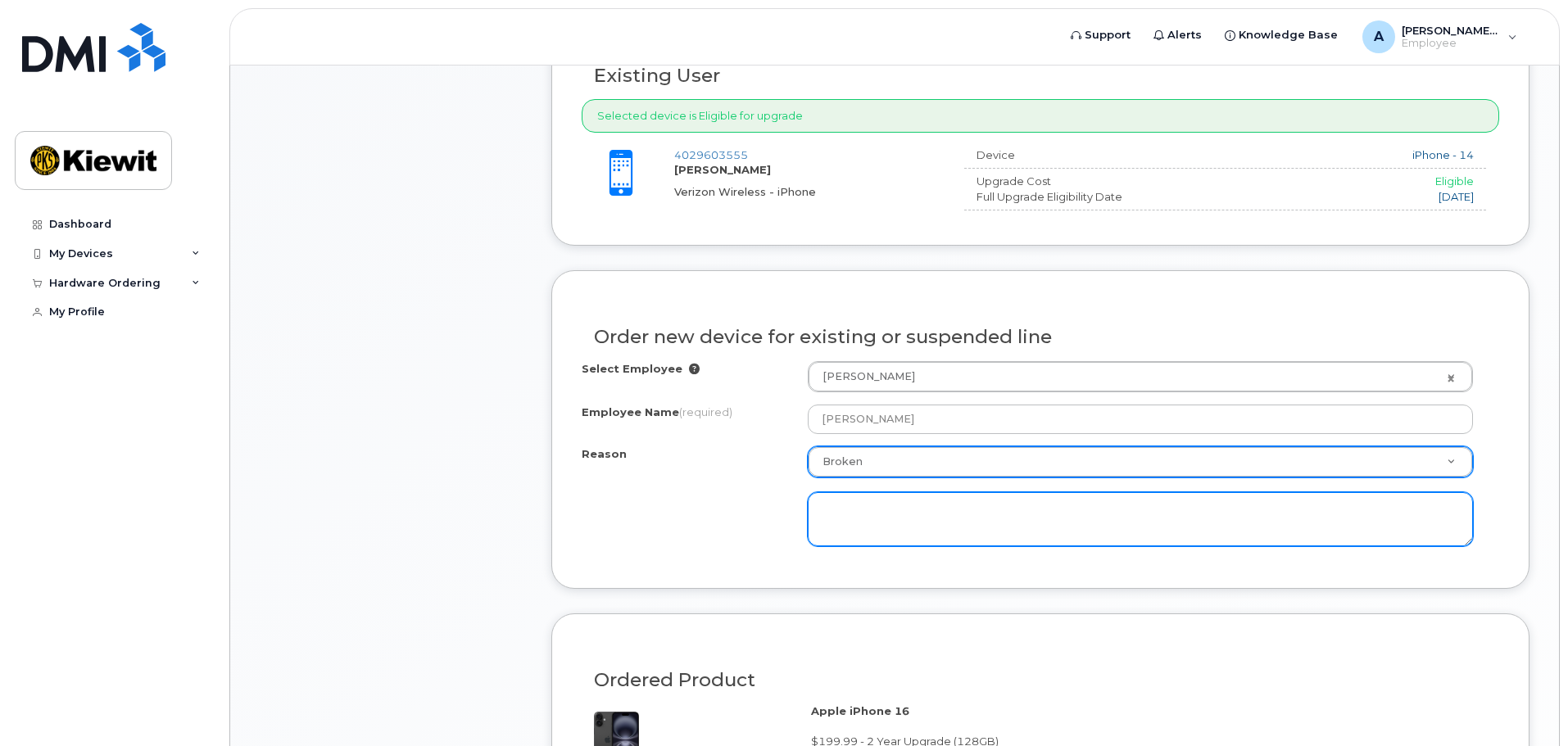
scroll to position [614, 0]
click at [906, 513] on textarea at bounding box center [1140, 517] width 665 height 54
type textarea "S"
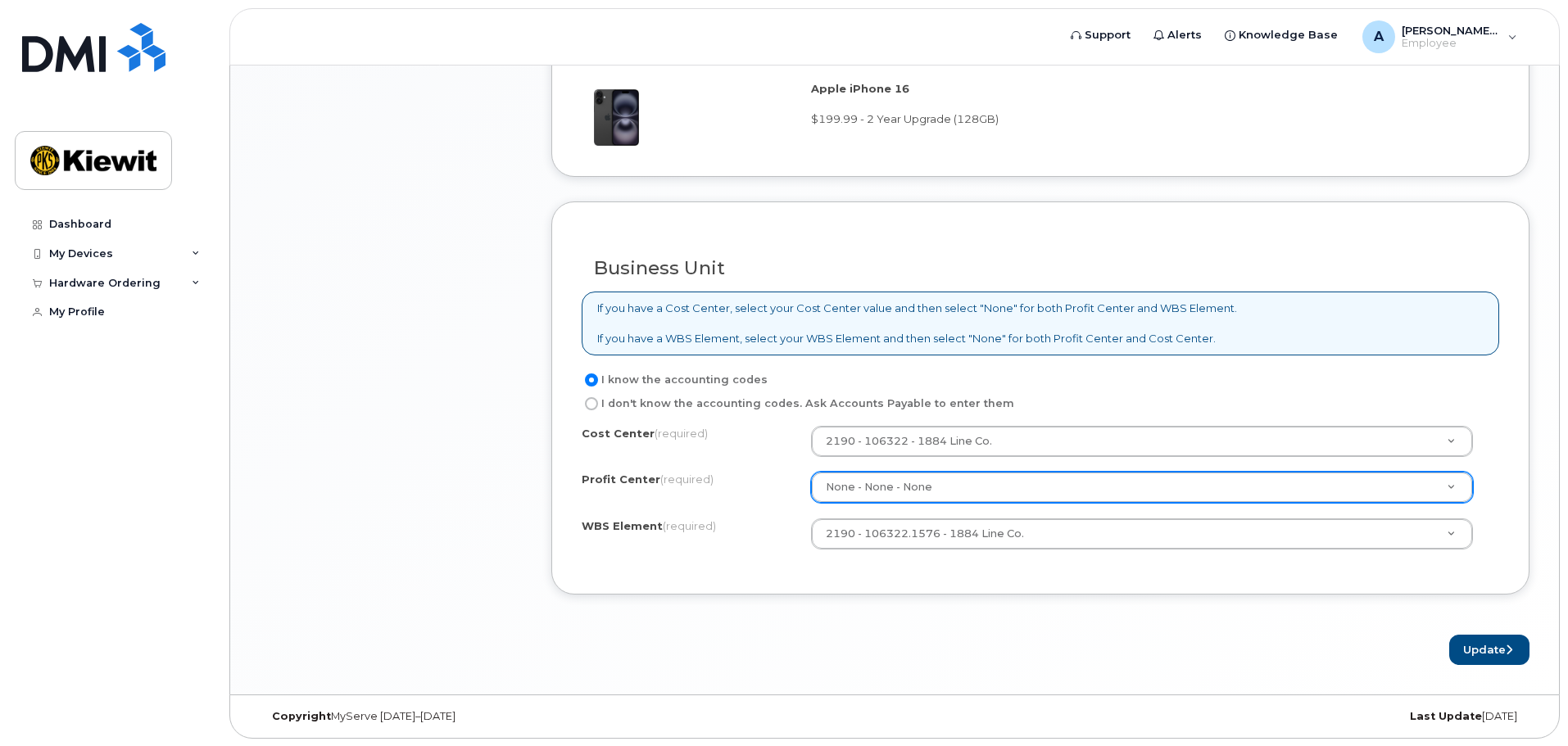
scroll to position [1236, 0]
type textarea "Must restart phone 3X per day. Cracked"
click at [1480, 644] on button "Update" at bounding box center [1489, 649] width 80 height 30
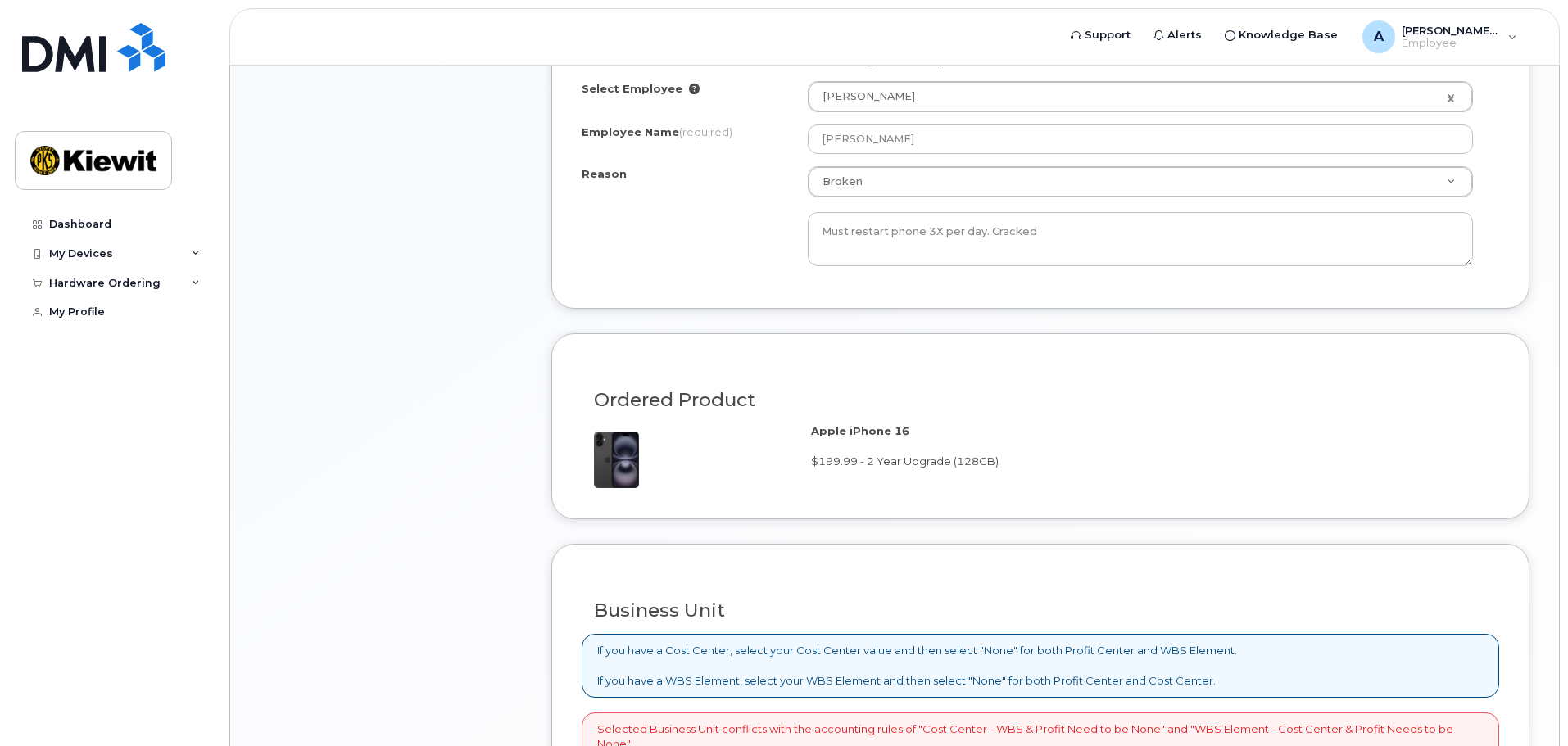
scroll to position [1146, 0]
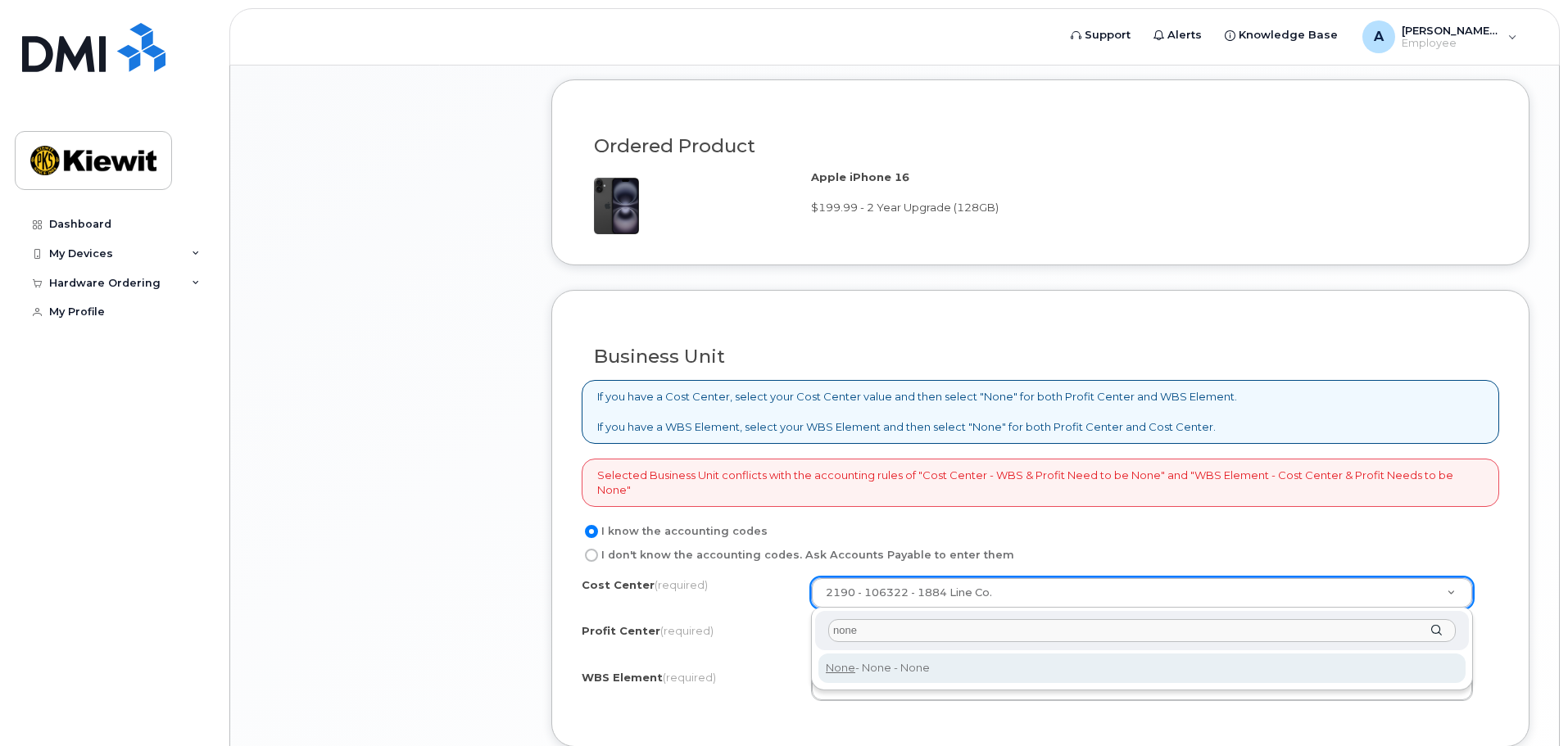
type input "none"
type input "None"
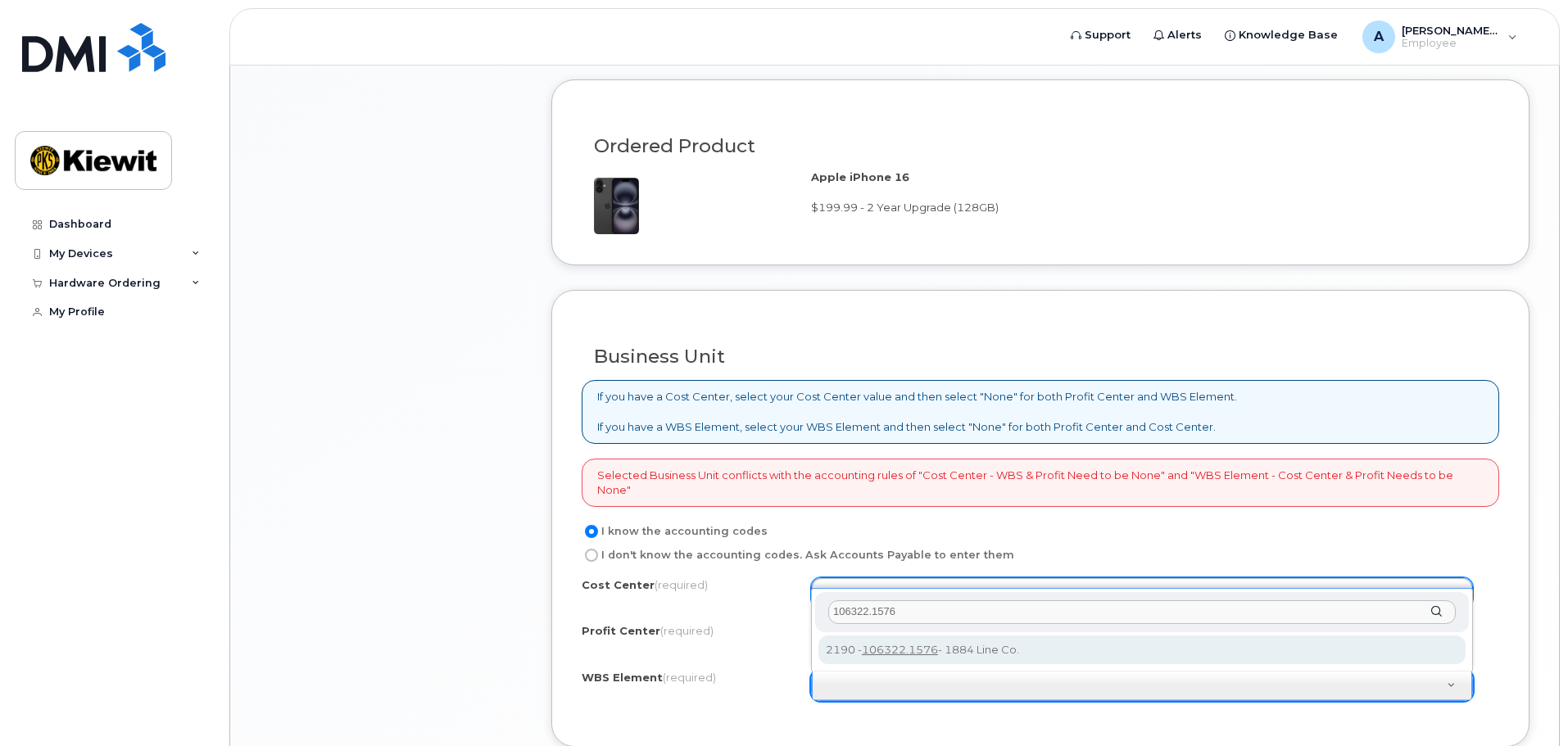
type input "106322.1576"
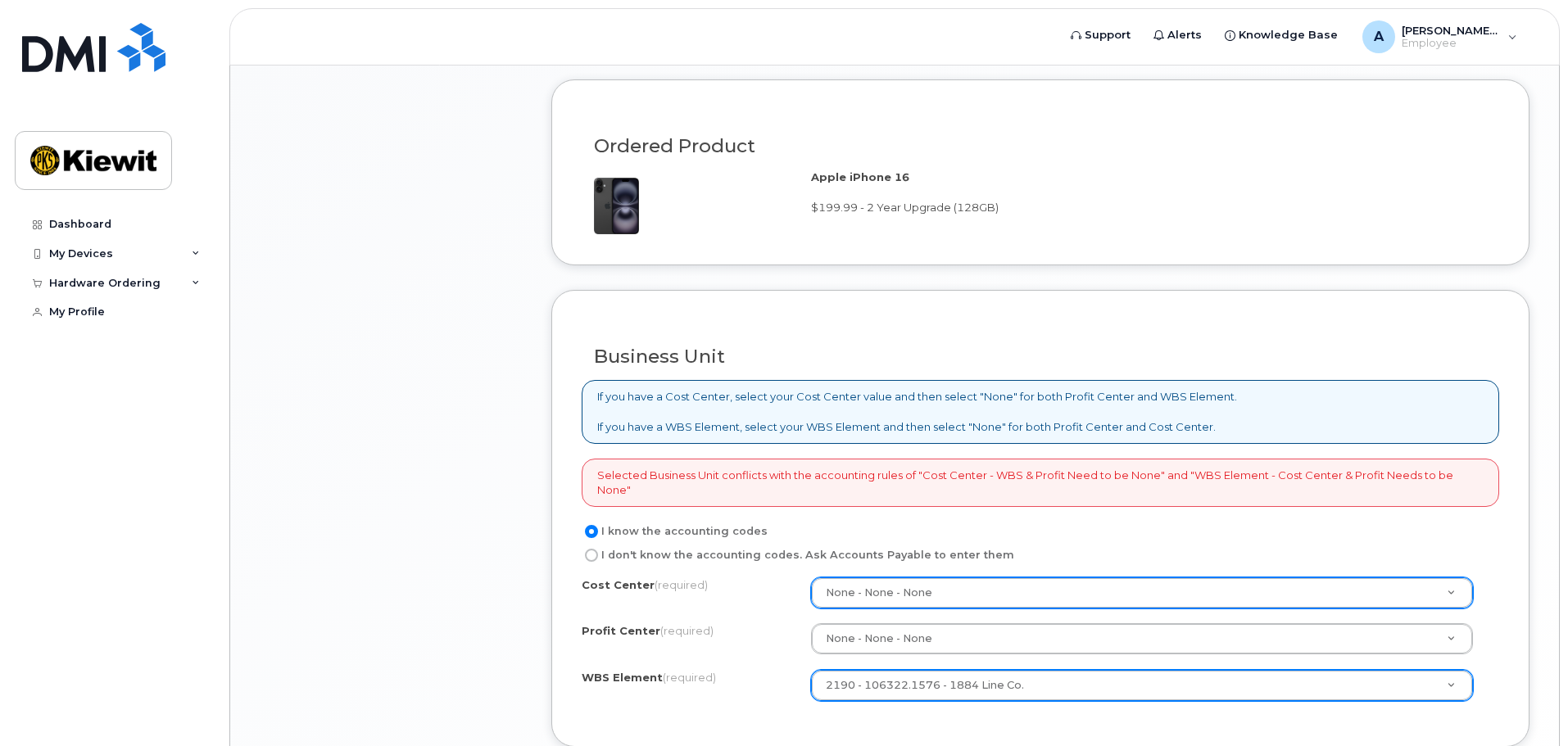
click at [1256, 528] on div "I know the accounting codes" at bounding box center [1034, 531] width 905 height 19
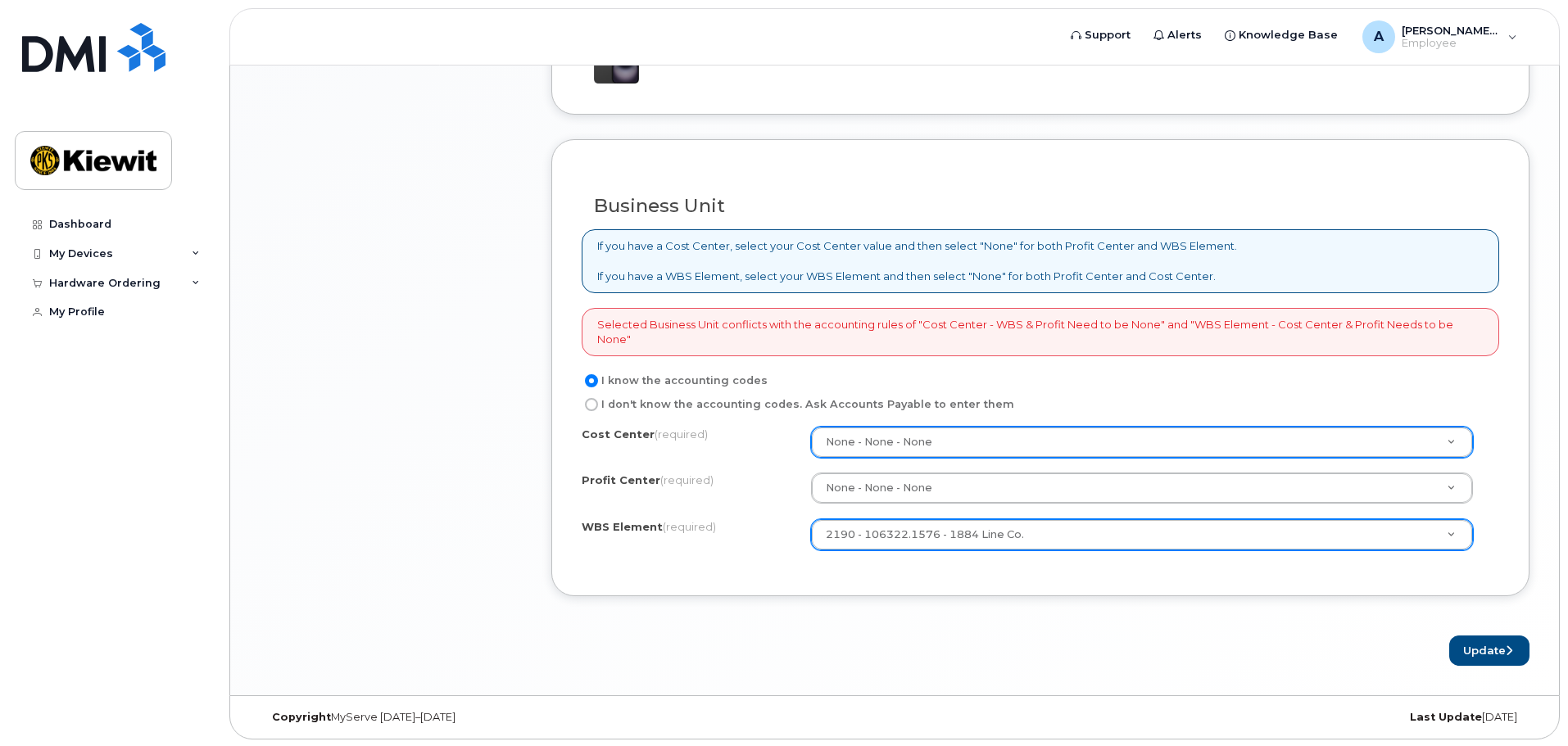
scroll to position [1298, 0]
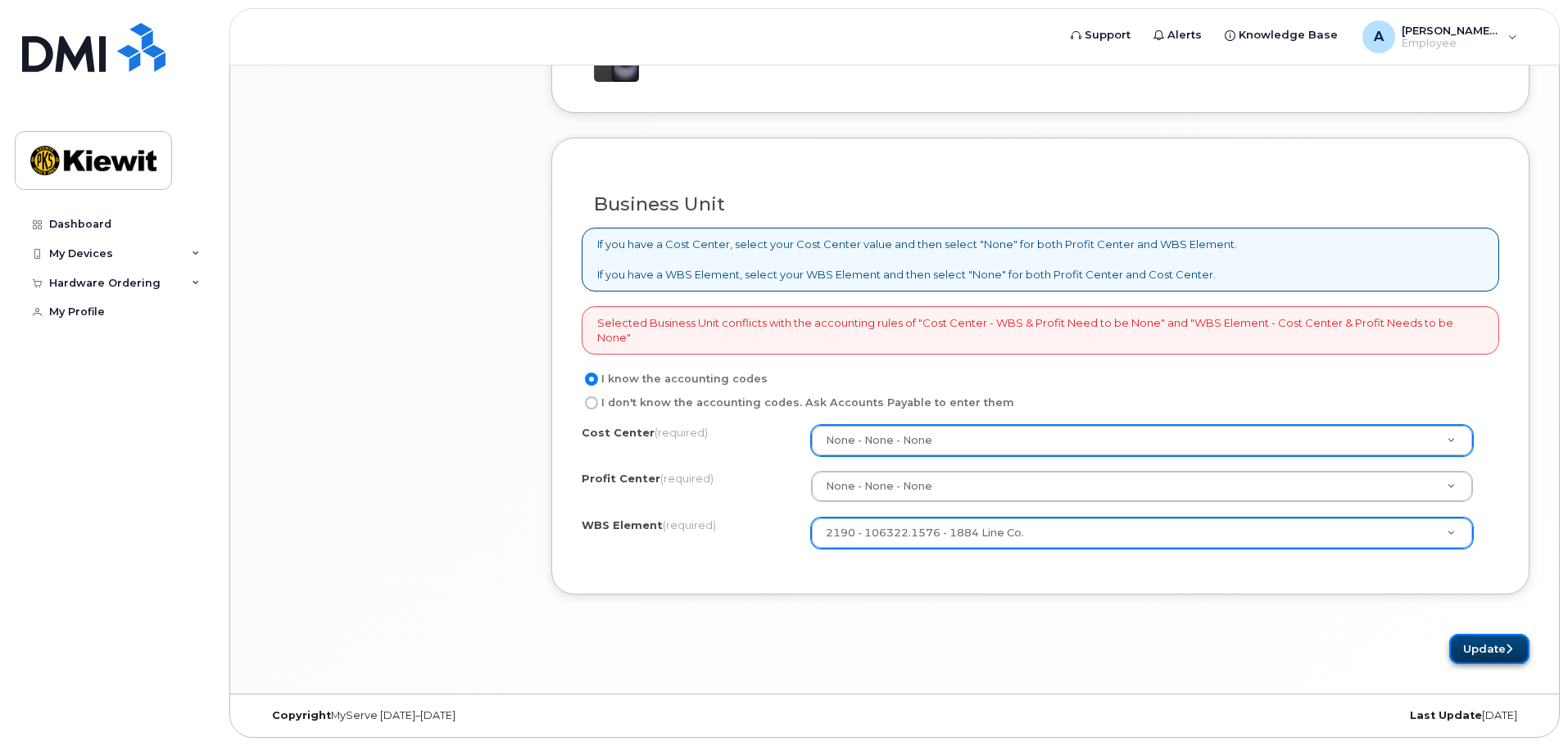
click at [1510, 645] on icon "submit" at bounding box center [1508, 649] width 6 height 11
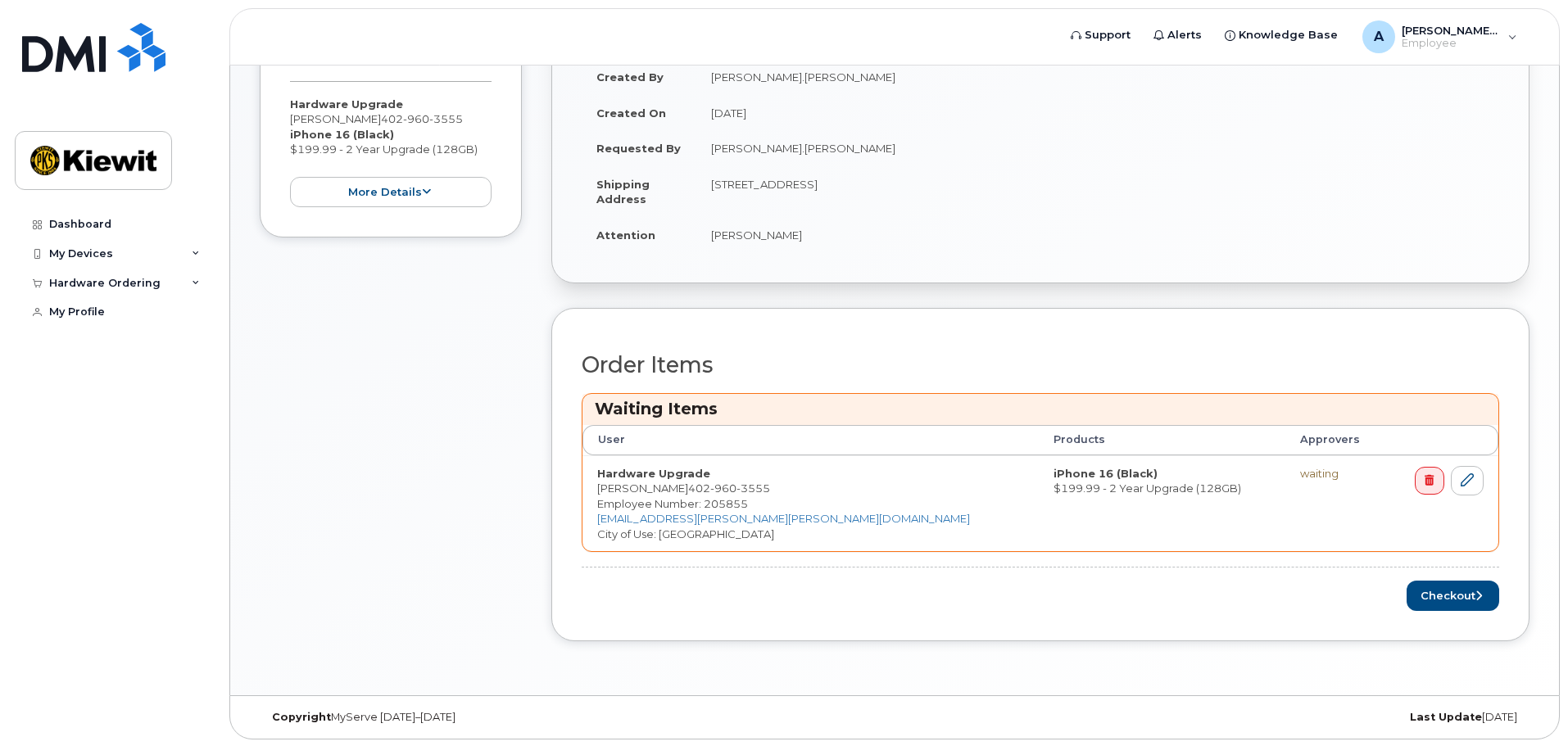
scroll to position [385, 0]
click at [1449, 592] on button "Checkout" at bounding box center [1452, 594] width 93 height 30
